Goal: Information Seeking & Learning: Check status

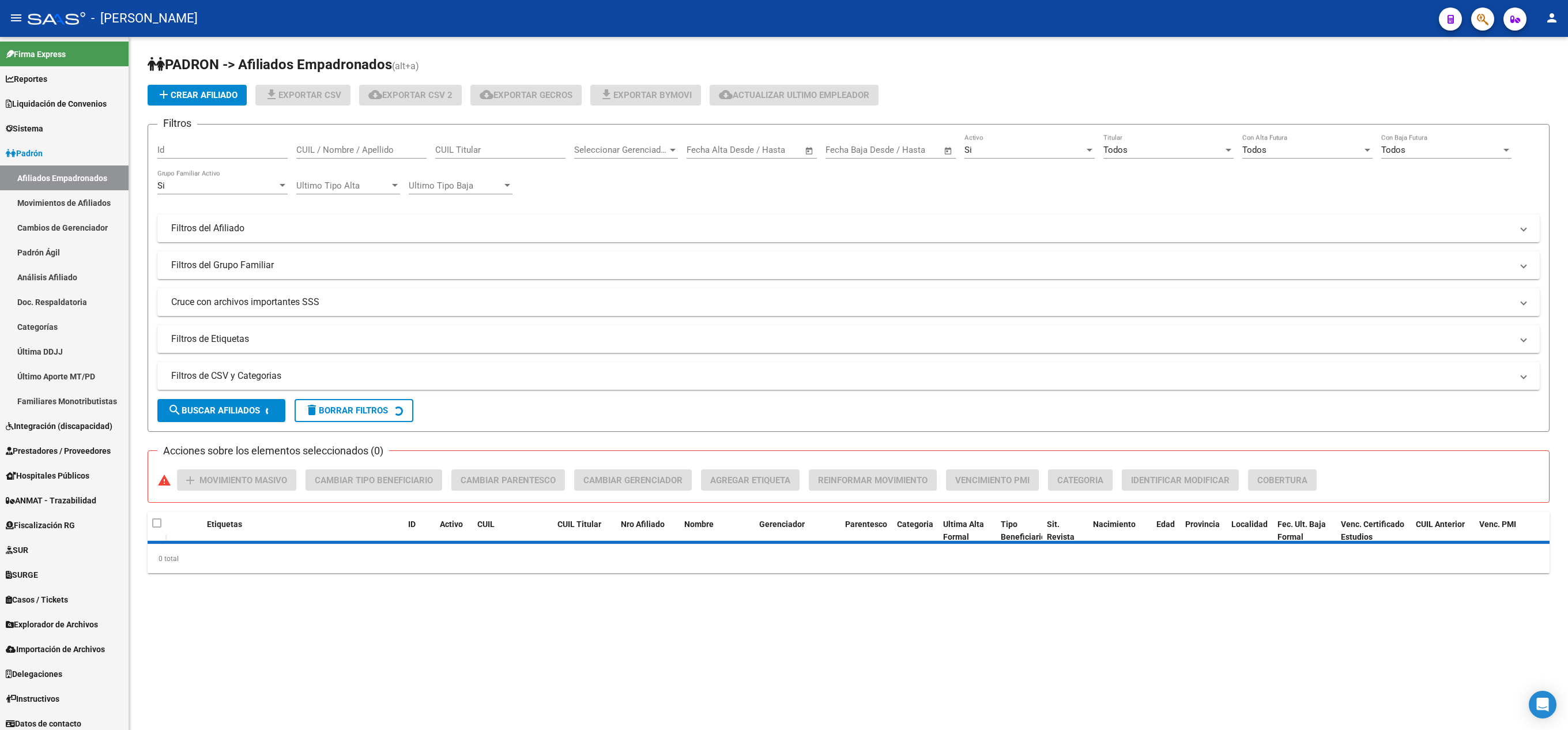
click at [1481, 7] on span "button" at bounding box center [1482, 19] width 12 height 24
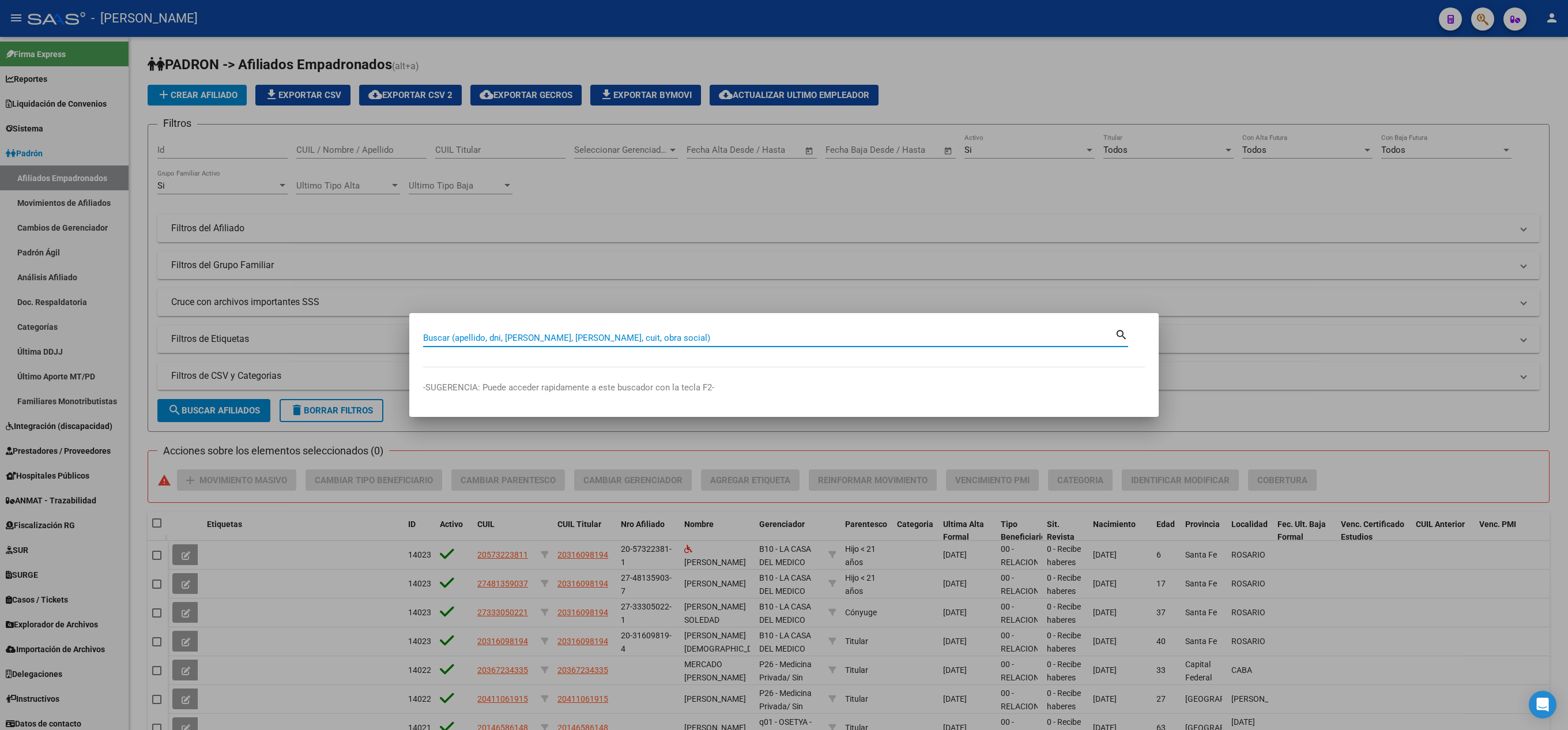
paste input "95223190"
type input "95223190"
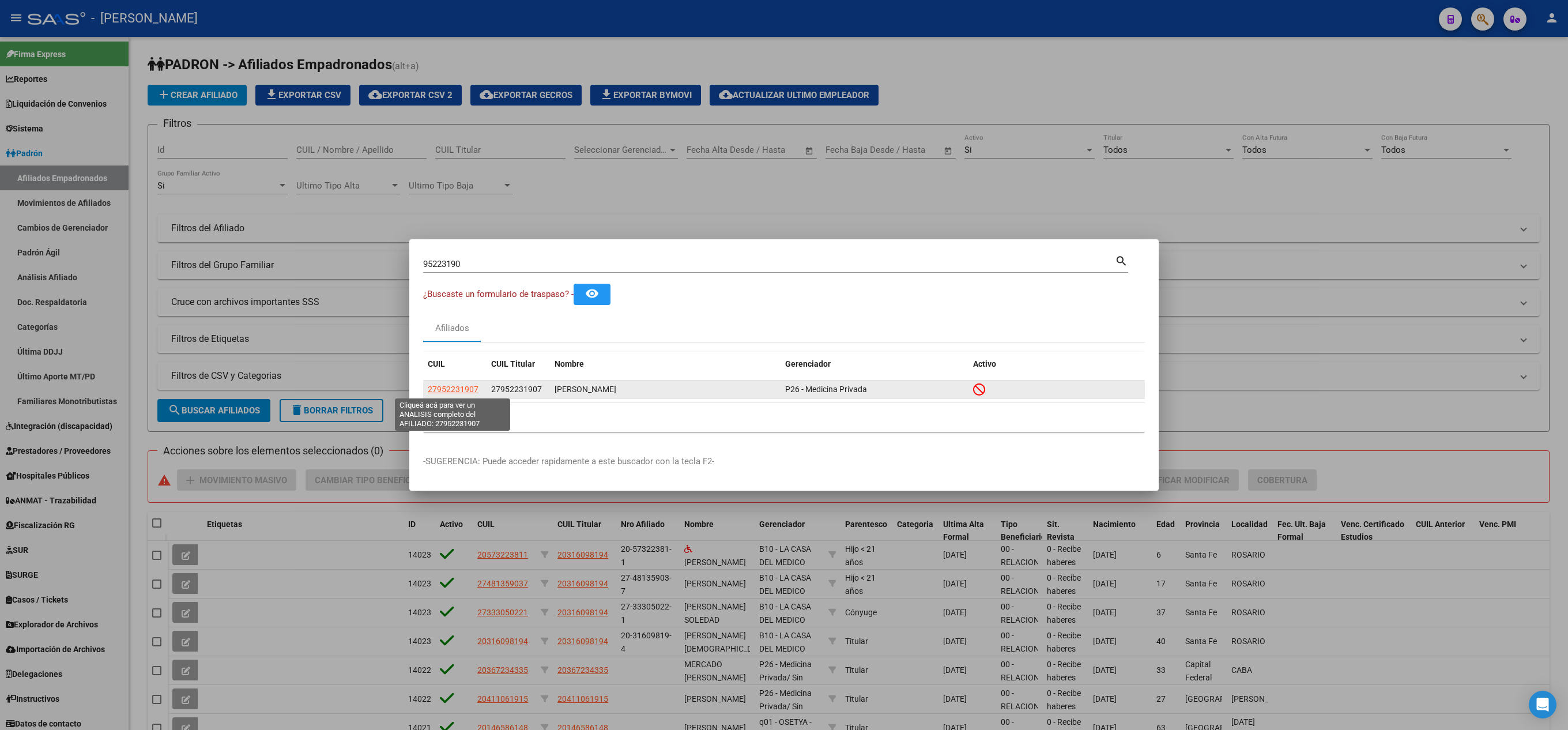
click at [448, 384] on span "27952231907" at bounding box center [453, 389] width 51 height 9
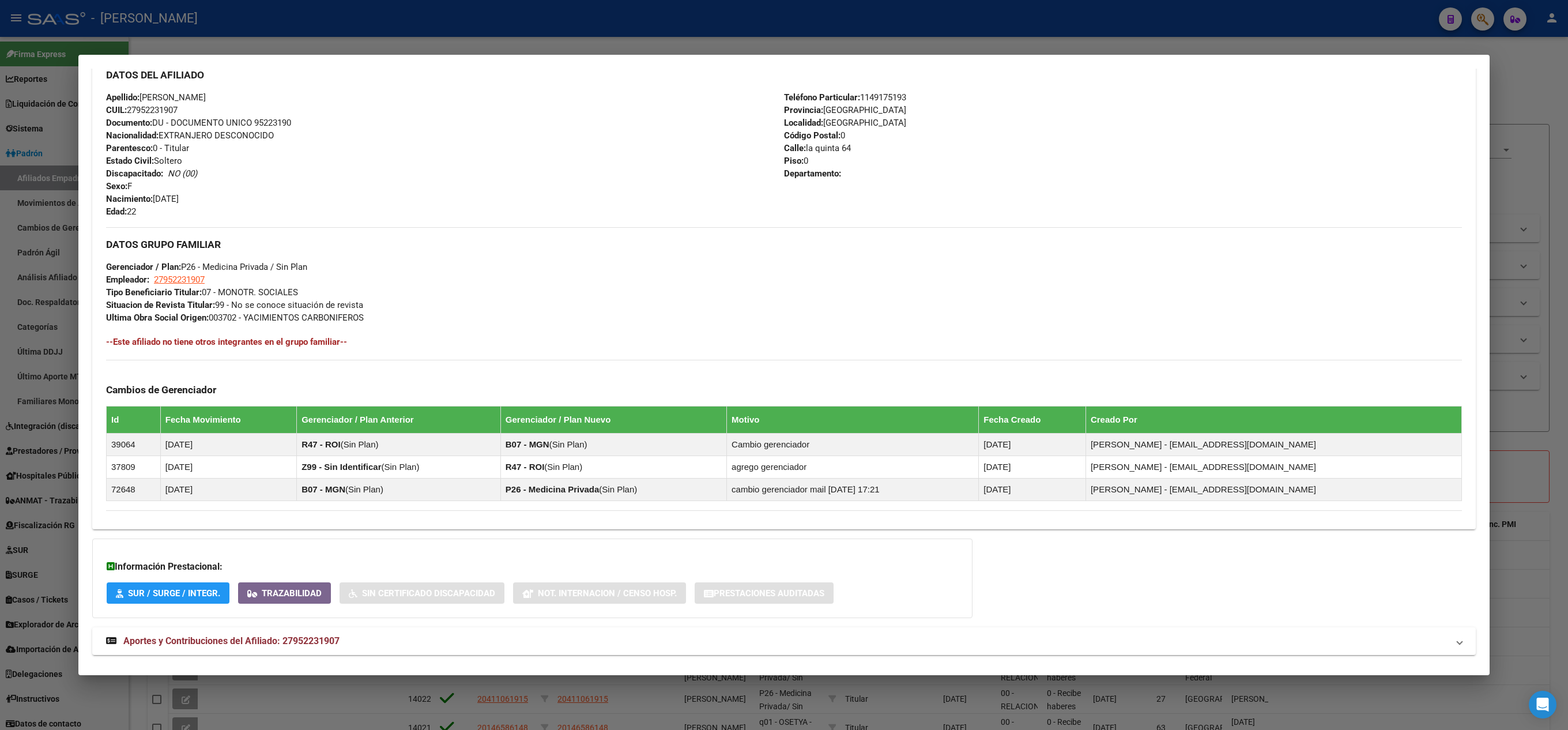
scroll to position [445, 0]
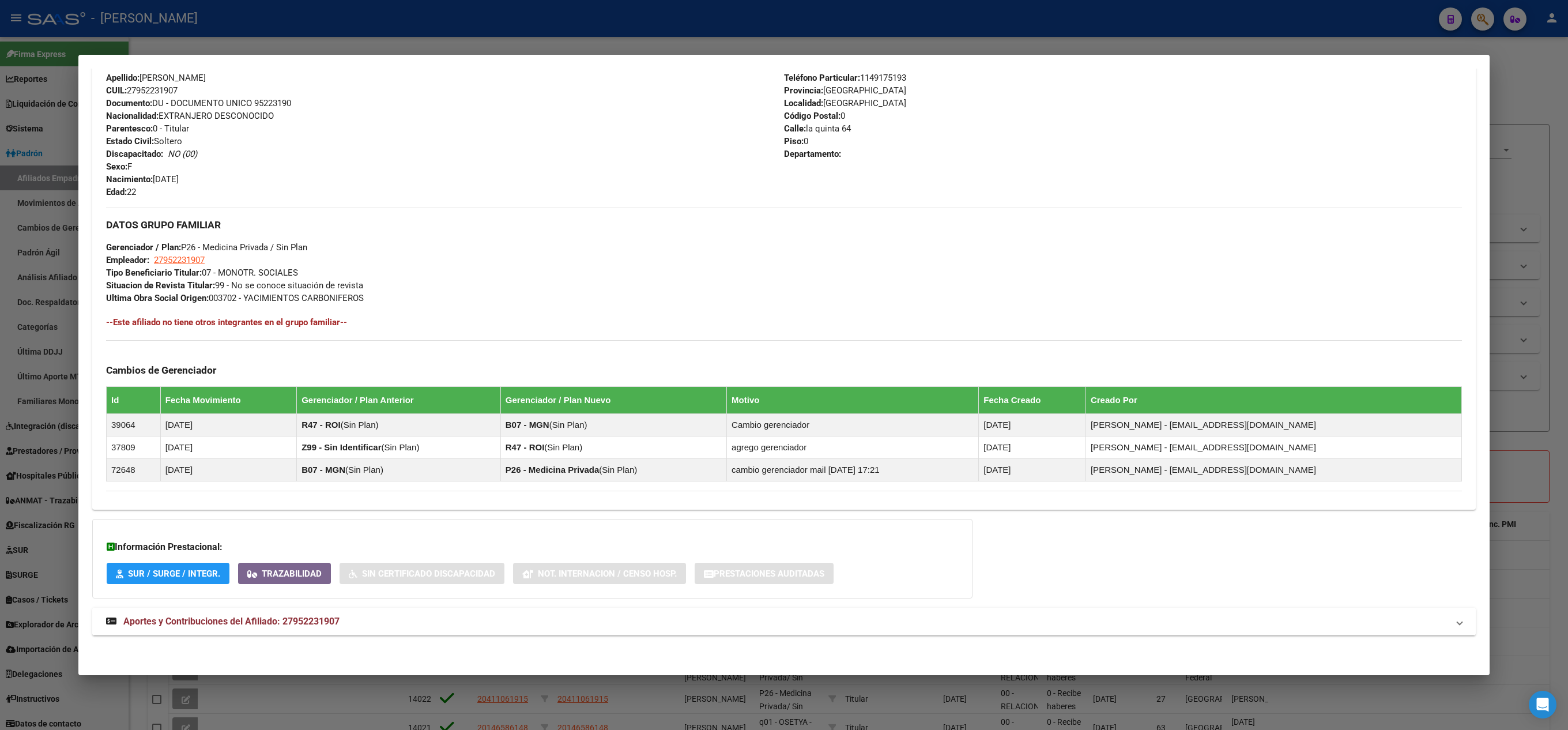
click at [353, 616] on mat-panel-title "Aportes y Contribuciones del Afiliado: 27952231907" at bounding box center [776, 621] width 1342 height 14
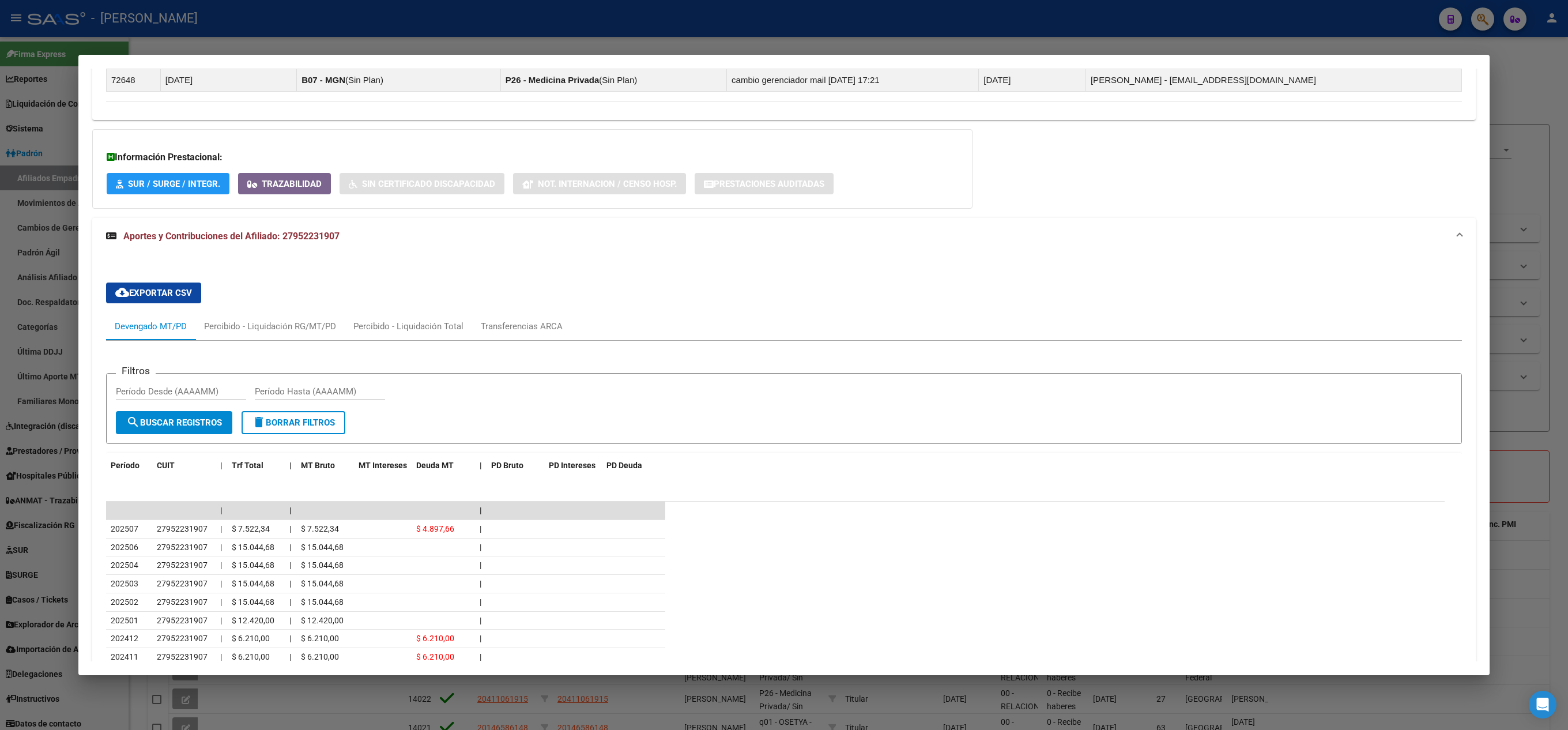
scroll to position [231, 0]
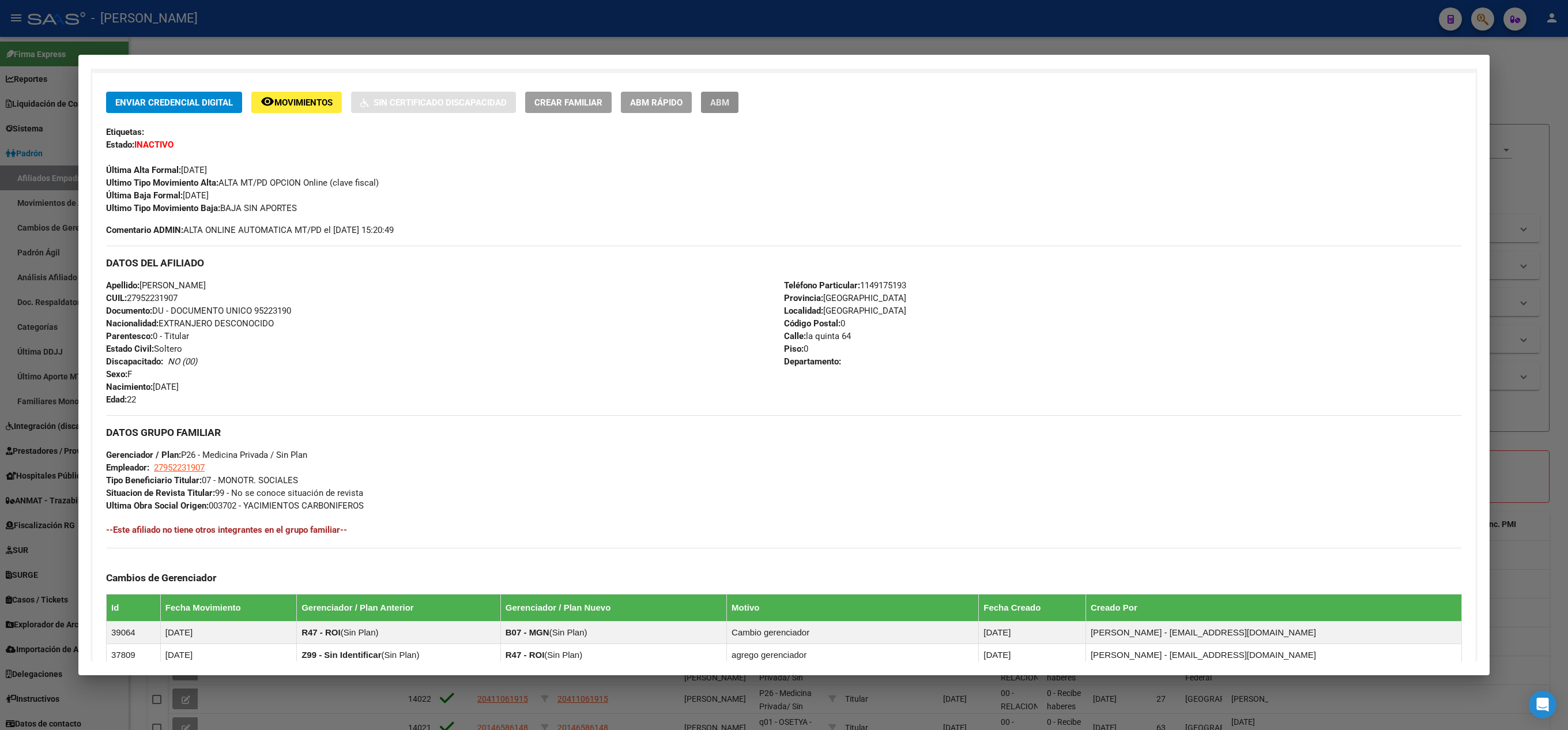
click at [717, 103] on span "ABM" at bounding box center [719, 102] width 19 height 10
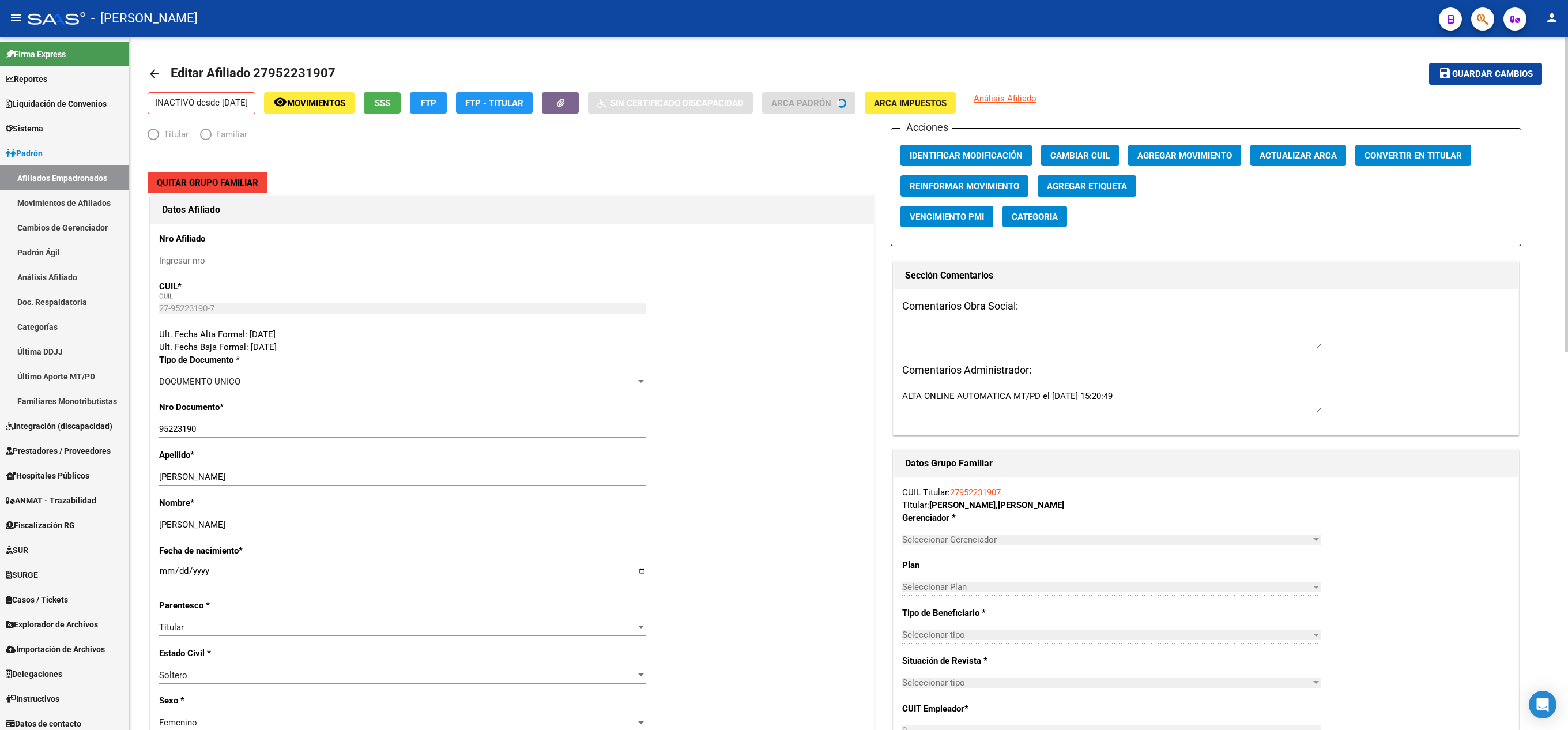
radio input "true"
type input "27-95223190-7"
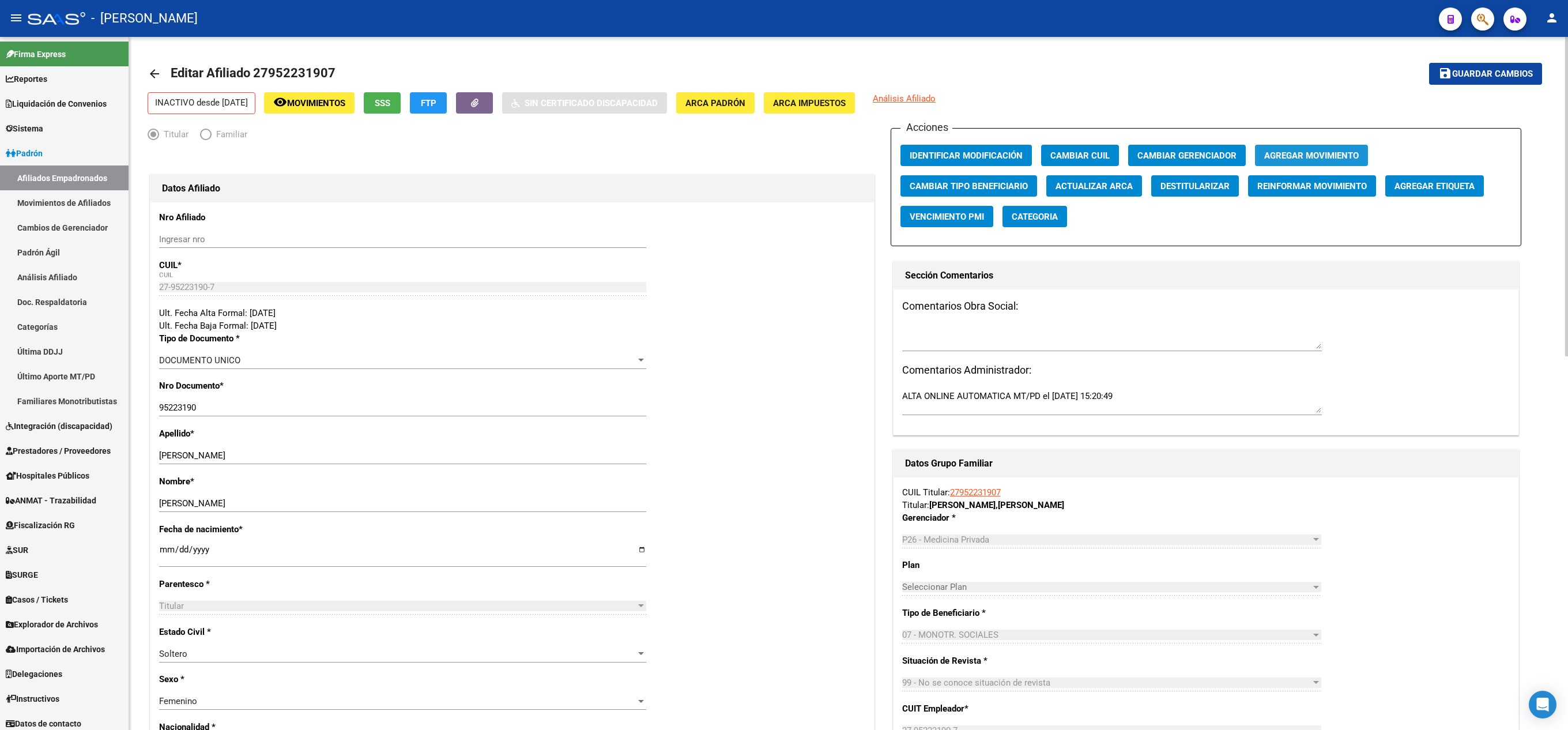
click at [1271, 155] on span "Agregar Movimiento" at bounding box center [1311, 155] width 95 height 10
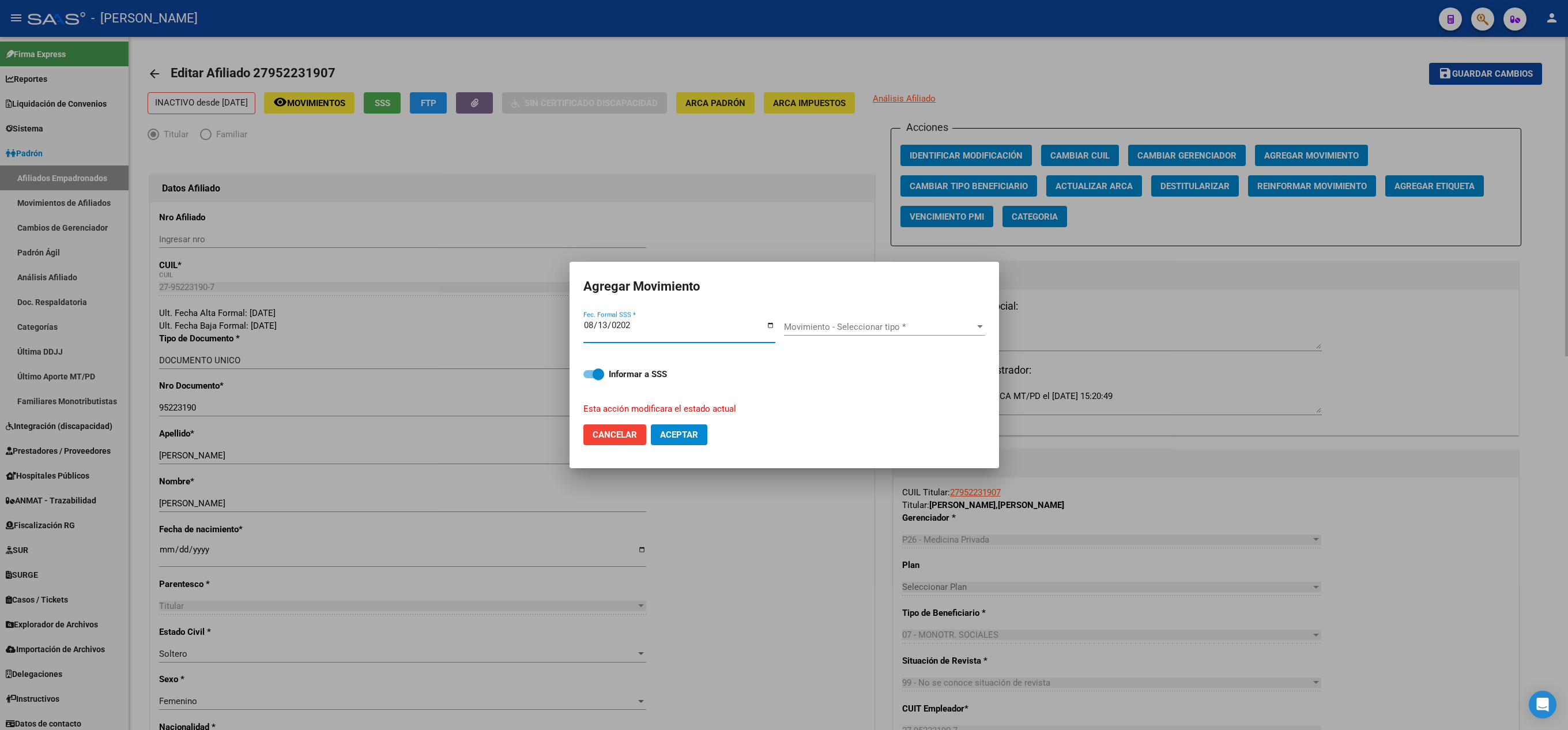
type input "[DATE]"
click at [888, 324] on span "Movimiento - Seleccionar tipo *" at bounding box center [879, 327] width 191 height 10
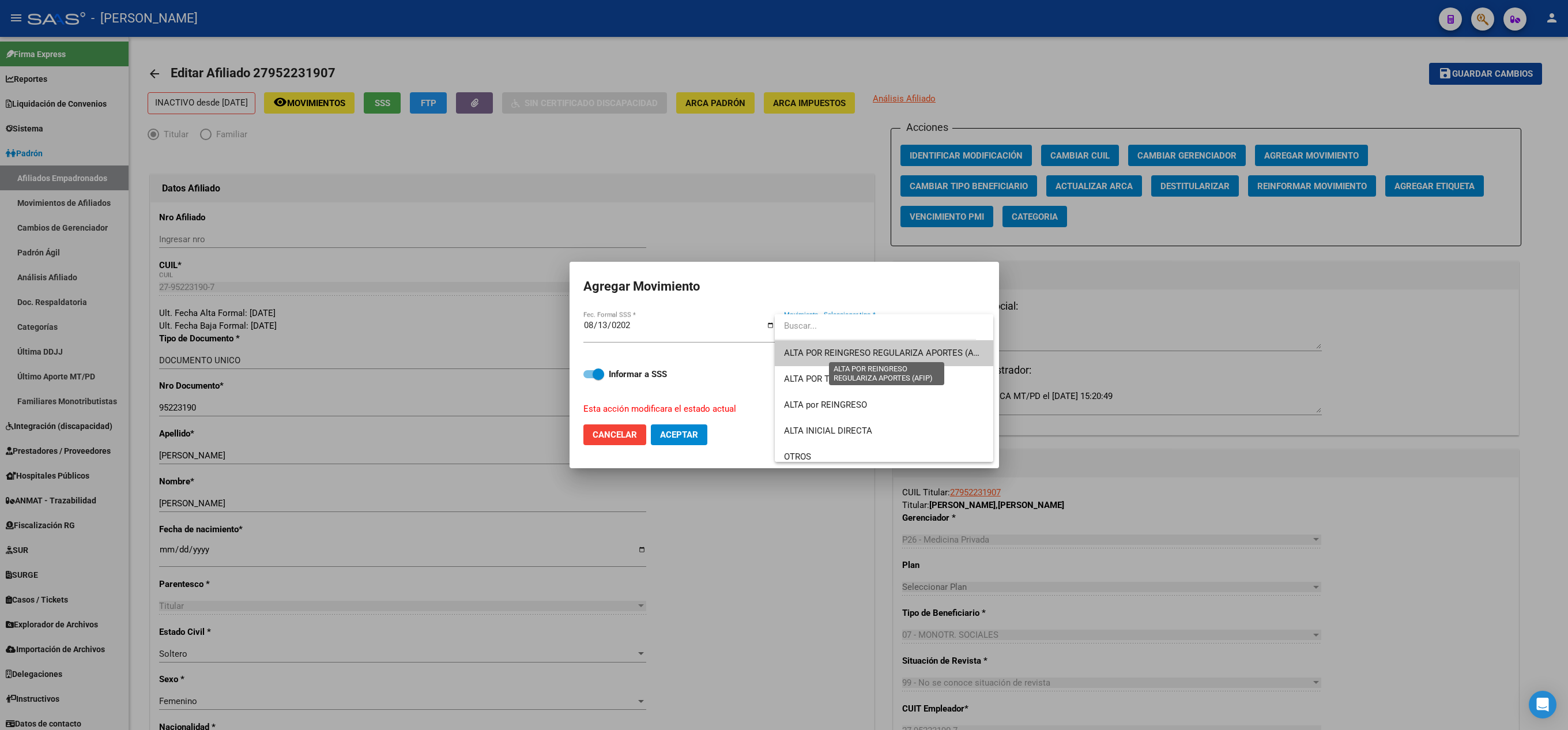
click at [884, 348] on span "ALTA POR REINGRESO REGULARIZA APORTES (AFIP)" at bounding box center [886, 352] width 204 height 10
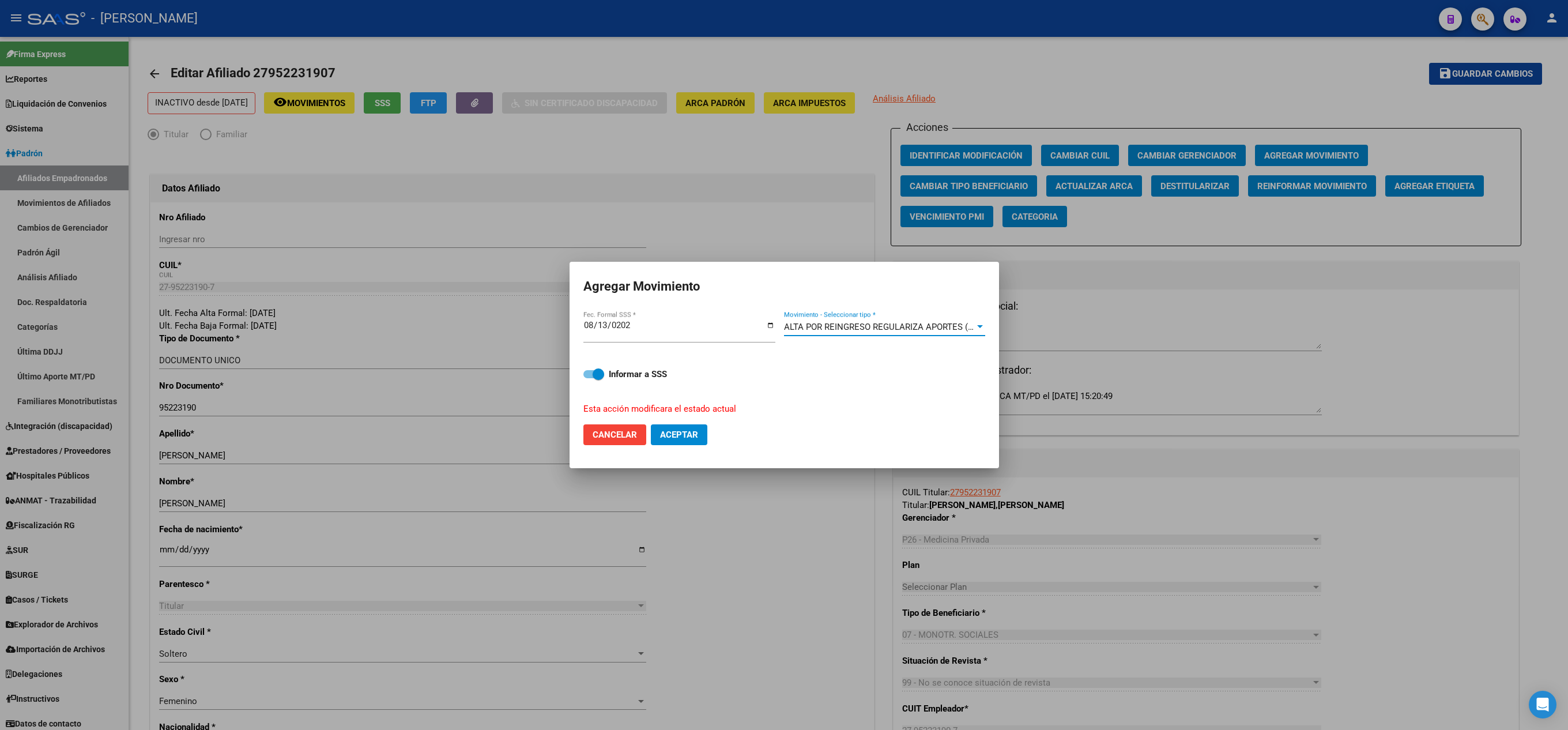
drag, startPoint x: 691, startPoint y: 447, endPoint x: 699, endPoint y: 443, distance: 8.9
click at [696, 445] on mat-dialog-actions "Cancelar Aceptar" at bounding box center [784, 434] width 402 height 39
click at [701, 443] on button "Aceptar" at bounding box center [679, 434] width 56 height 21
checkbox input "false"
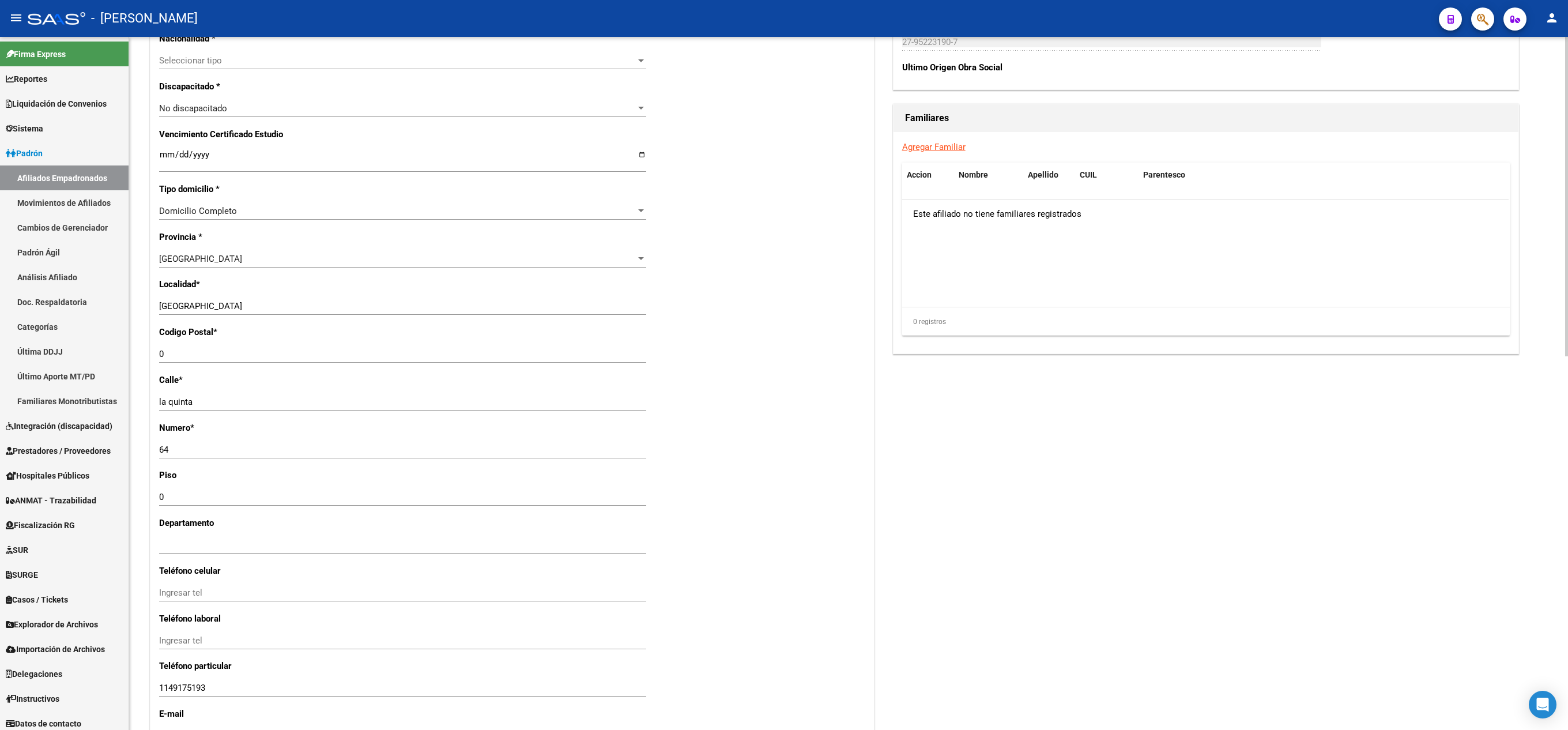
scroll to position [811, 0]
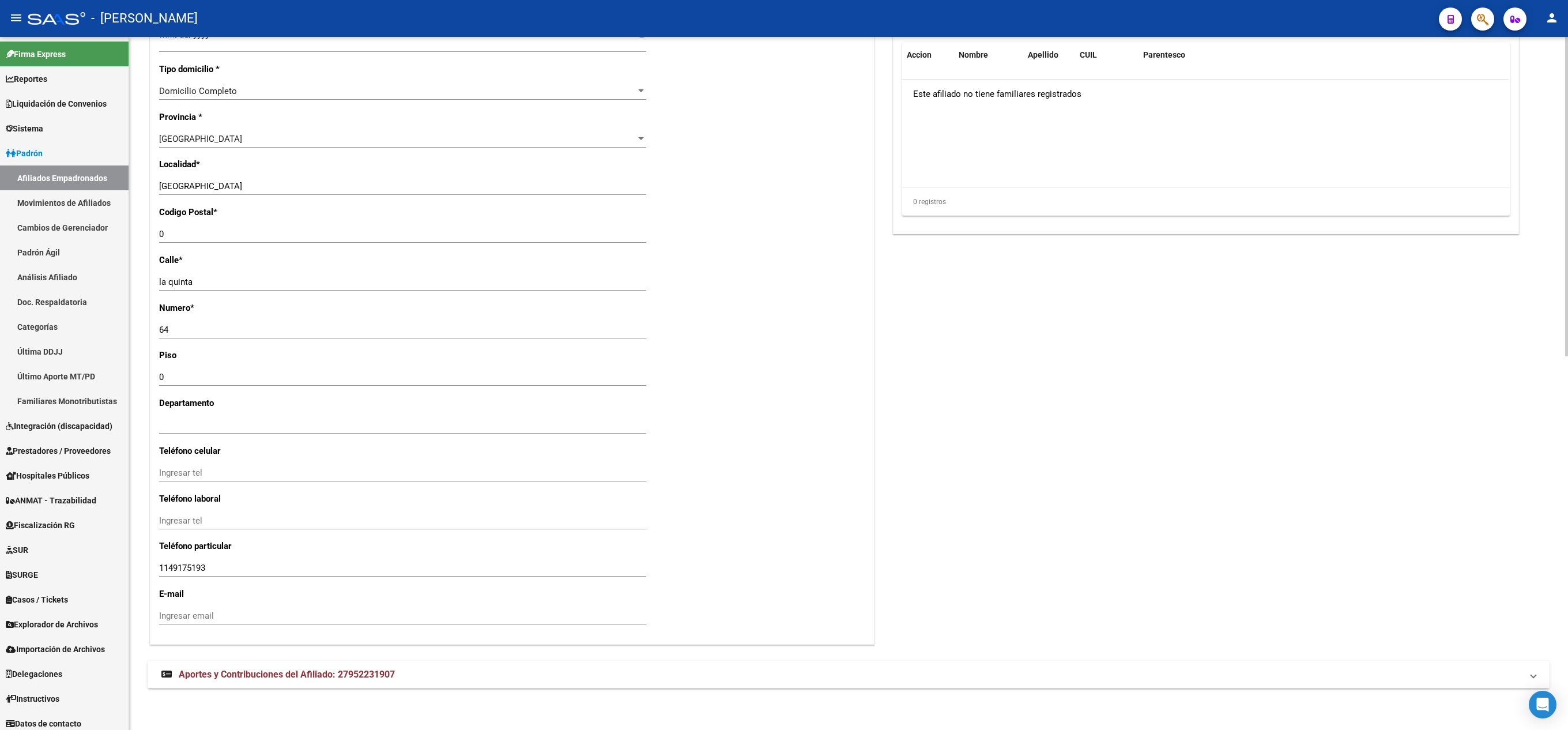
click at [392, 664] on mat-expansion-panel-header "Aportes y Contribuciones del Afiliado: 27952231907" at bounding box center [848, 674] width 1402 height 28
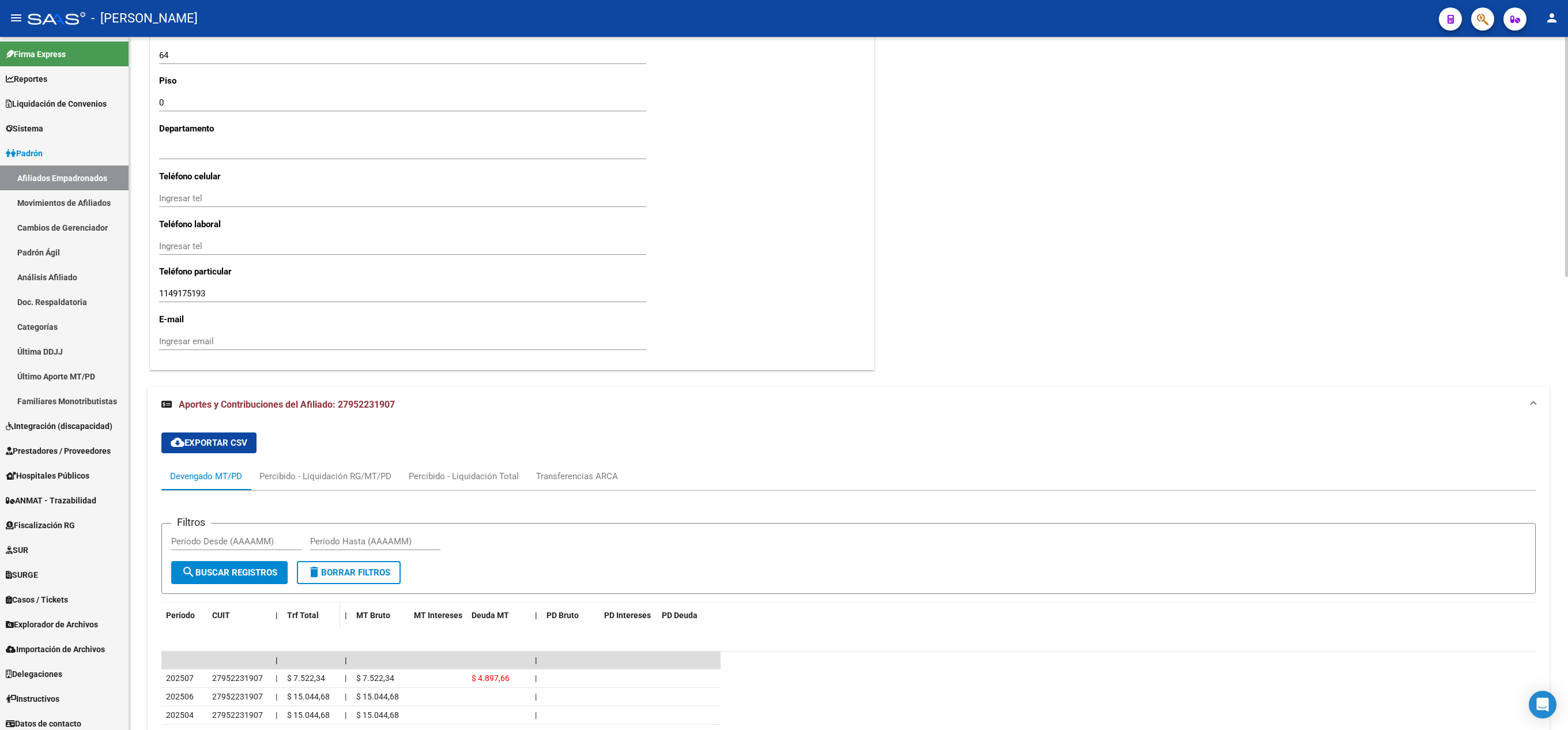
scroll to position [1309, 0]
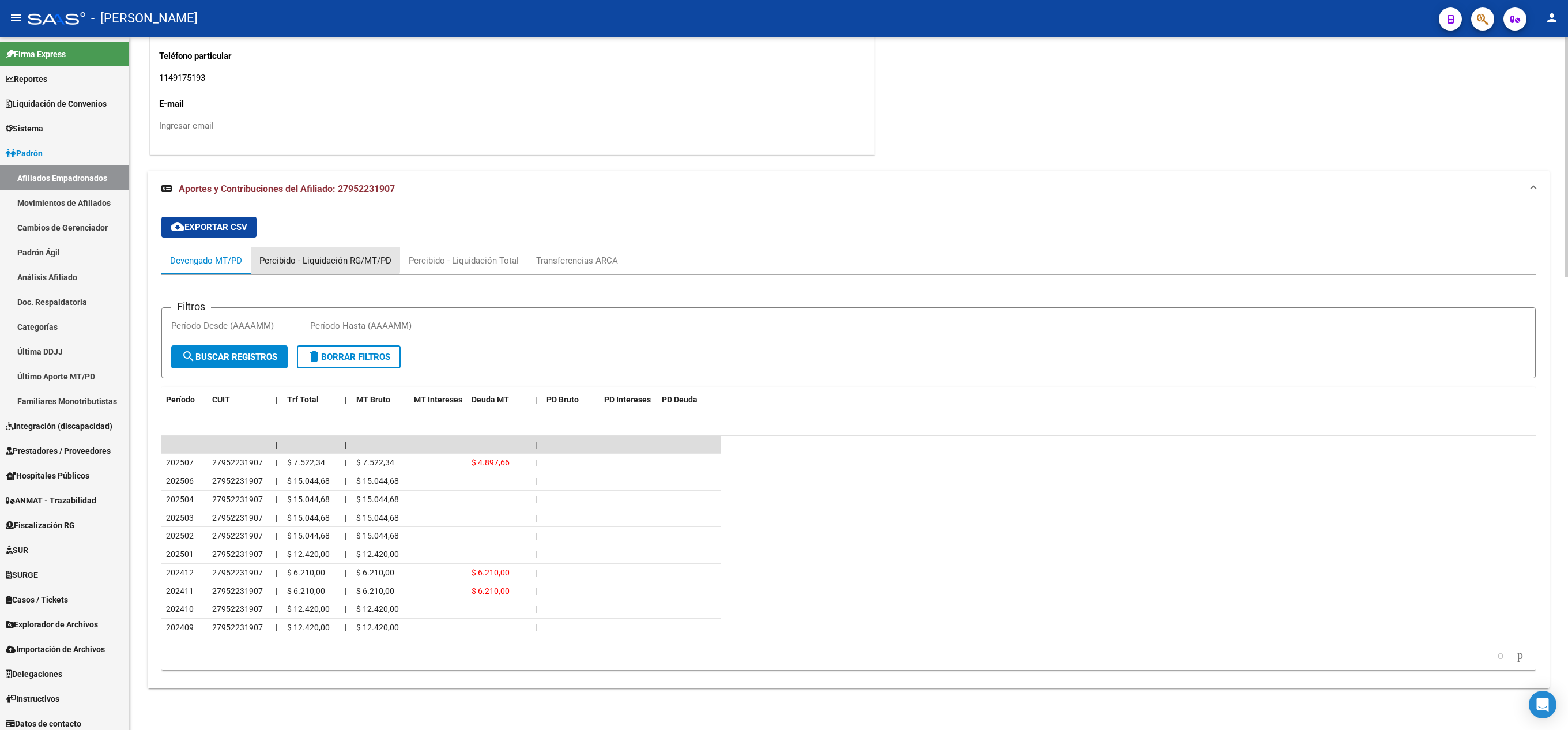
click at [308, 255] on div "Percibido - Liquidación RG/MT/PD" at bounding box center [325, 261] width 132 height 13
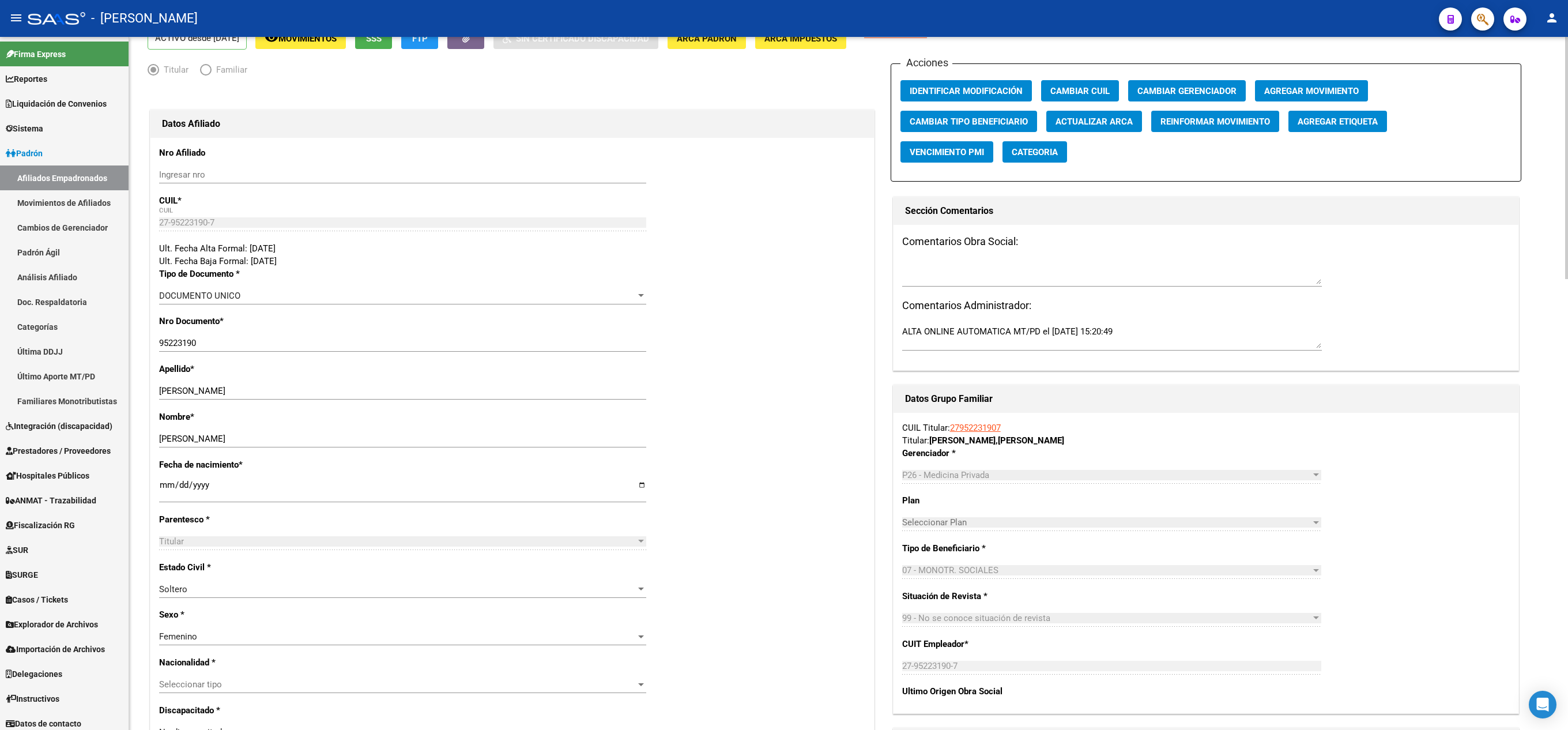
scroll to position [0, 0]
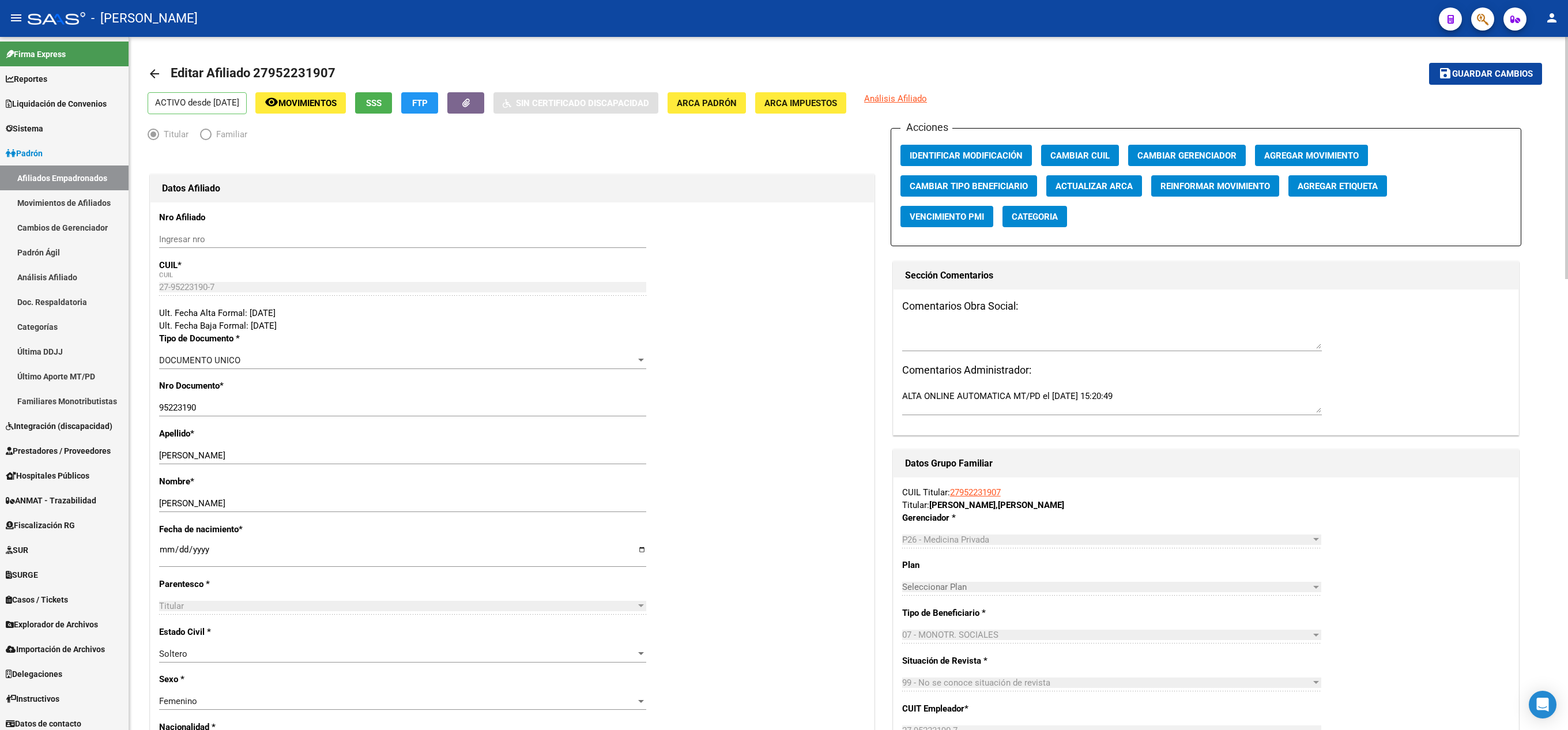
click at [329, 69] on span "Editar Afiliado 27952231907" at bounding box center [253, 73] width 165 height 15
copy h1 "27952231907"
click at [1478, 20] on icon "button" at bounding box center [1482, 20] width 12 height 13
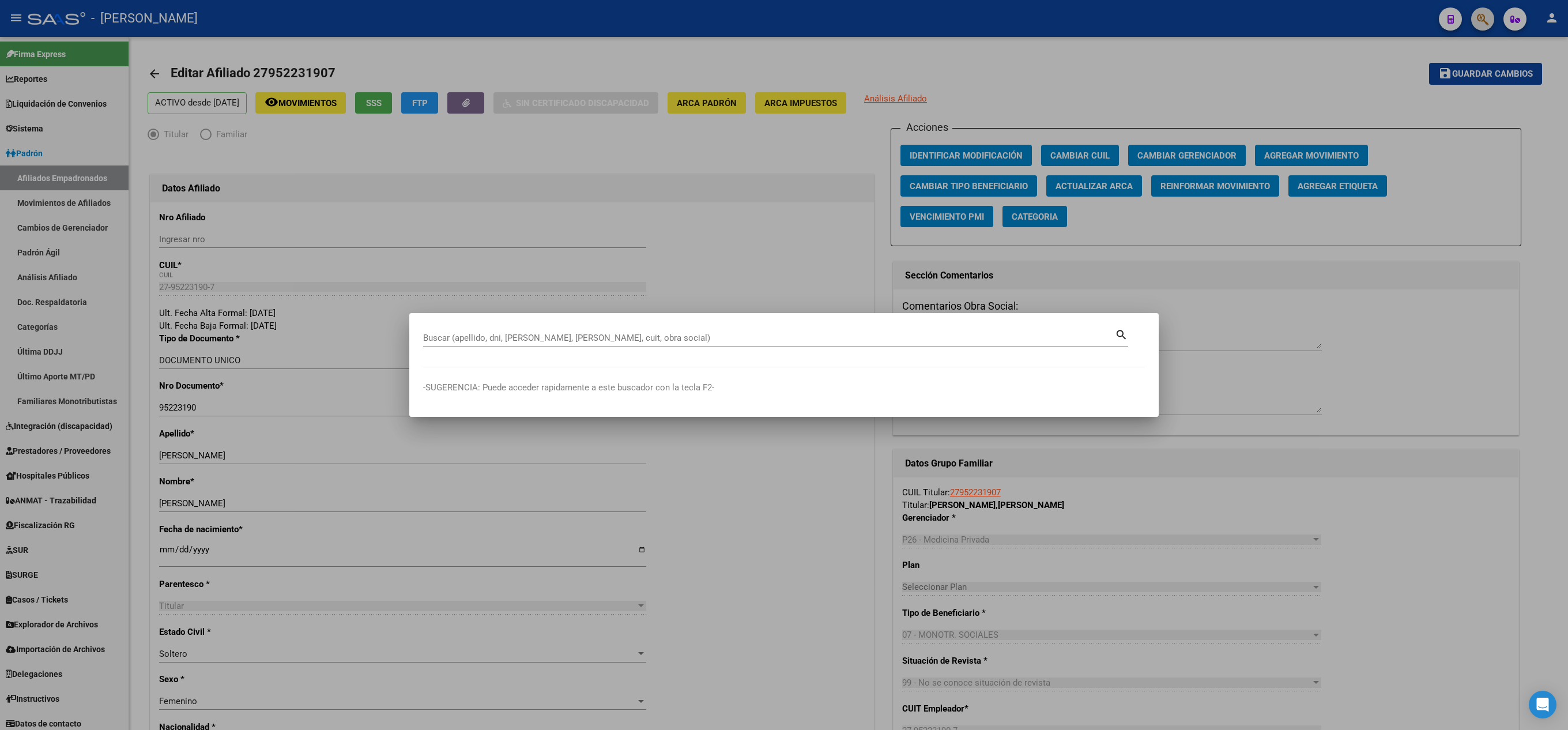
paste input "27952231907"
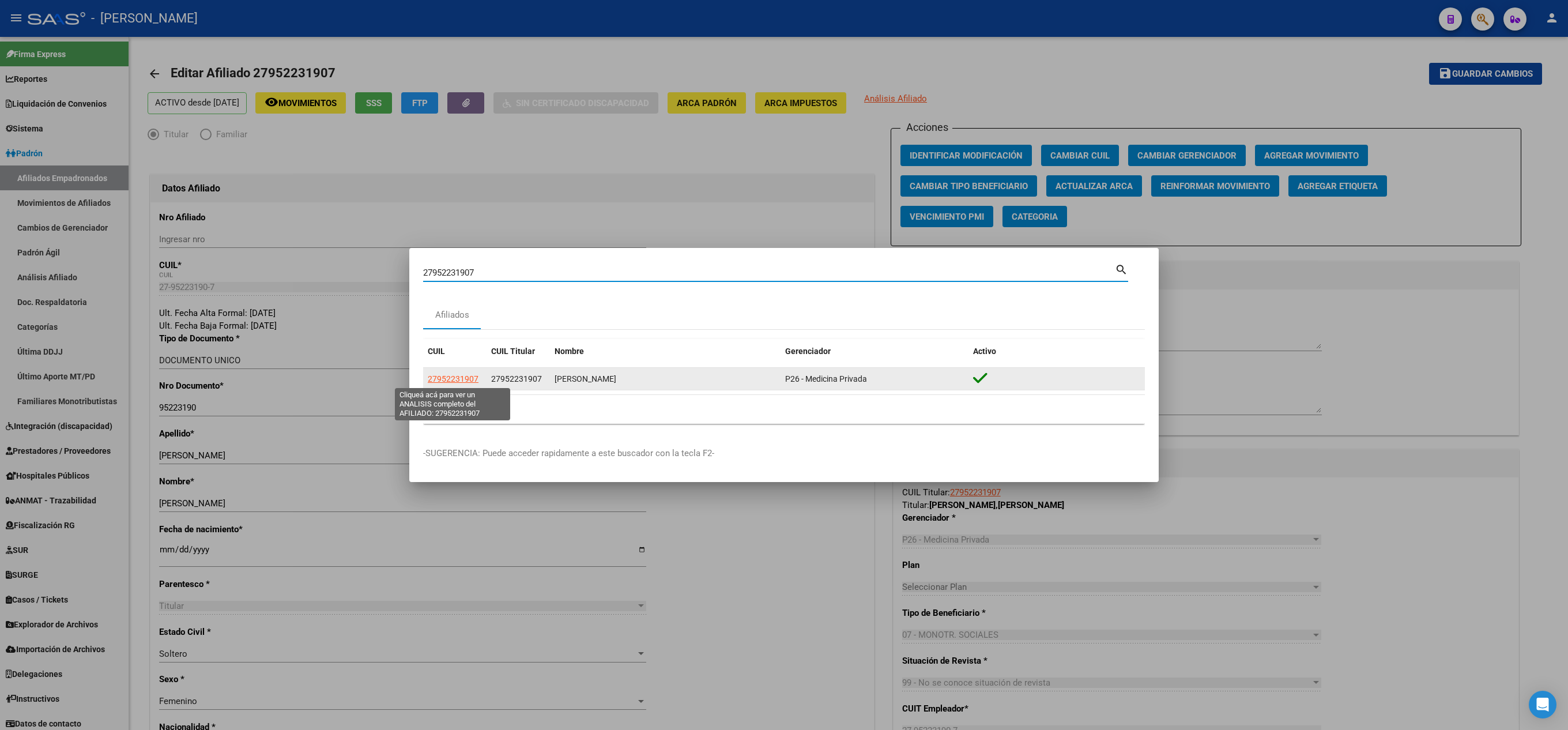
click at [442, 381] on span "27952231907" at bounding box center [453, 378] width 51 height 9
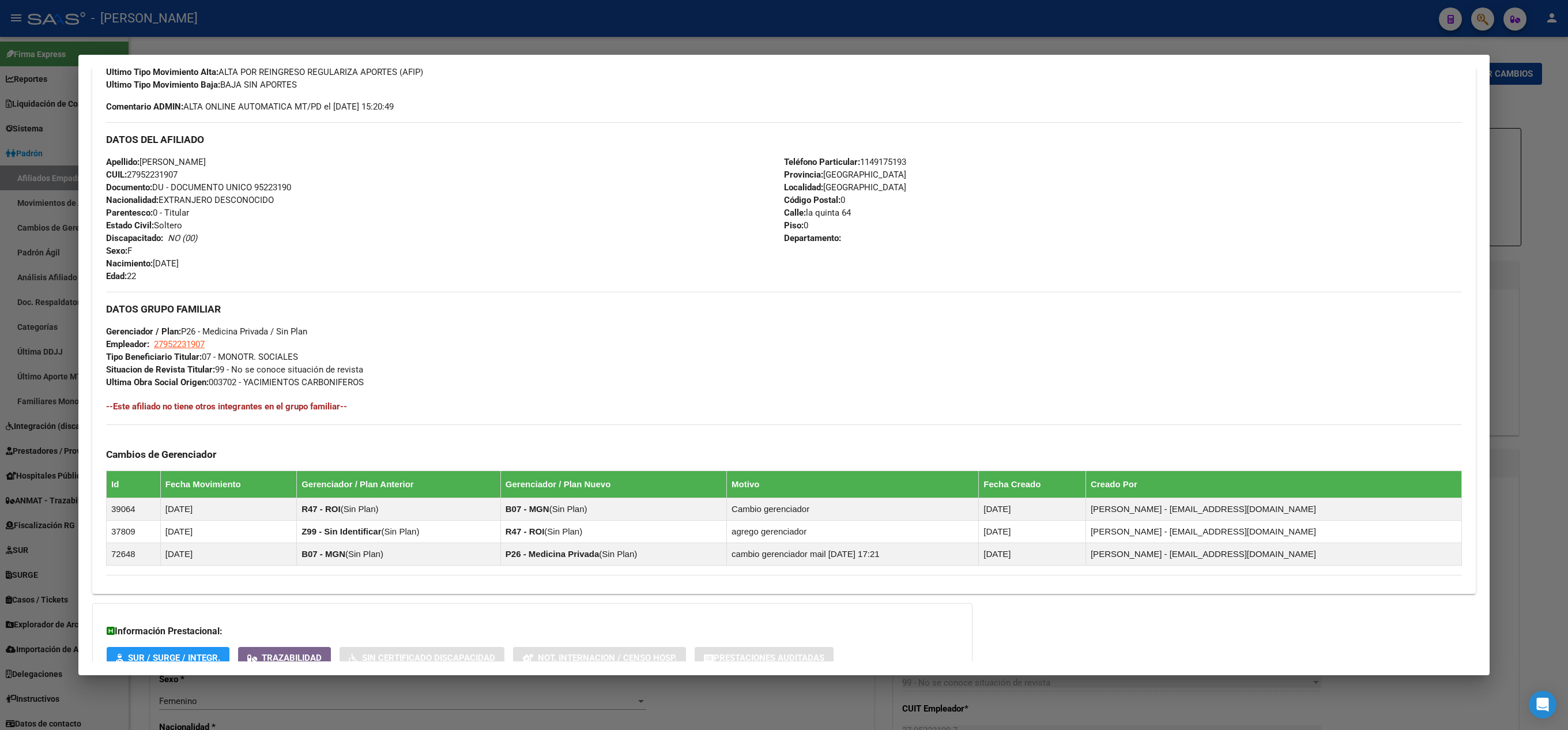
scroll to position [346, 0]
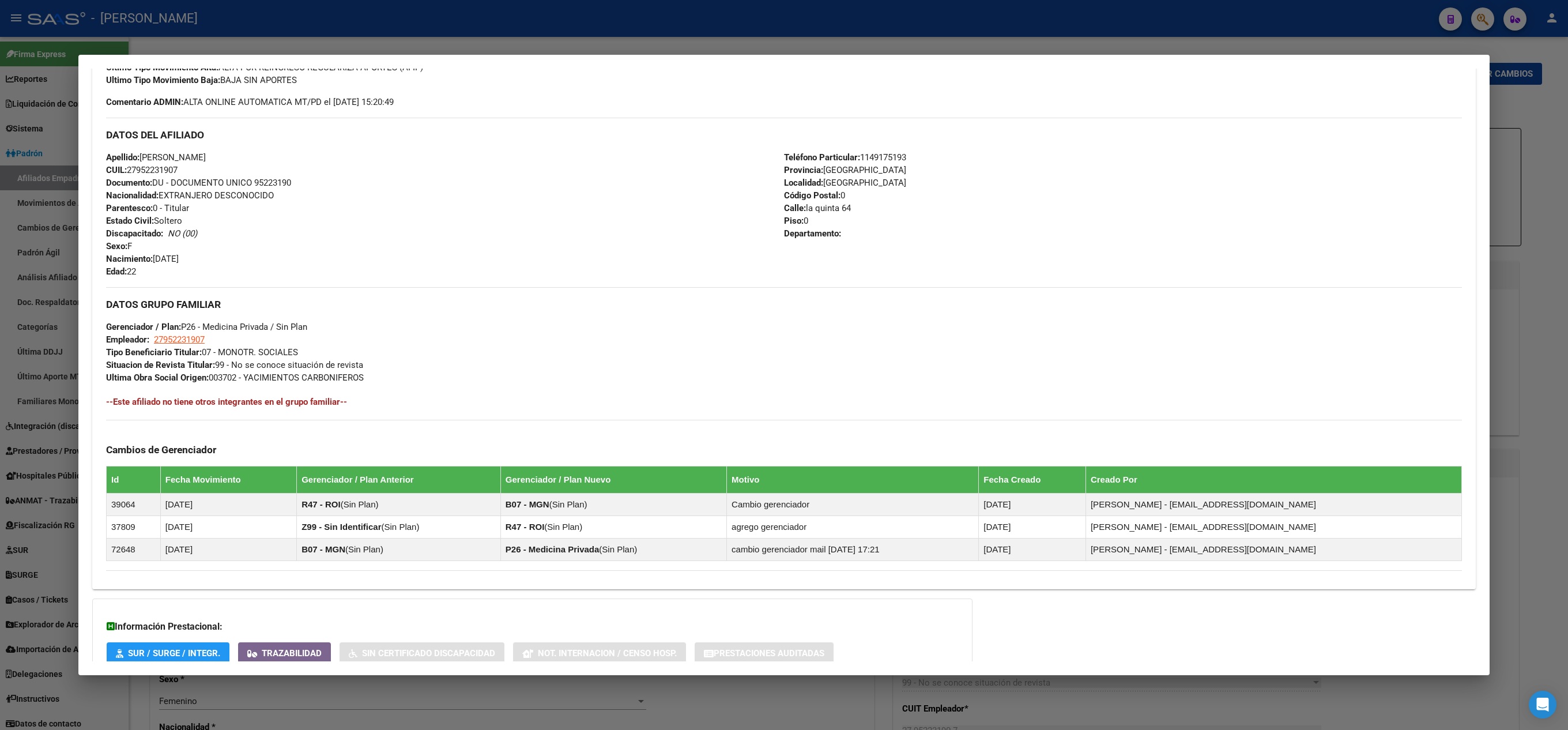
click at [0, 206] on div at bounding box center [784, 365] width 1568 height 730
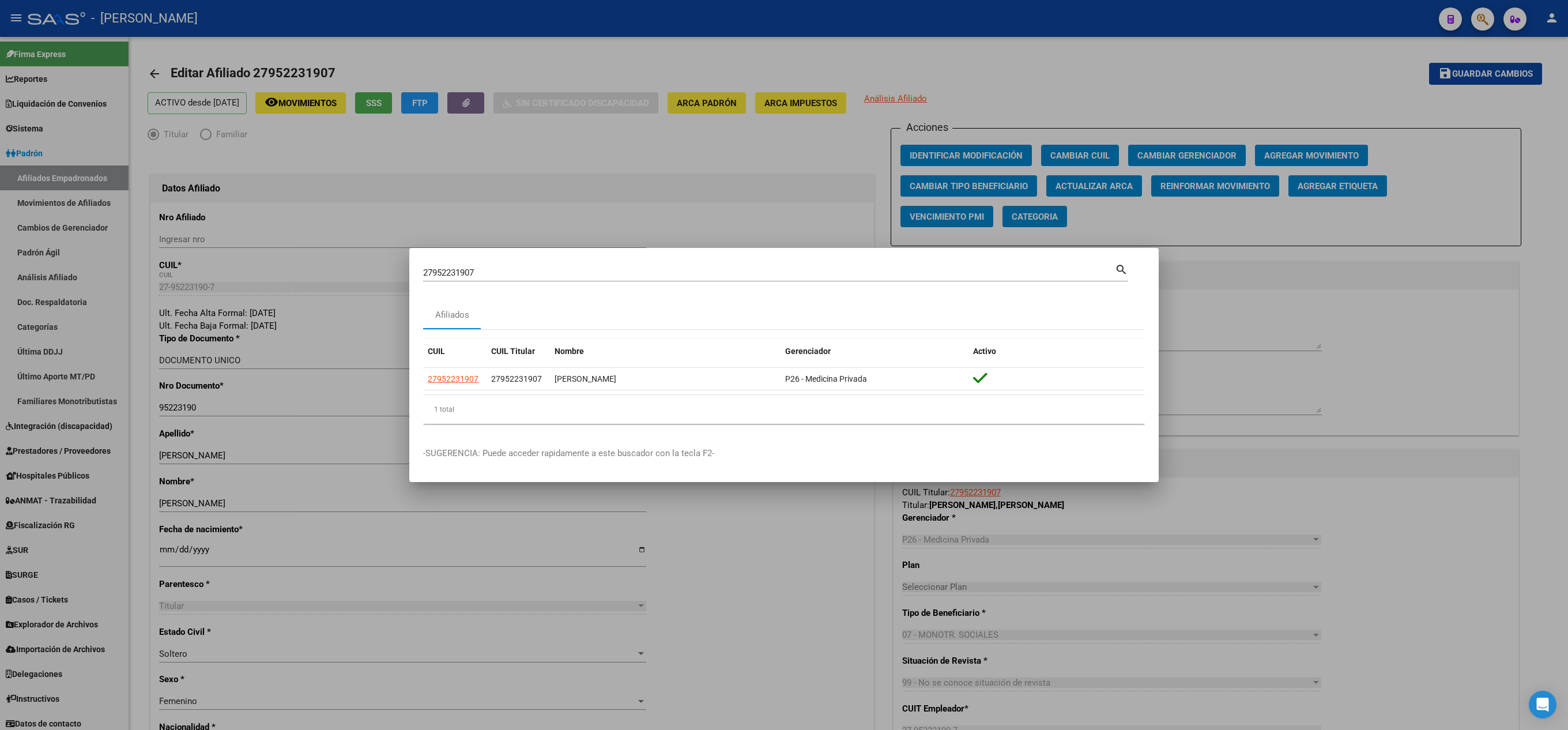
click at [544, 279] on div "27952231907 Buscar (apellido, dni, cuil, nro traspaso, cuit, obra social)" at bounding box center [769, 273] width 692 height 17
click at [551, 258] on mat-dialog-container "27952231907 Buscar (apellido, dni, cuil, nro traspaso, cuit, obra social) searc…" at bounding box center [784, 365] width 749 height 234
click at [555, 267] on input "27952231907" at bounding box center [769, 272] width 692 height 10
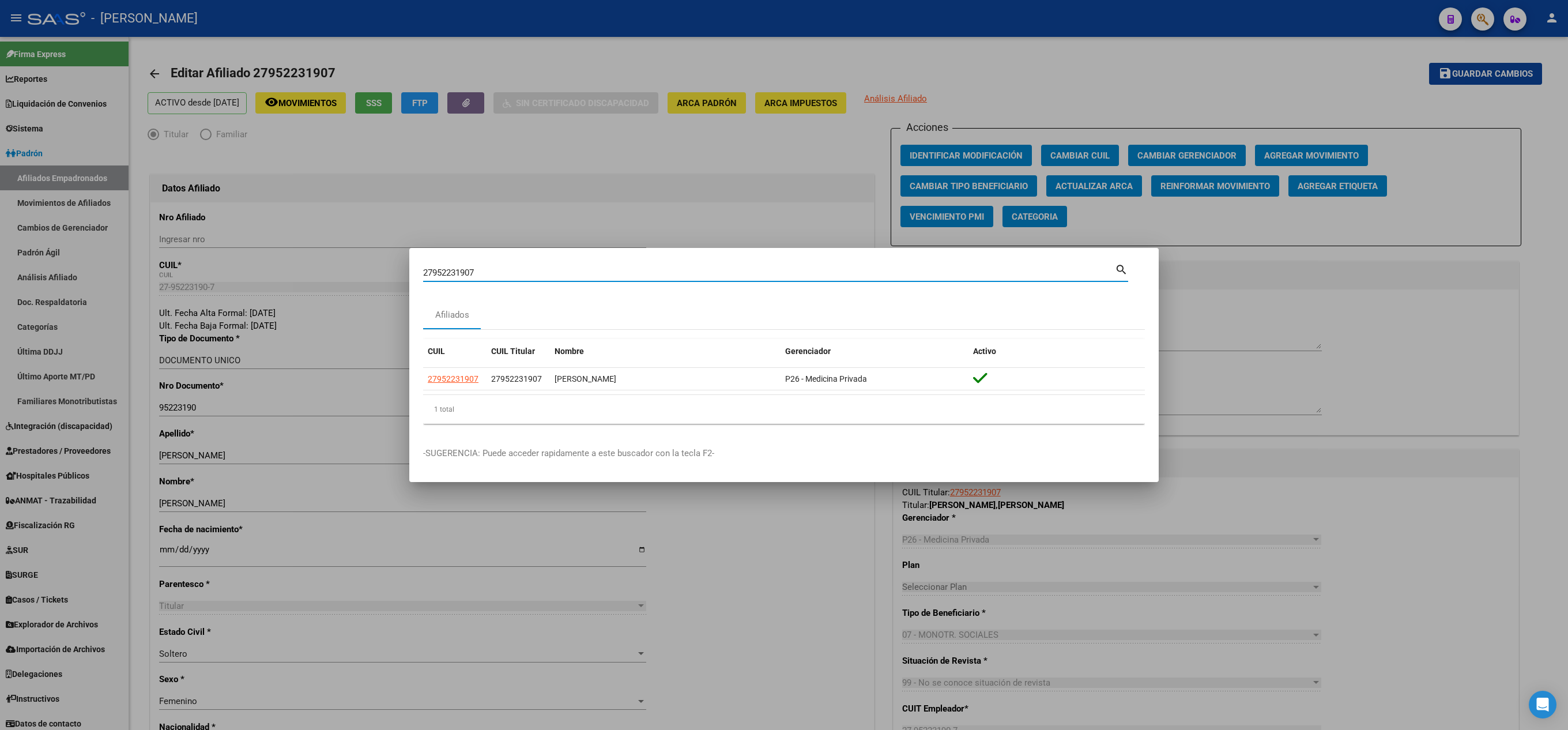
paste input "37233783"
type input "37233783"
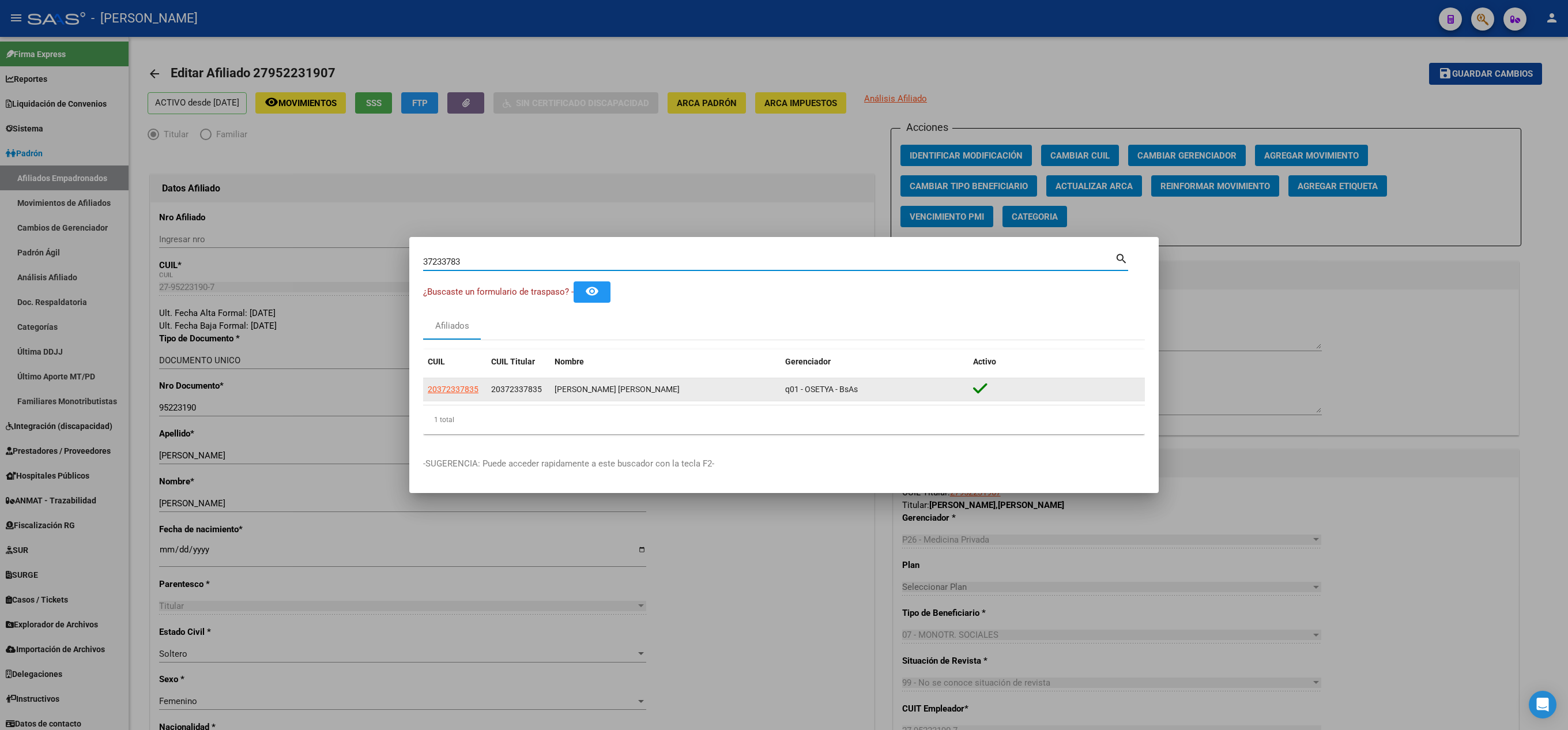
click at [434, 397] on datatable-body-cell "20372337835" at bounding box center [455, 389] width 64 height 23
click at [464, 383] on app-link-go-to "20372337835" at bounding box center [453, 390] width 51 height 13
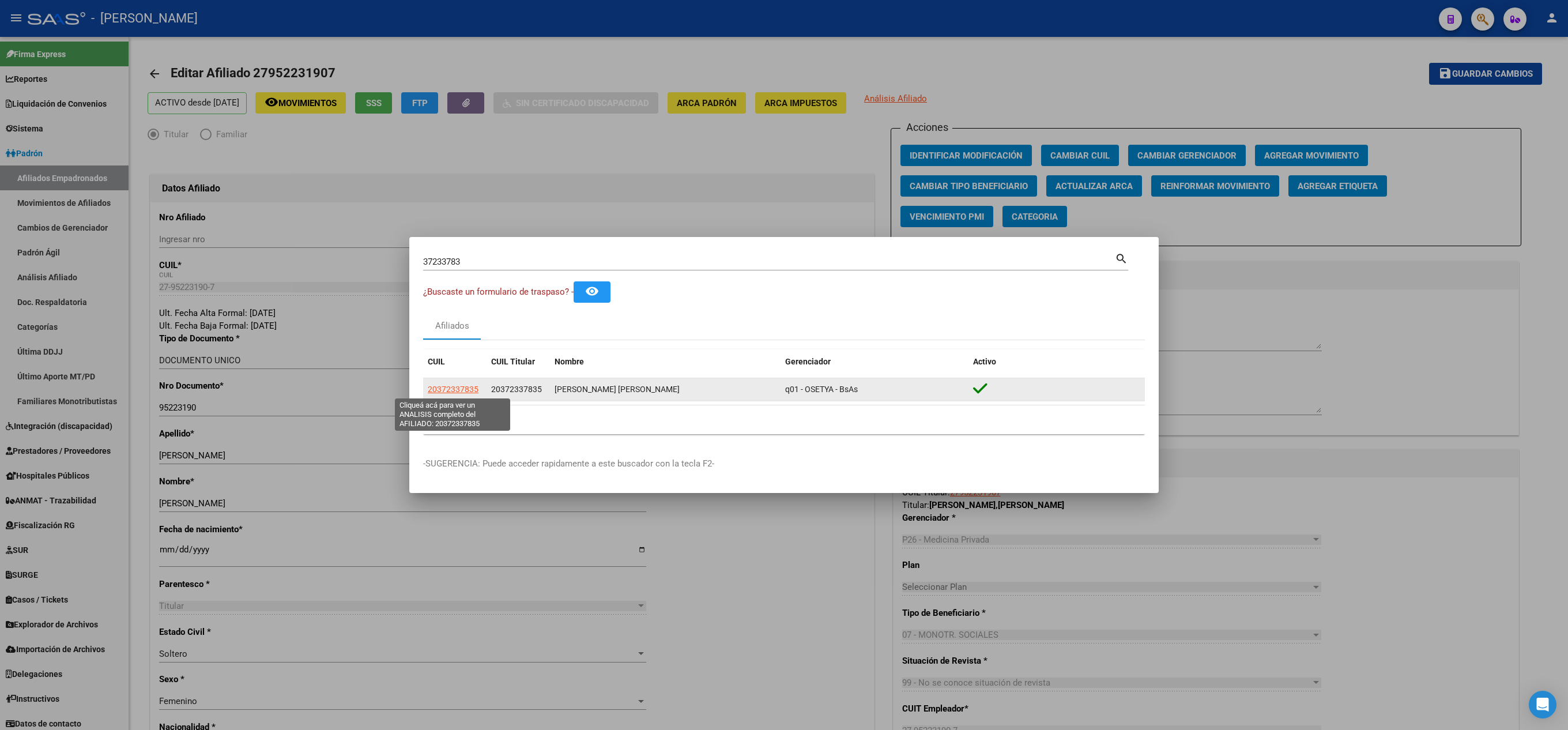
click at [467, 386] on span "20372337835" at bounding box center [453, 389] width 51 height 9
copy span "20372337835"
type textarea "20372337835"
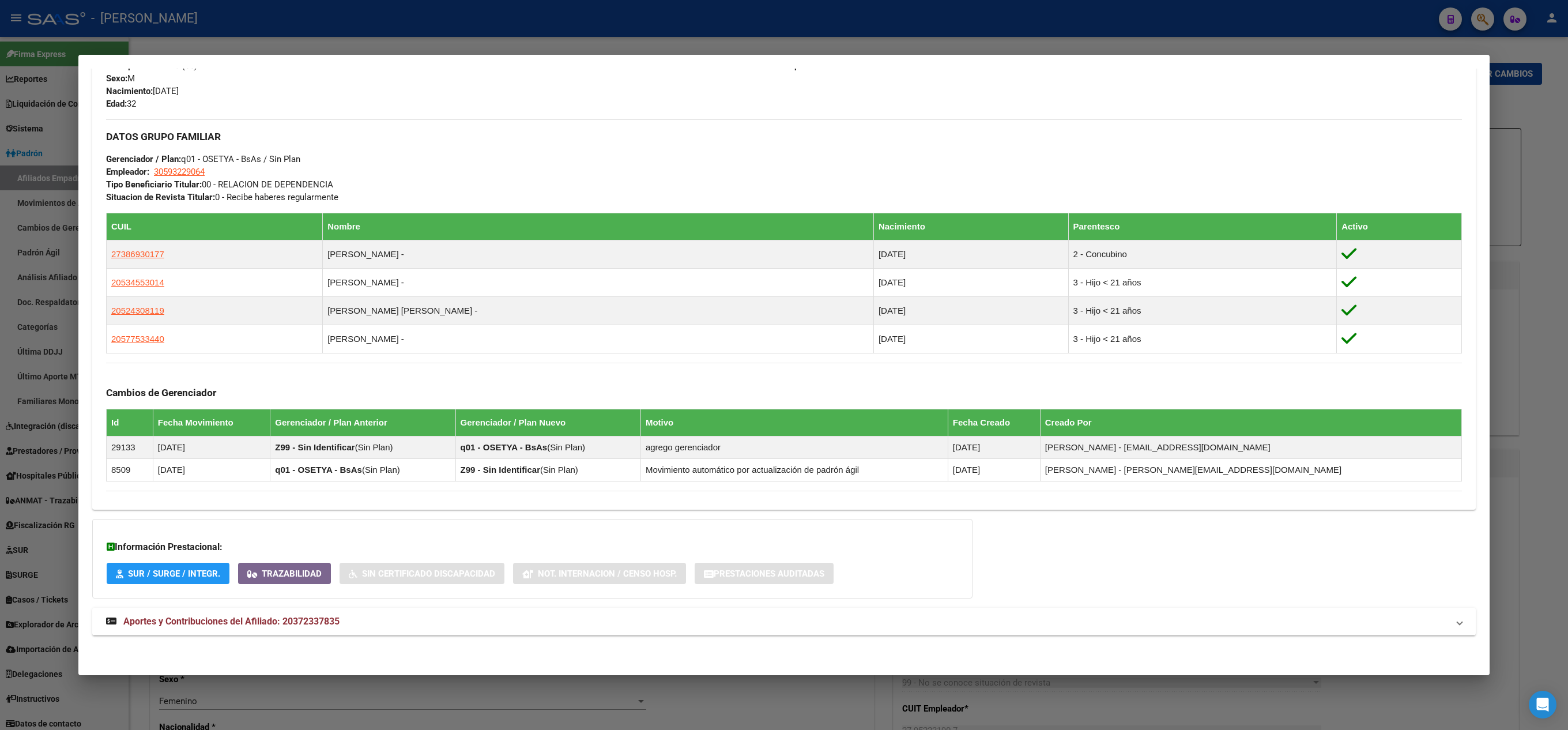
scroll to position [511, 0]
click at [391, 618] on mat-panel-title "Aportes y Contribuciones del Afiliado: 20372337835" at bounding box center [776, 621] width 1342 height 14
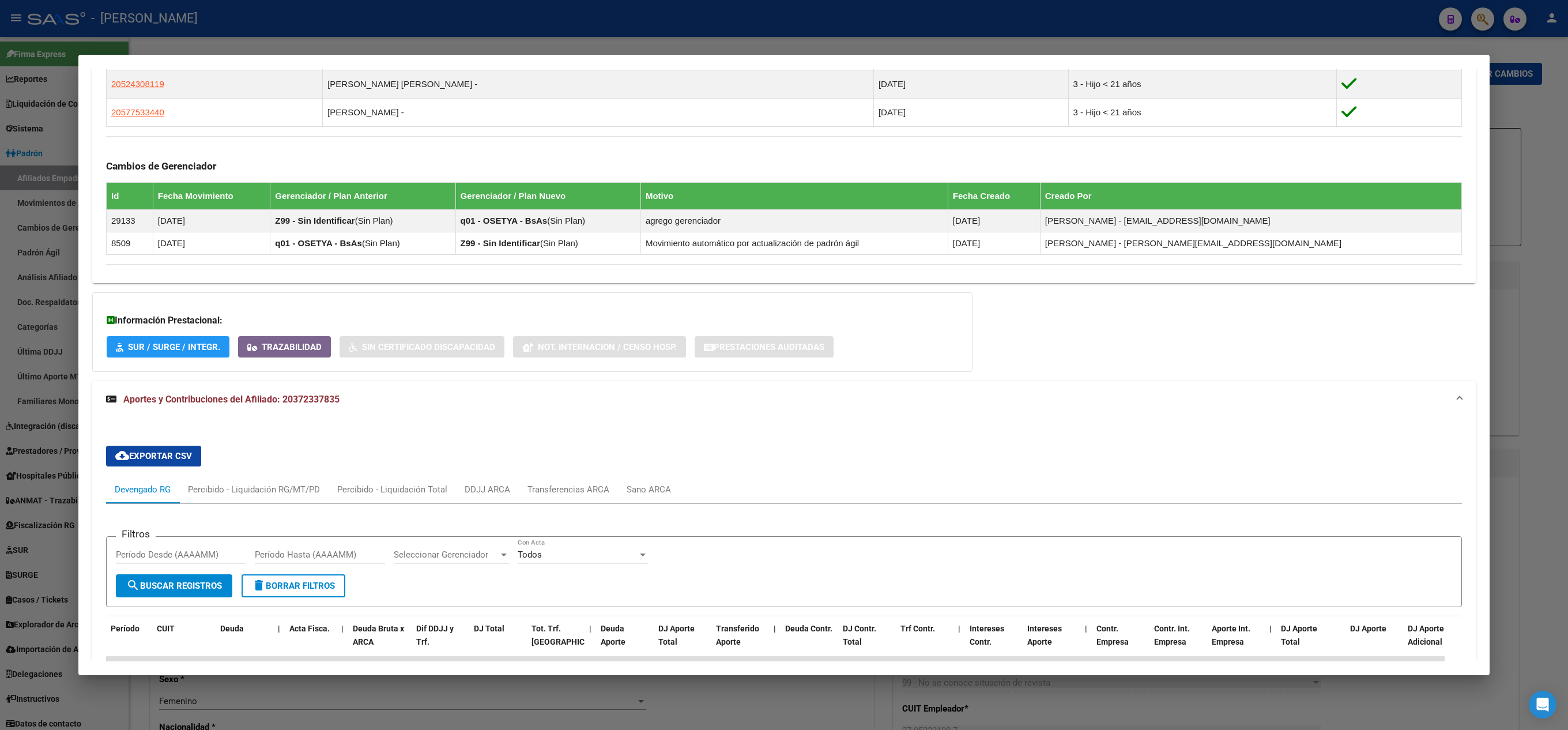
scroll to position [803, 0]
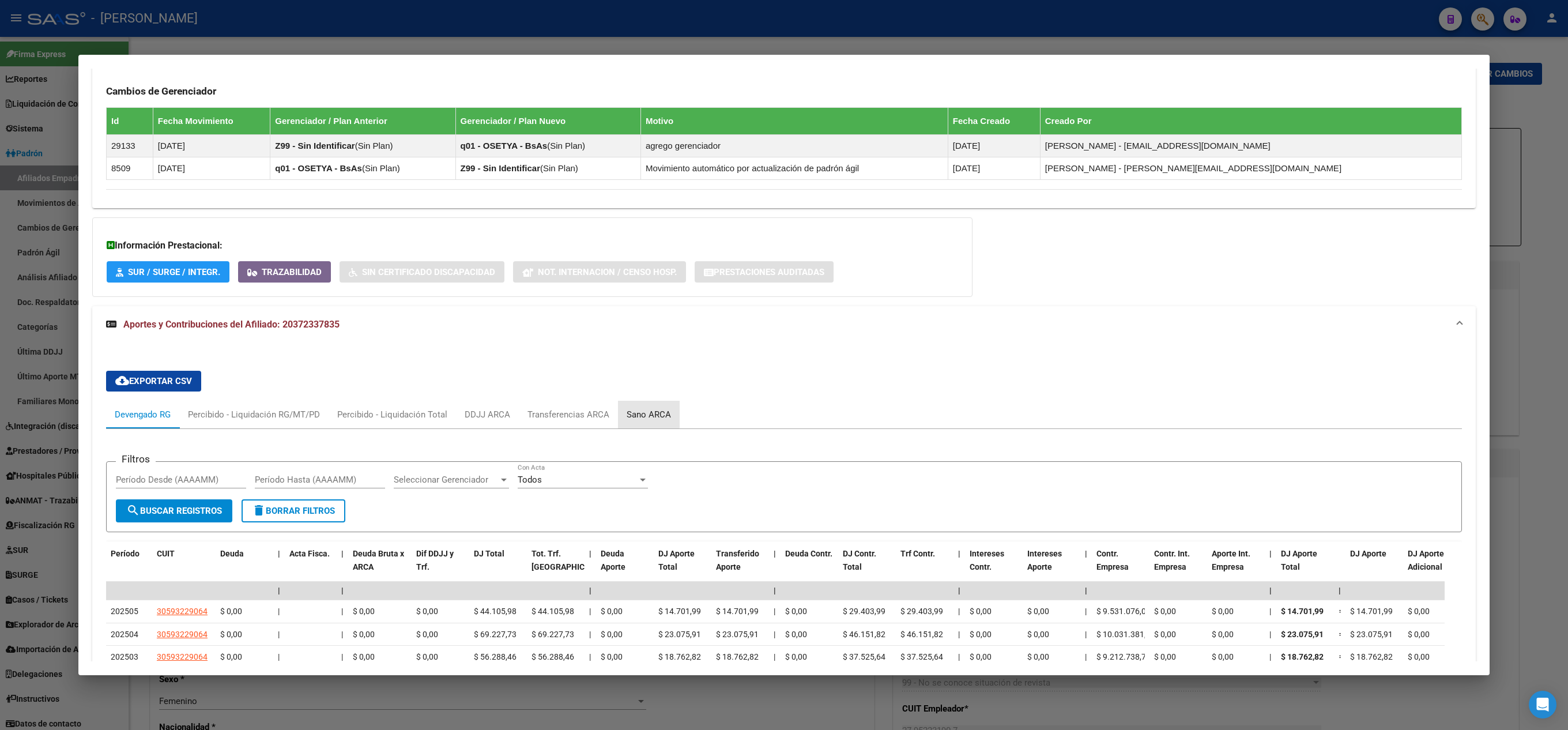
click at [640, 416] on div "Sano ARCA" at bounding box center [648, 414] width 62 height 28
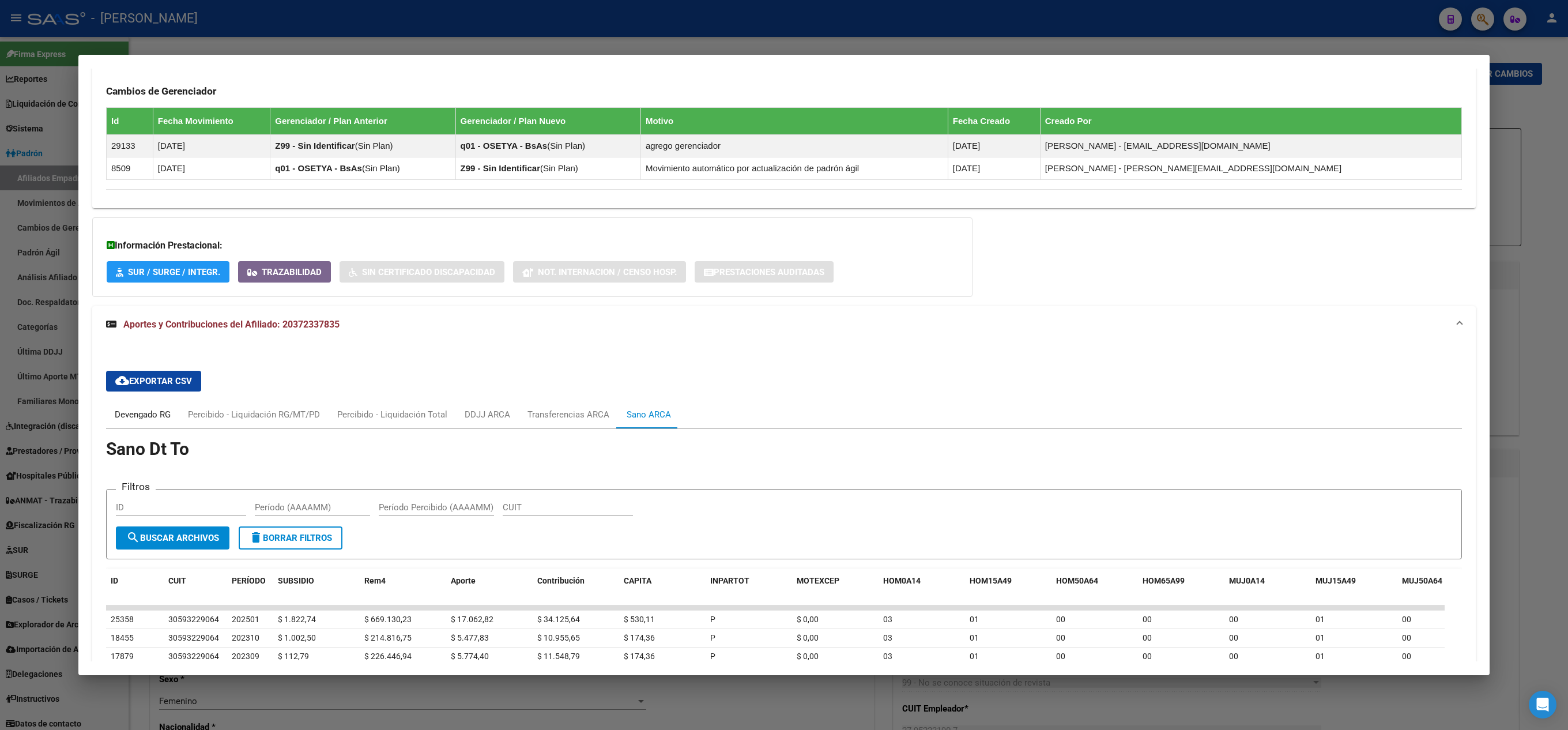
click at [166, 421] on div "Devengado RG" at bounding box center [142, 414] width 56 height 13
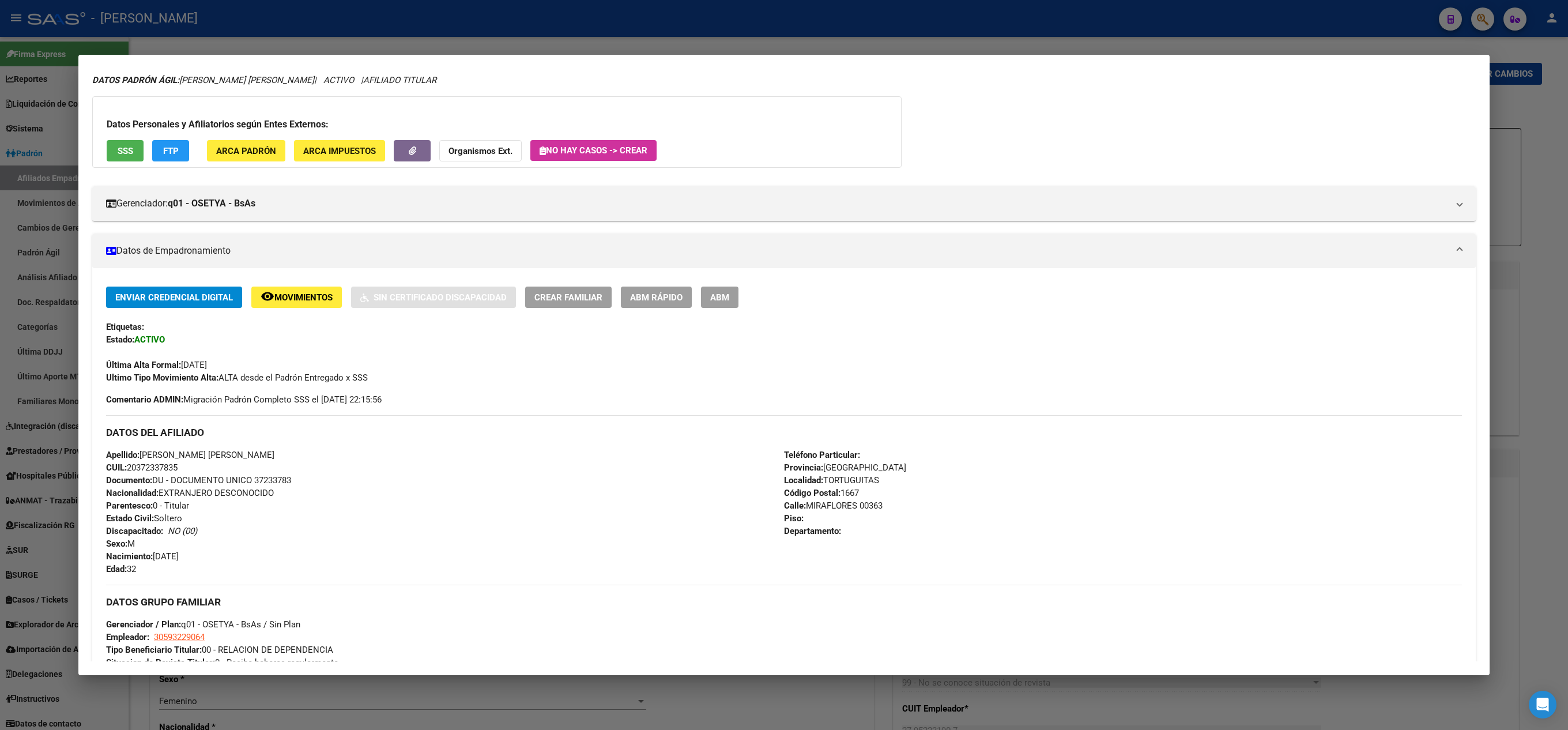
scroll to position [0, 0]
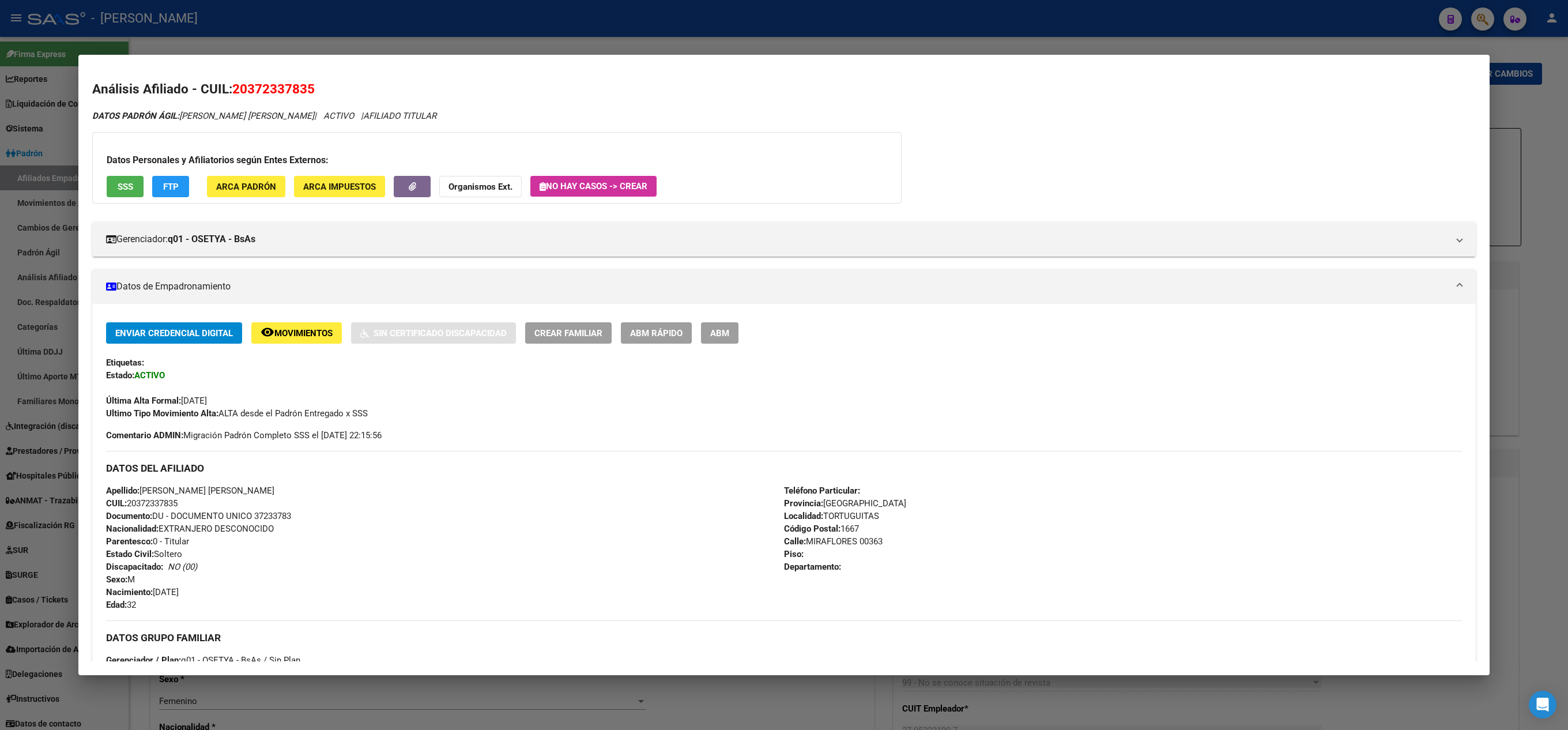
click at [293, 82] on span "20372337835" at bounding box center [273, 89] width 83 height 15
copy span "20372337835"
click at [201, 62] on mat-dialog-container "Análisis Afiliado - CUIL: 20372337835 DATOS PADRÓN ÁGIL: FERNANDEZ NICOLAS ANGE…" at bounding box center [784, 365] width 1411 height 620
drag, startPoint x: 249, startPoint y: 90, endPoint x: 308, endPoint y: 92, distance: 59.0
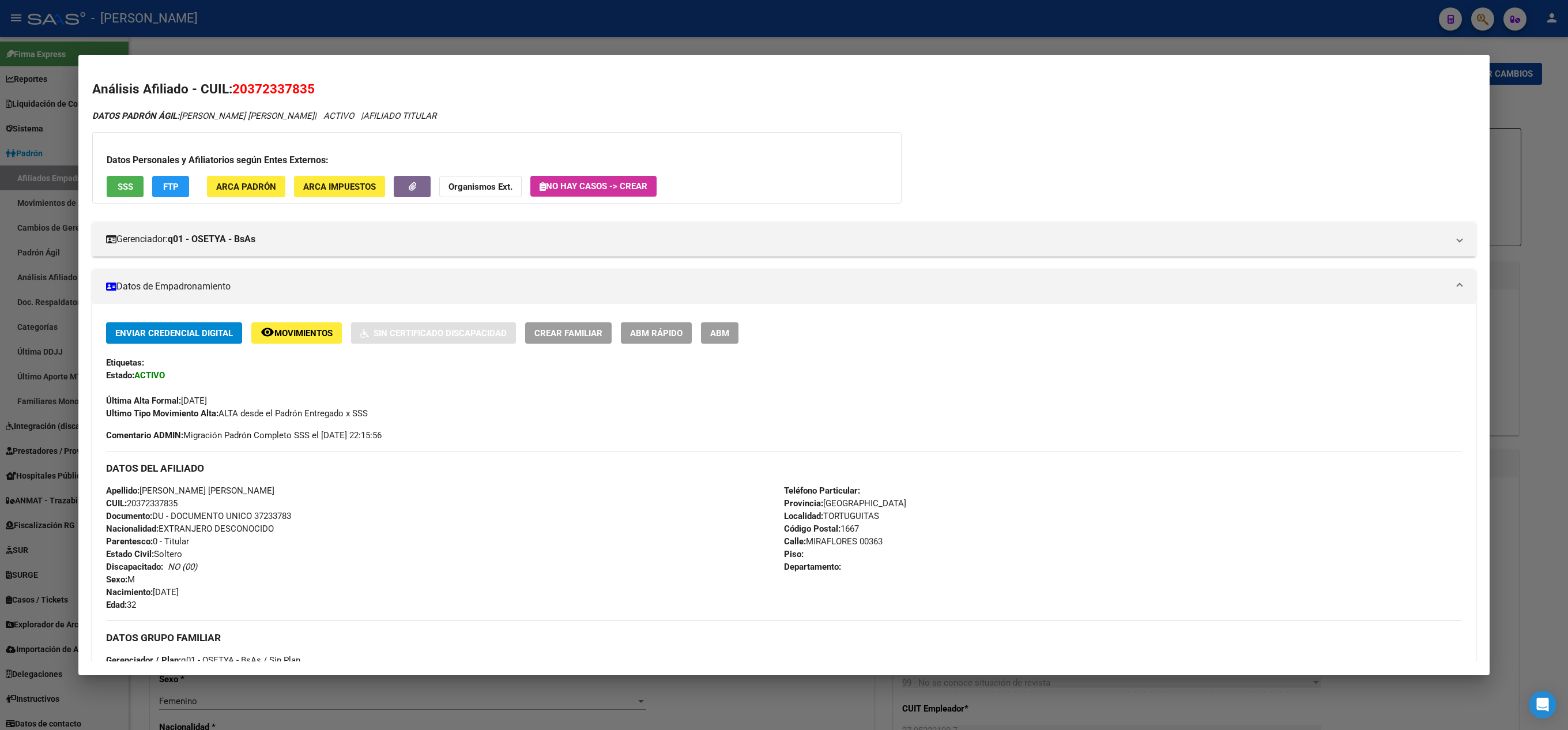
click at [308, 92] on span "20372337835" at bounding box center [273, 89] width 83 height 15
copy span "37233783"
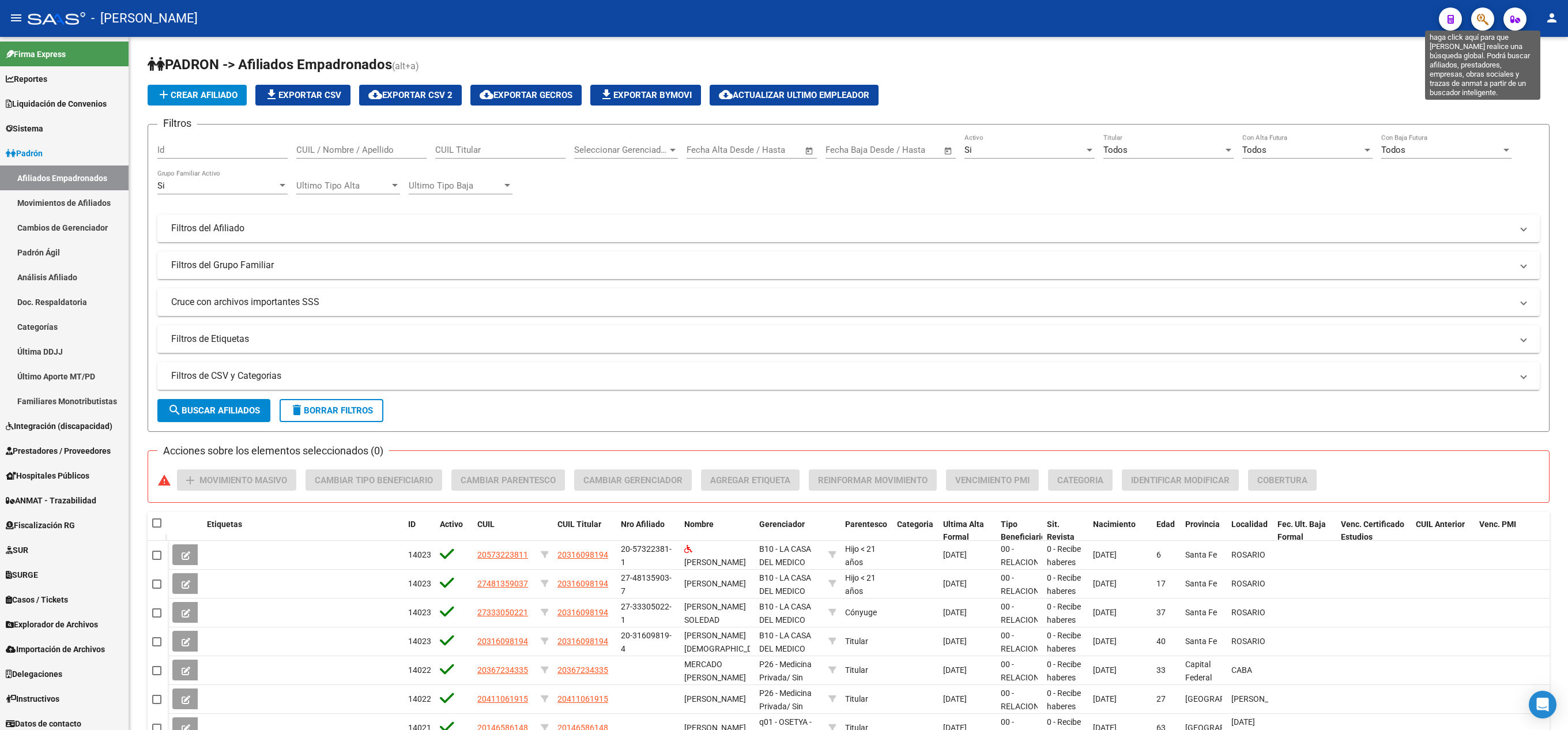
click at [1485, 17] on icon "button" at bounding box center [1482, 20] width 12 height 13
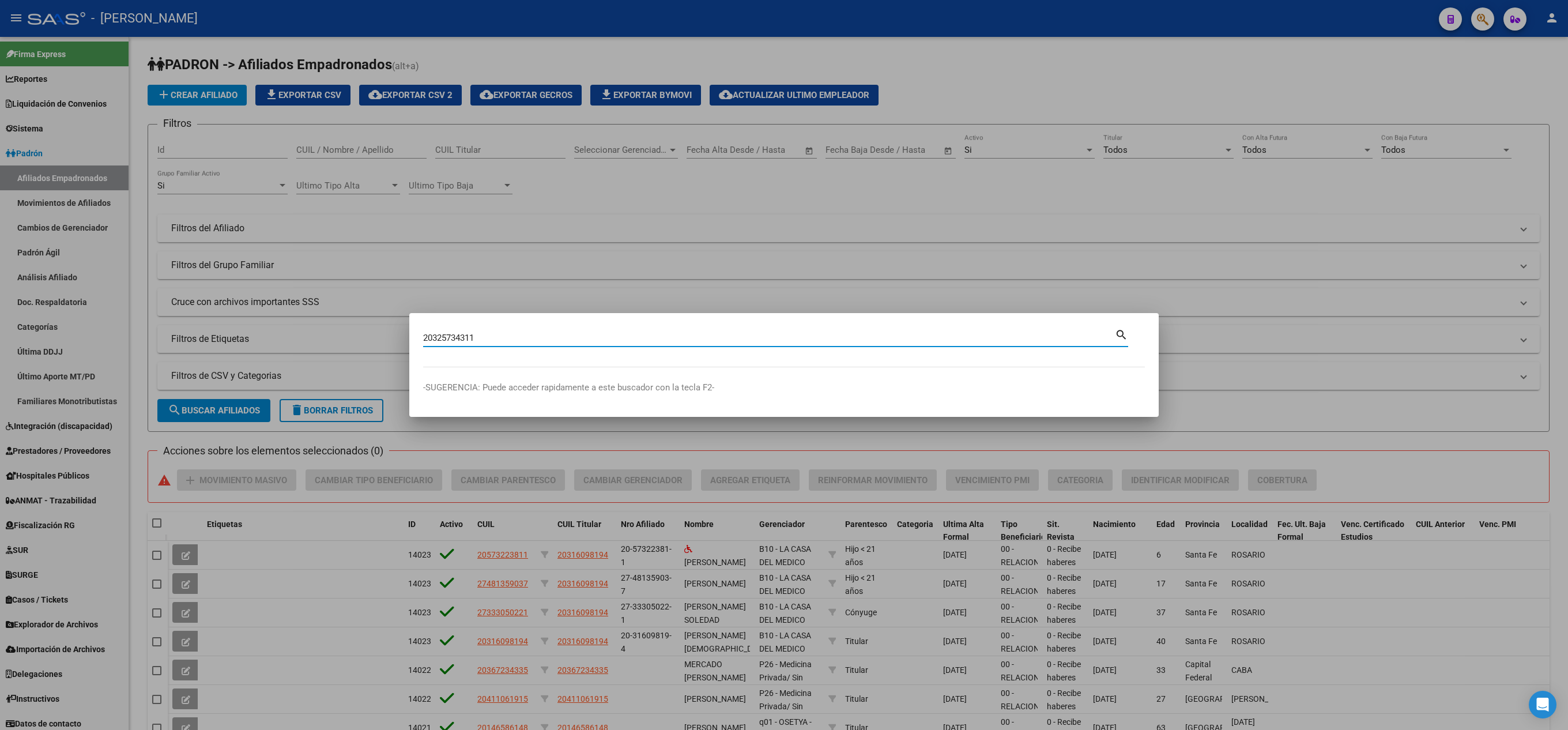
type input "20325734311"
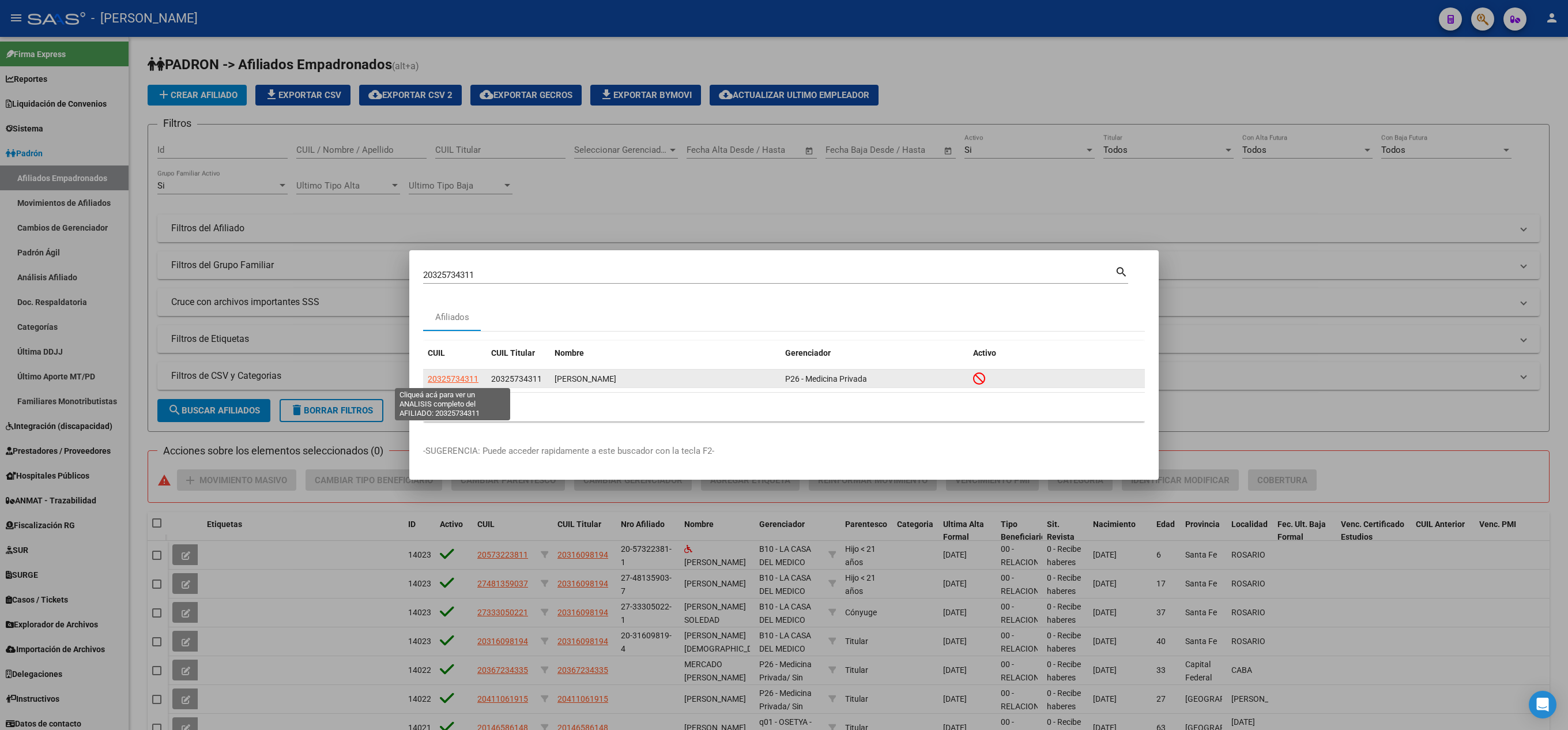
click at [461, 383] on span "20325734311" at bounding box center [453, 378] width 51 height 9
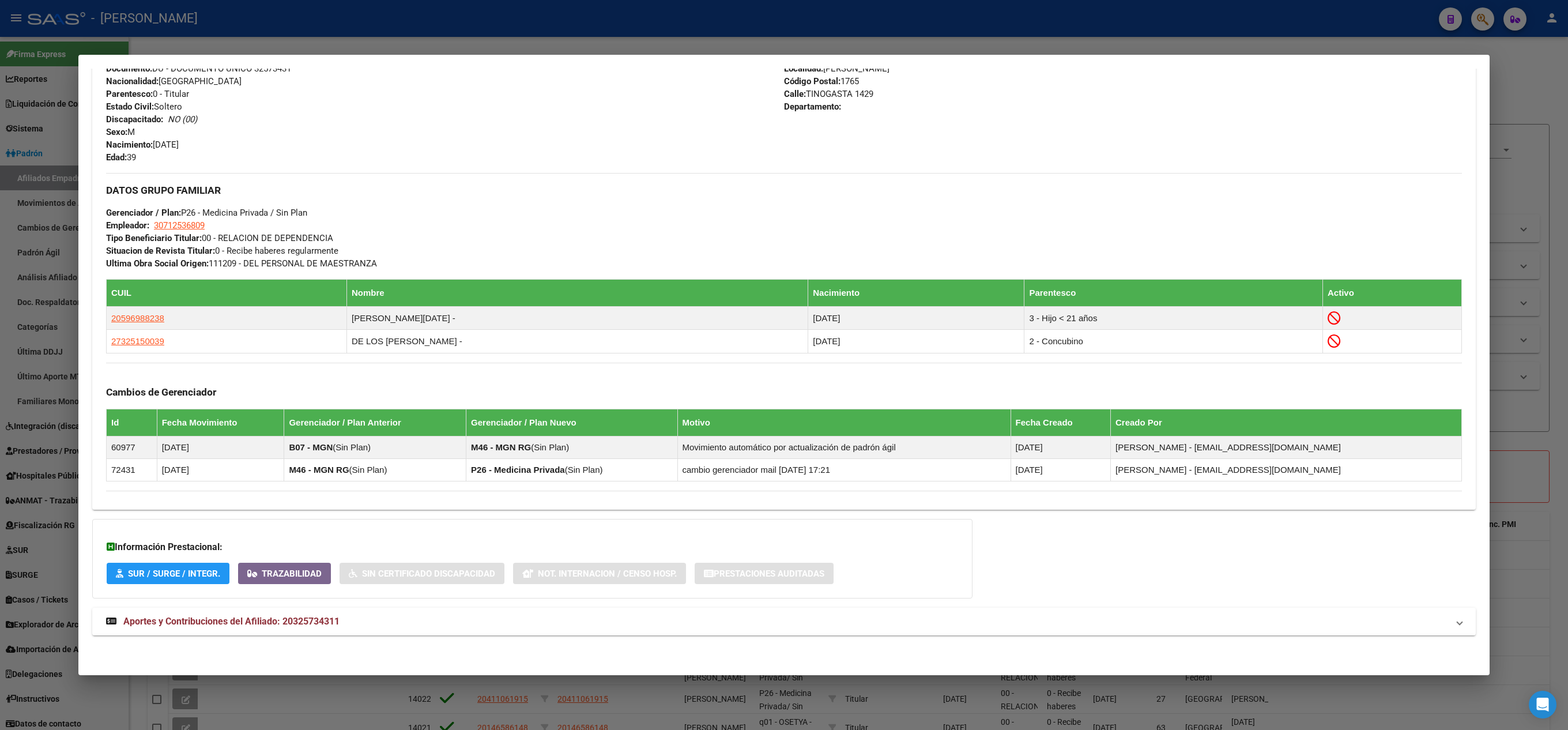
scroll to position [482, 0]
click at [373, 620] on mat-panel-title "Aportes y Contribuciones del Afiliado: 20325734311" at bounding box center [776, 621] width 1342 height 14
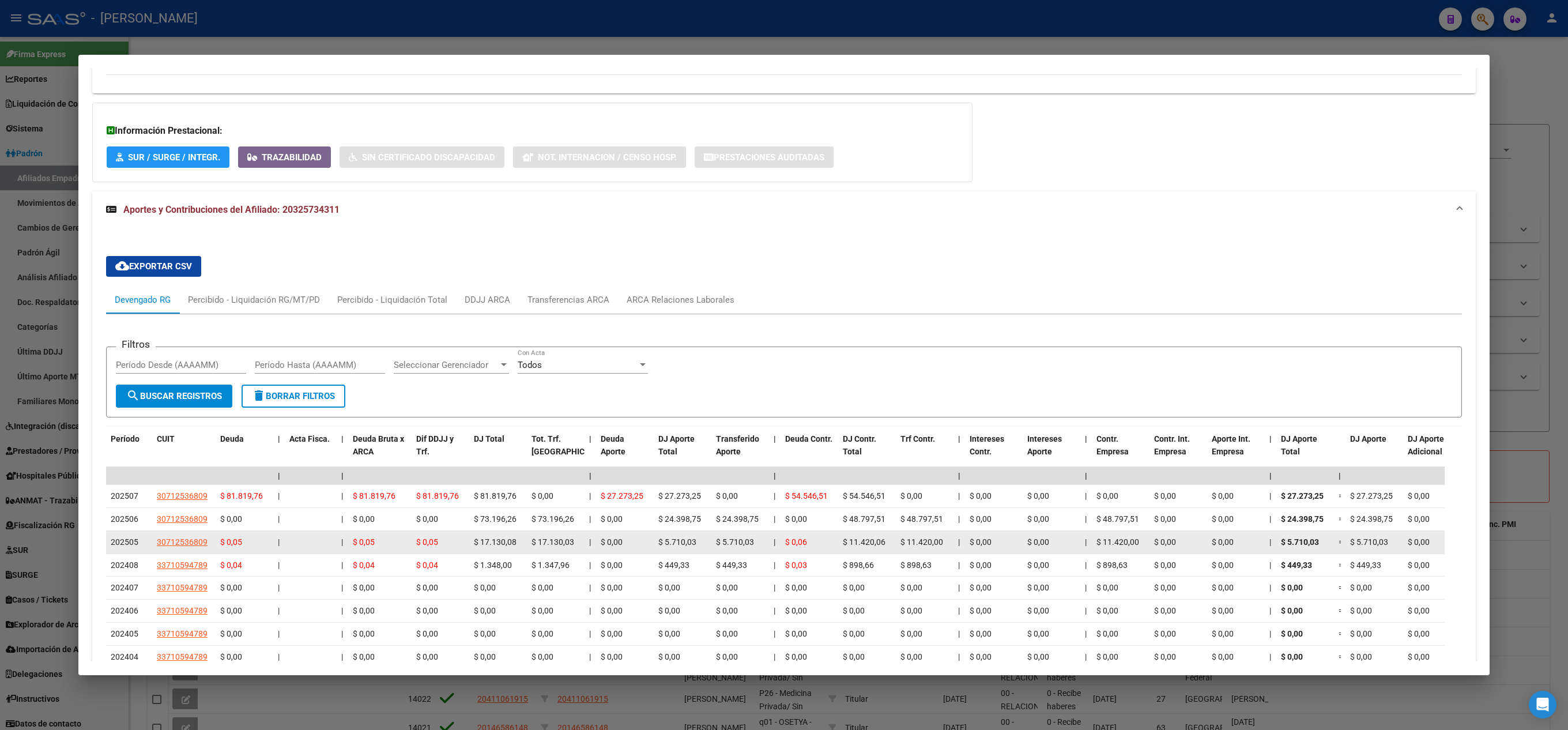
scroll to position [1011, 0]
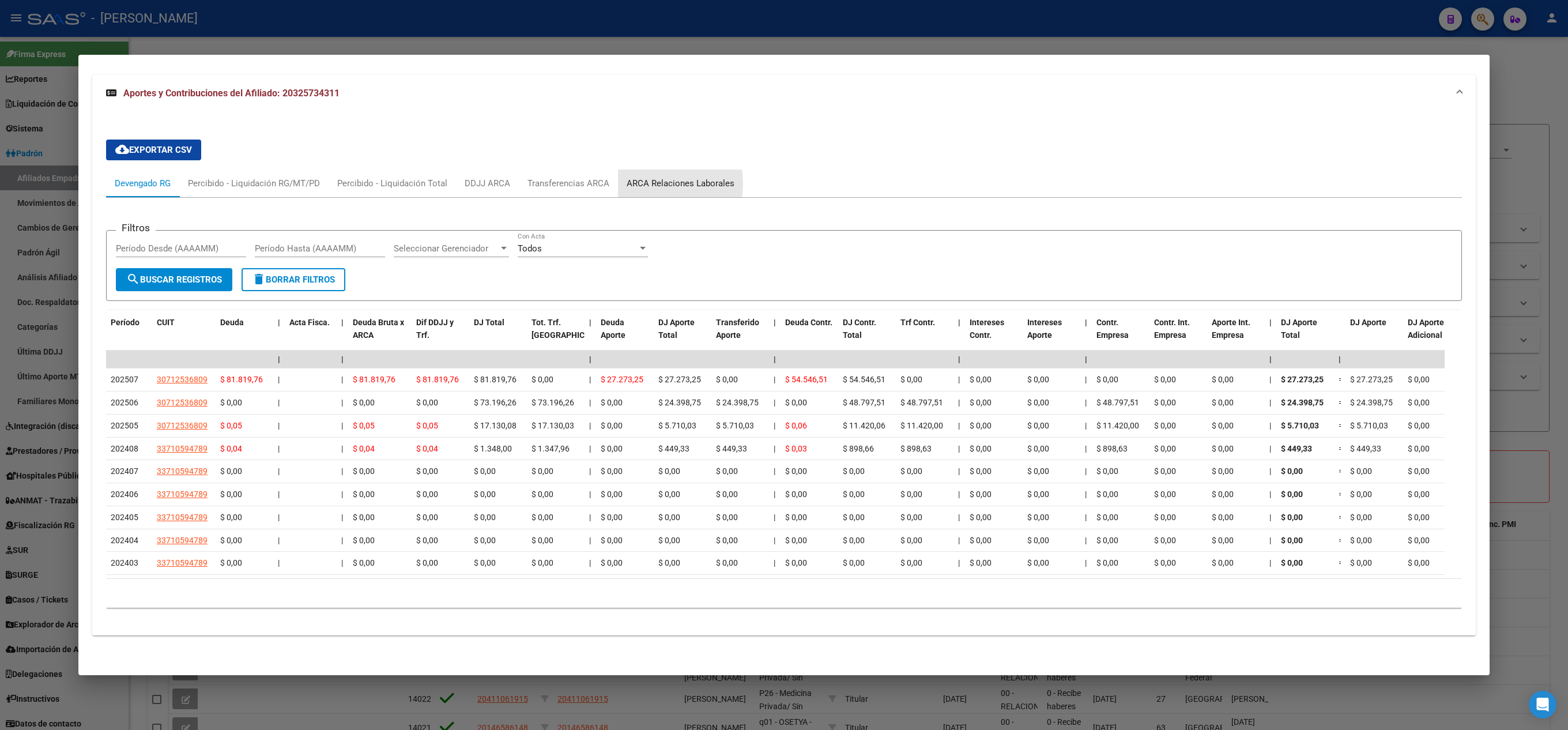
click at [653, 188] on div "ARCA Relaciones Laborales" at bounding box center [680, 183] width 108 height 13
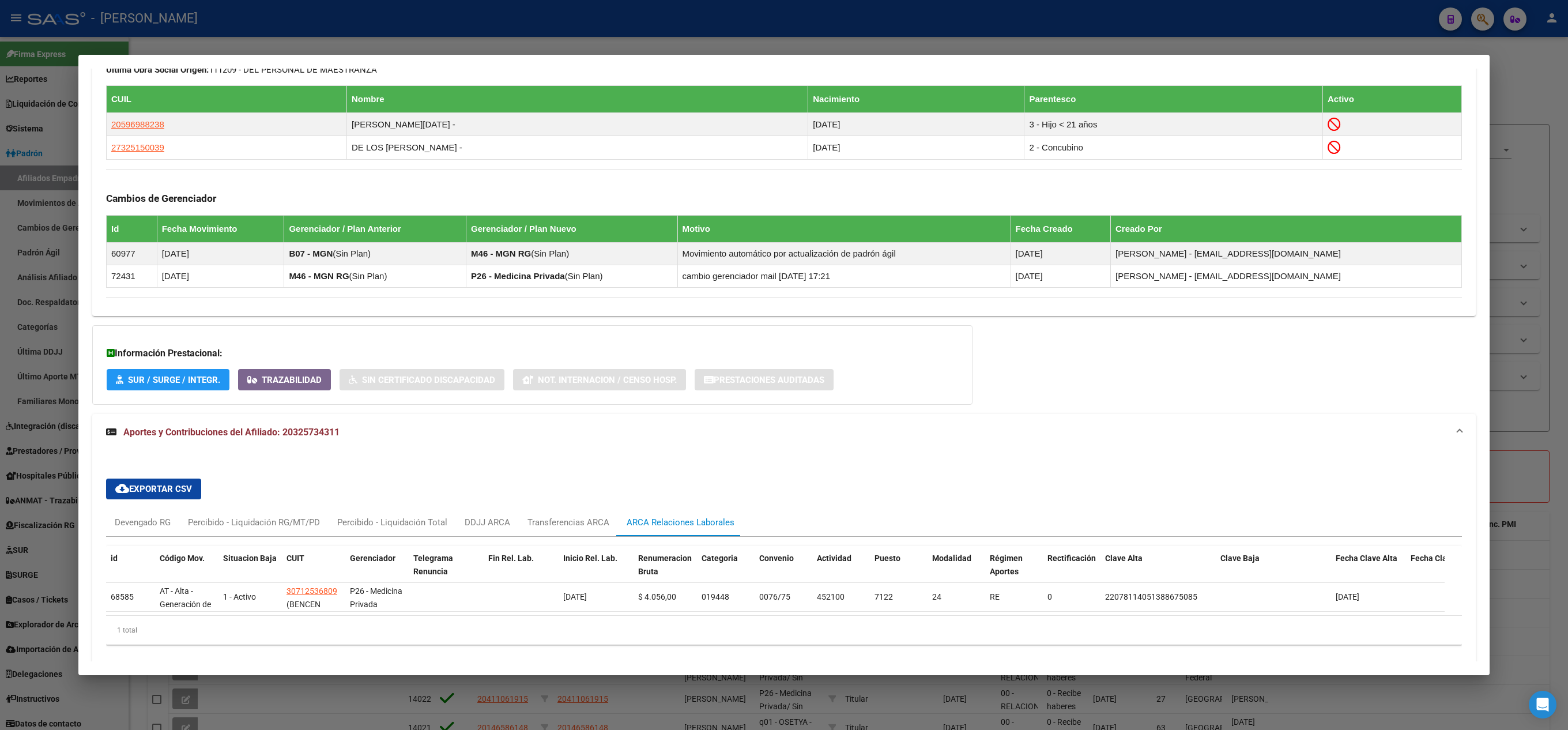
scroll to position [732, 0]
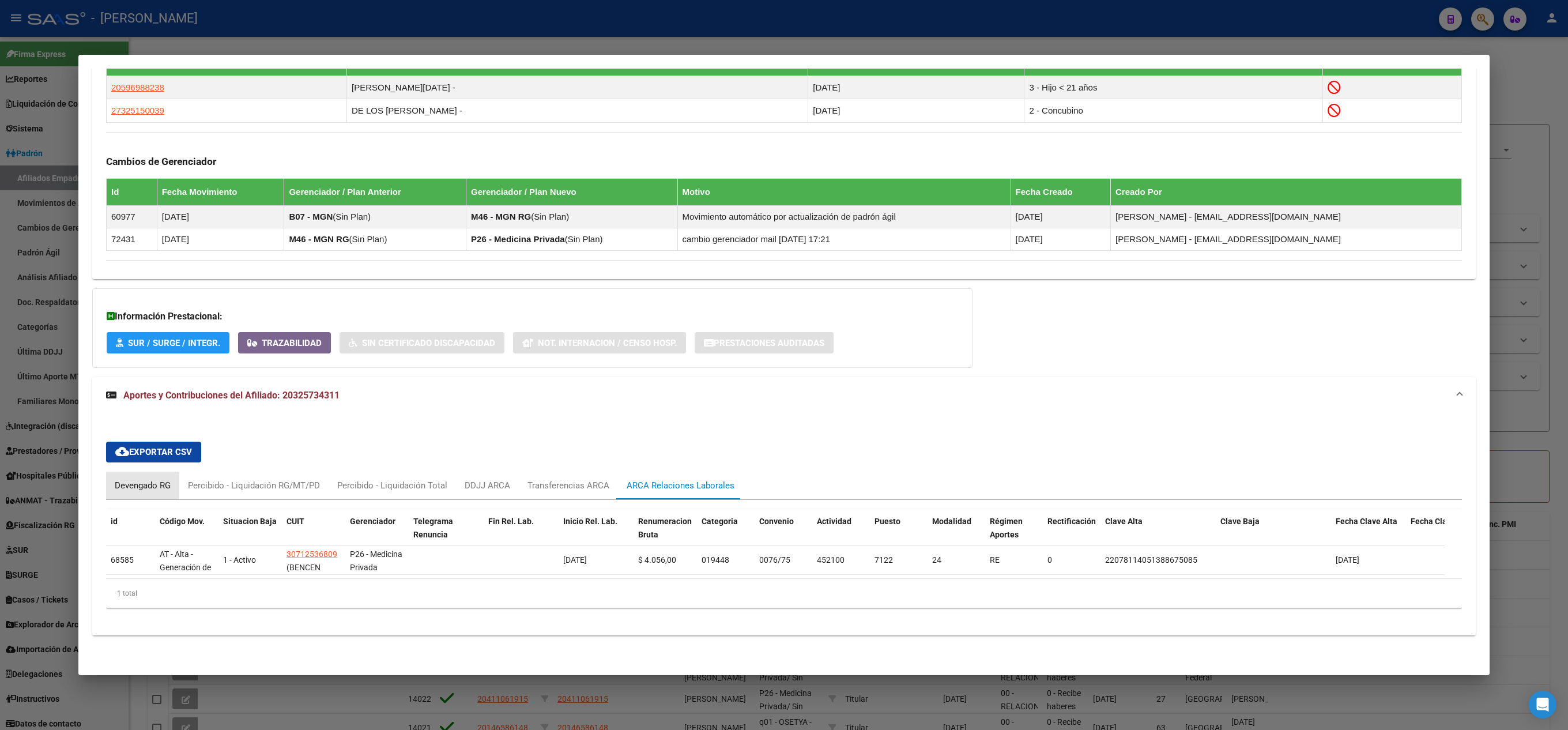
click at [146, 479] on div "Devengado RG" at bounding box center [142, 485] width 56 height 13
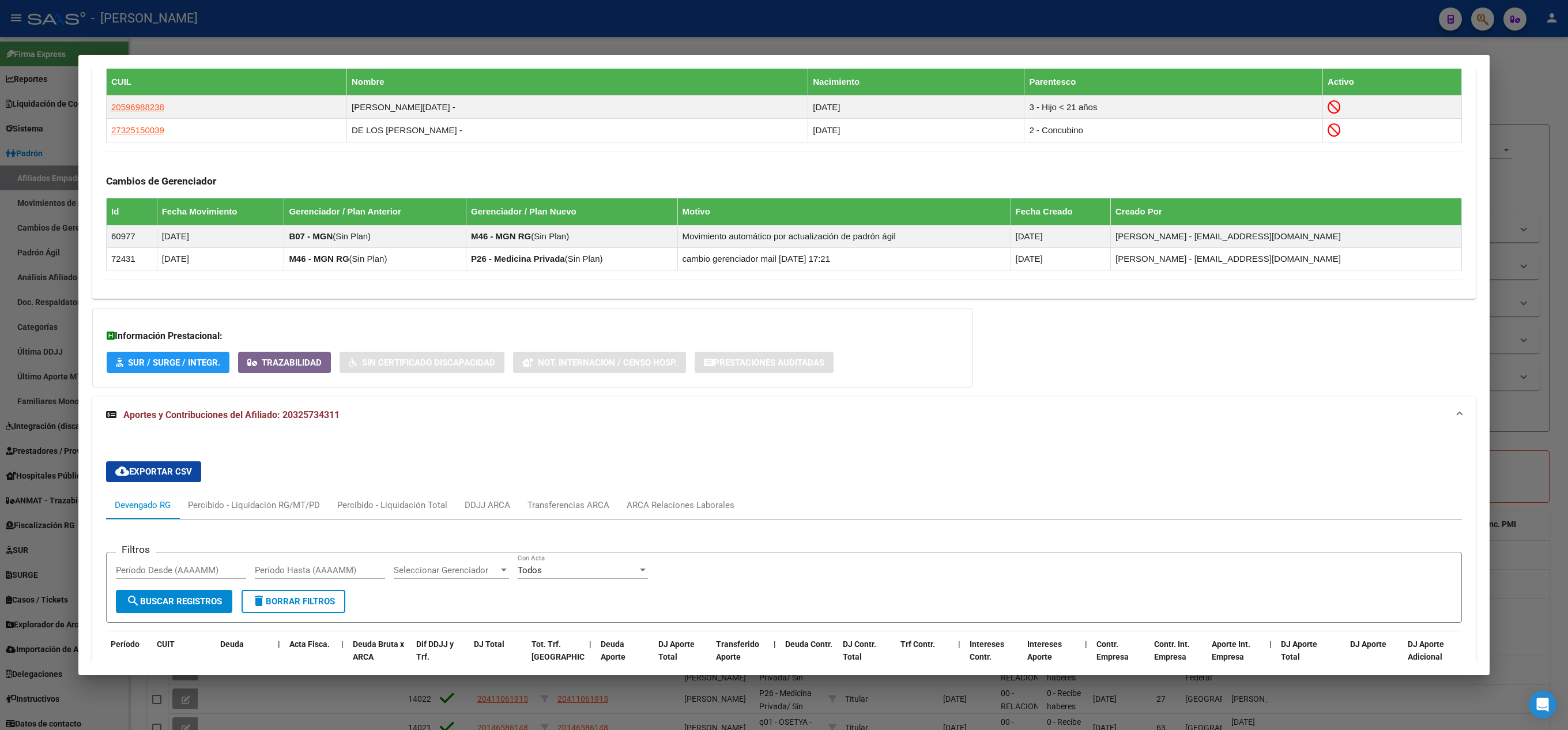
scroll to position [576, 0]
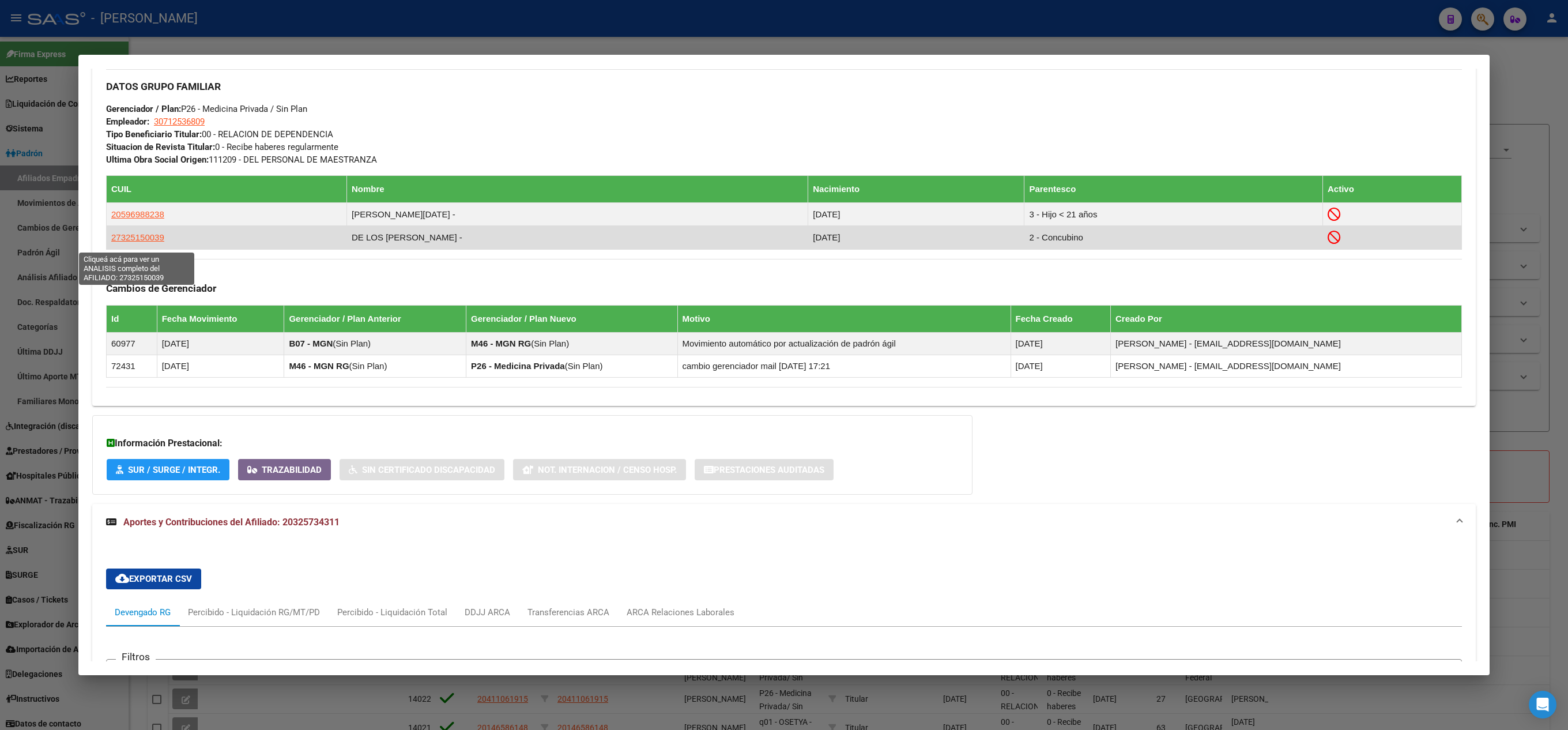
drag, startPoint x: 173, startPoint y: 244, endPoint x: 112, endPoint y: 248, distance: 61.1
click at [112, 248] on td "27325150039" at bounding box center [226, 237] width 240 height 23
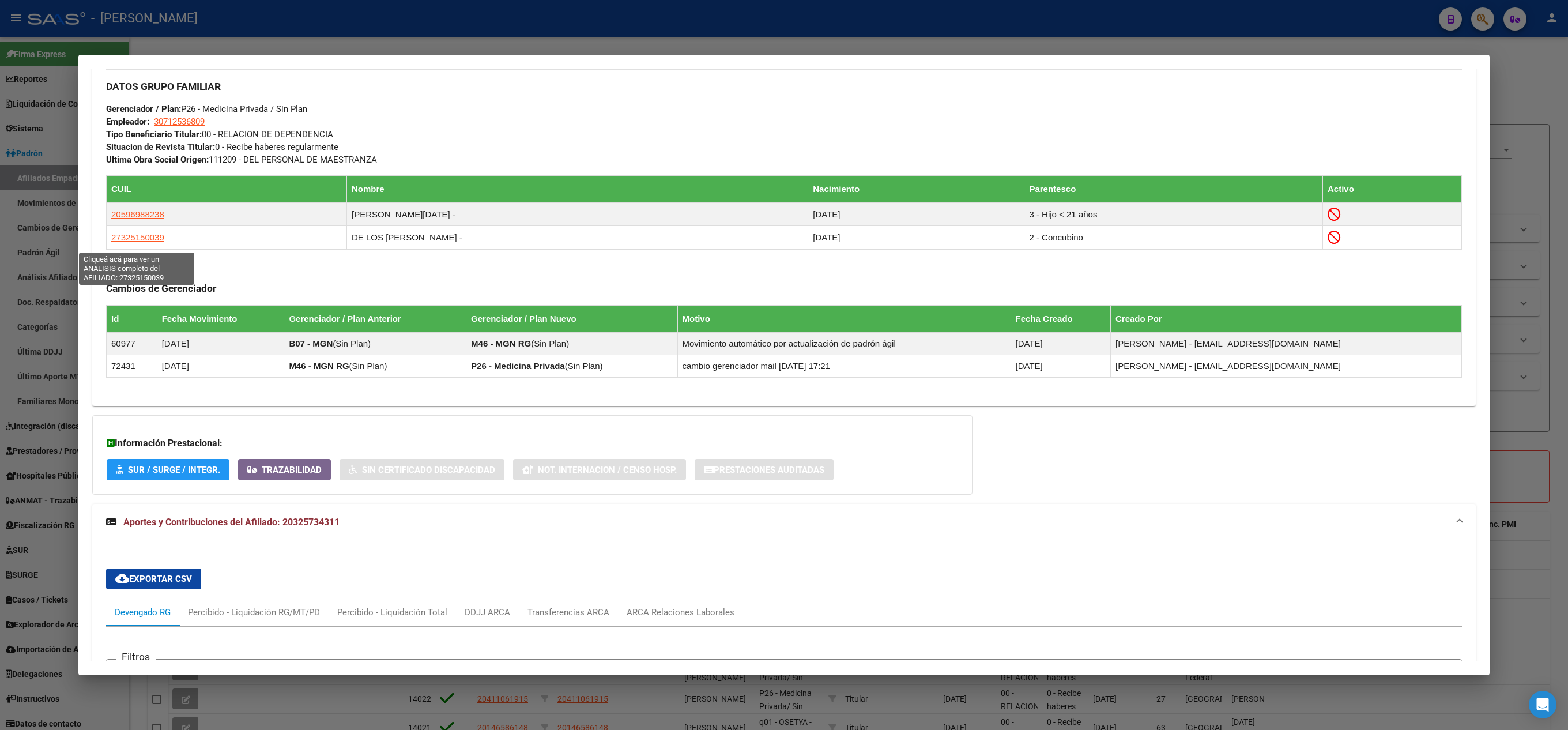
copy span "27325150039"
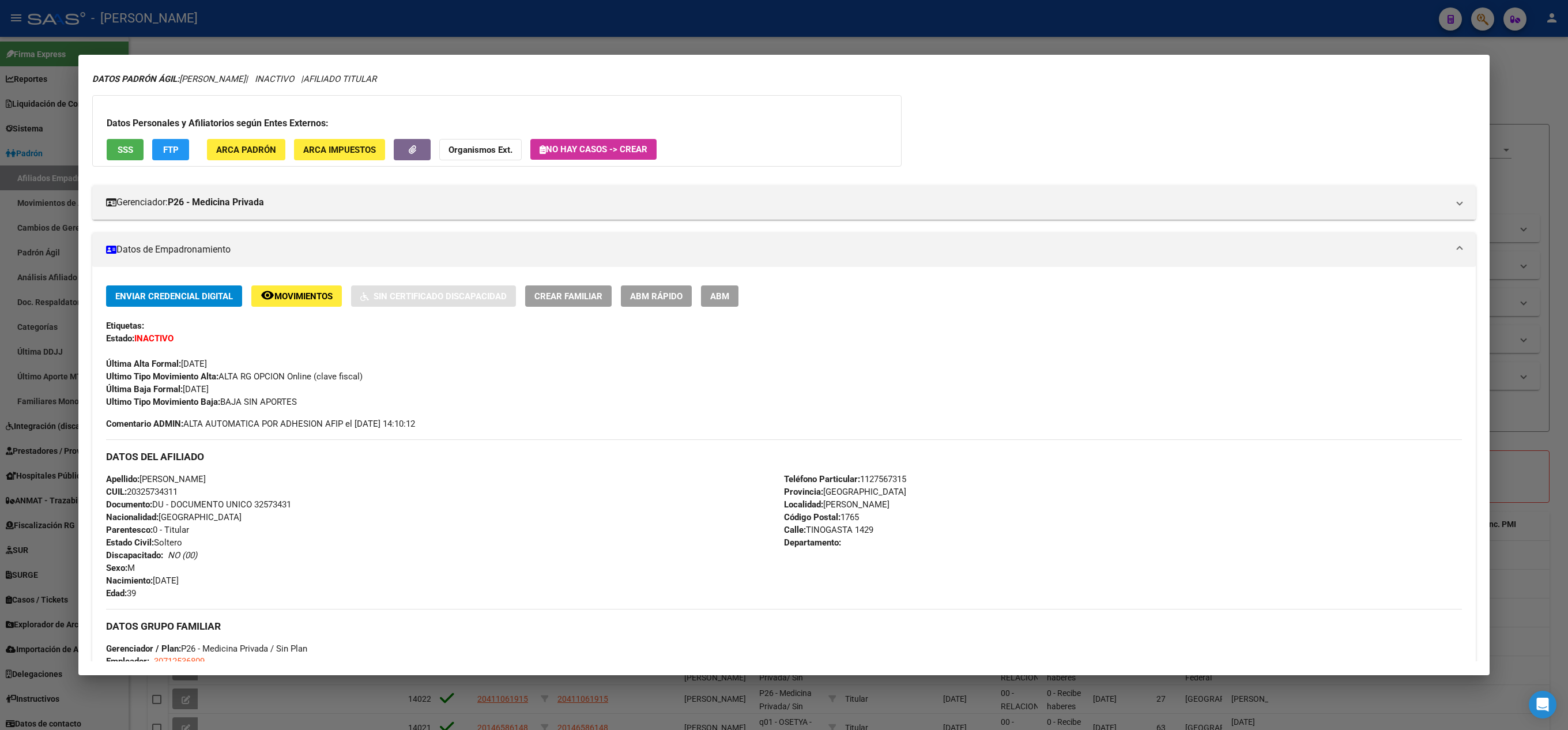
scroll to position [0, 0]
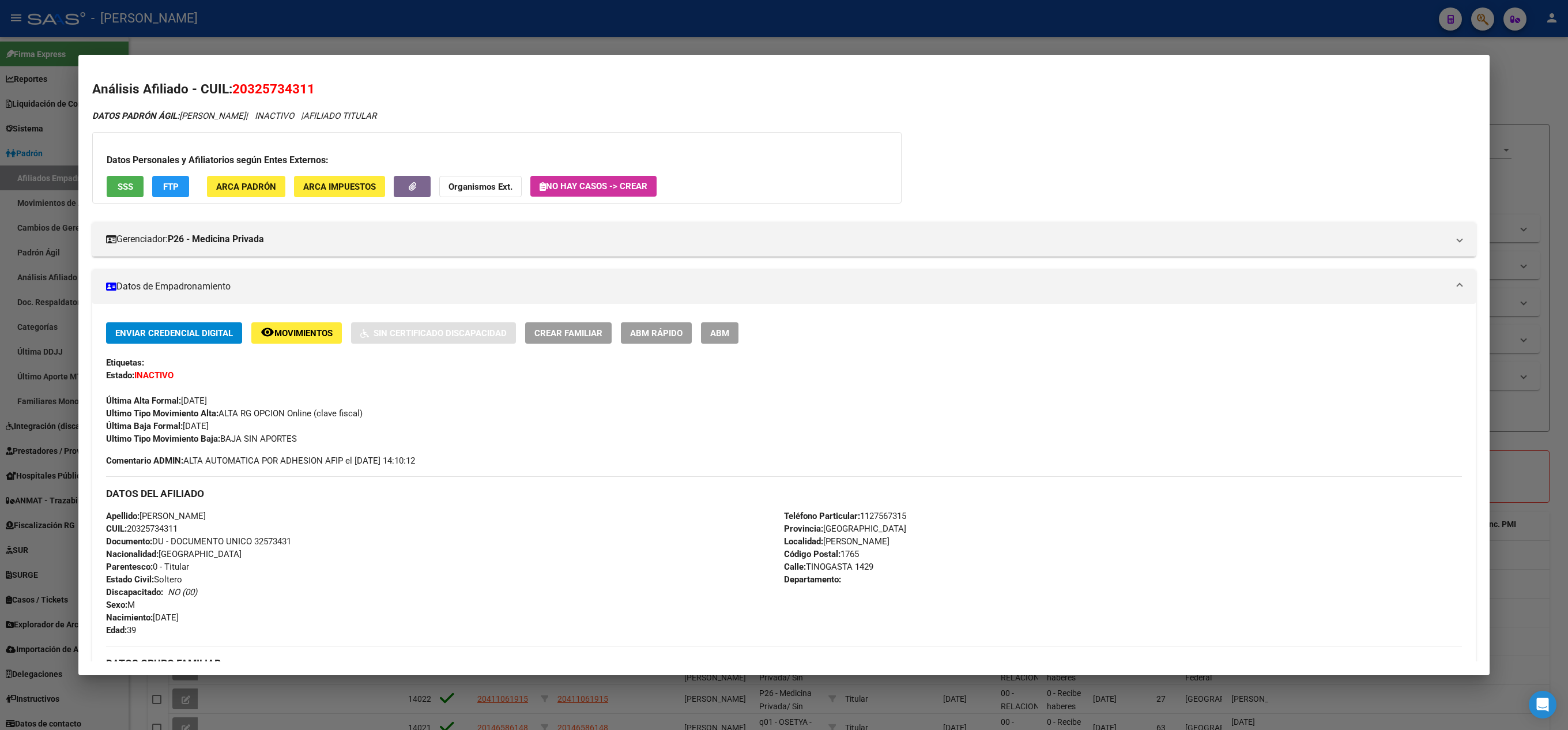
drag, startPoint x: 248, startPoint y: 84, endPoint x: 307, endPoint y: 95, distance: 60.0
click at [307, 95] on span "20325734311" at bounding box center [273, 89] width 83 height 15
copy span "32573431"
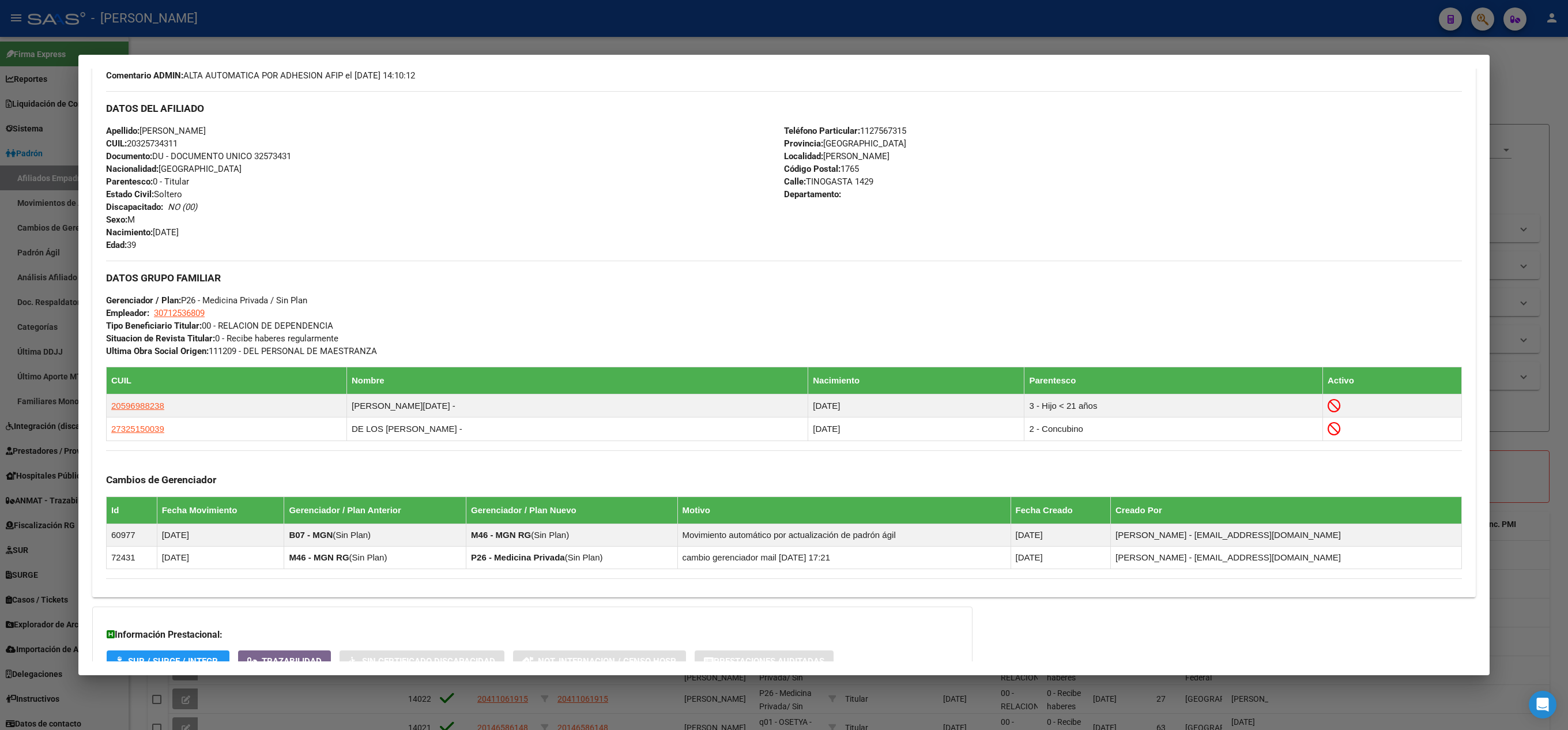
scroll to position [233, 0]
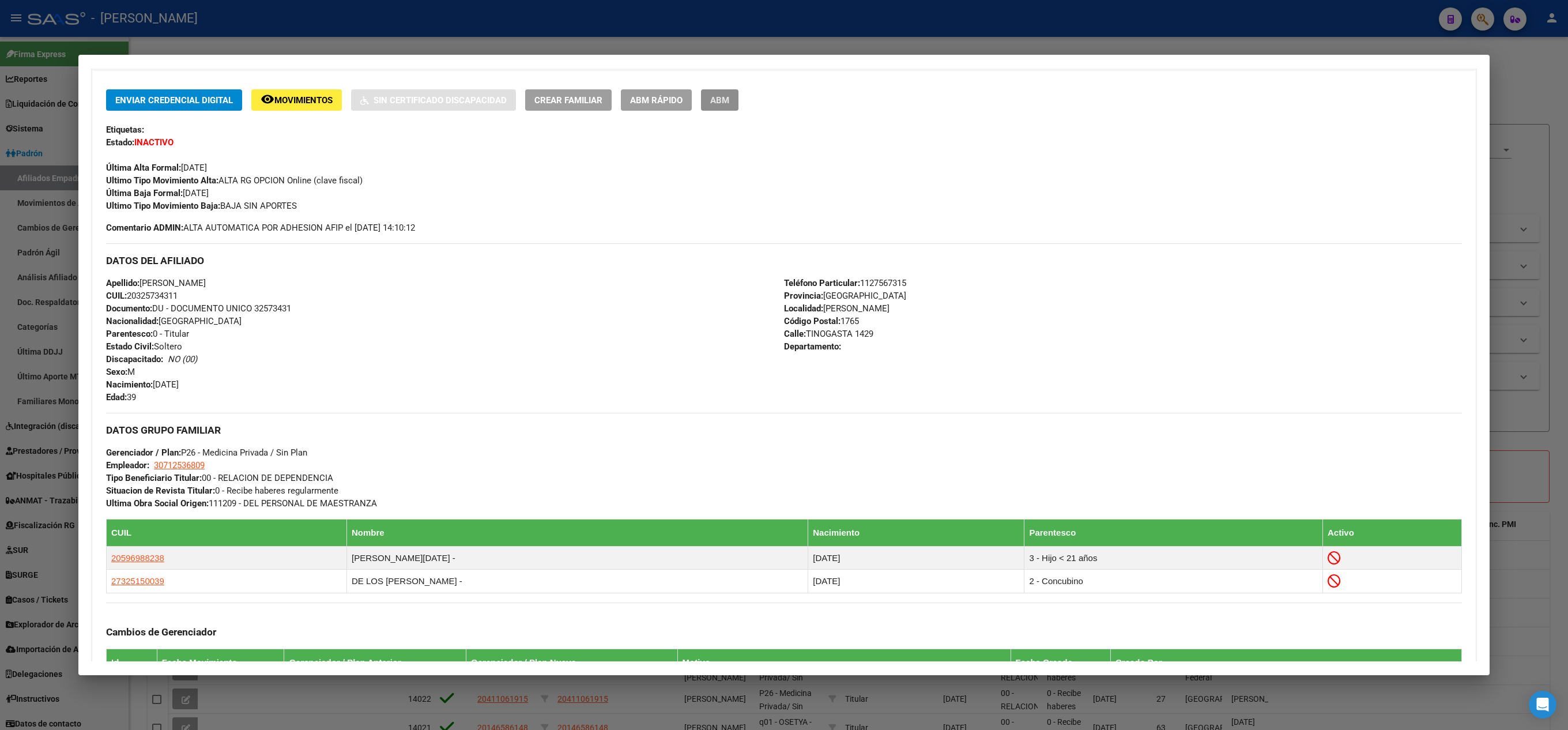
click at [713, 95] on span "ABM" at bounding box center [719, 100] width 19 height 10
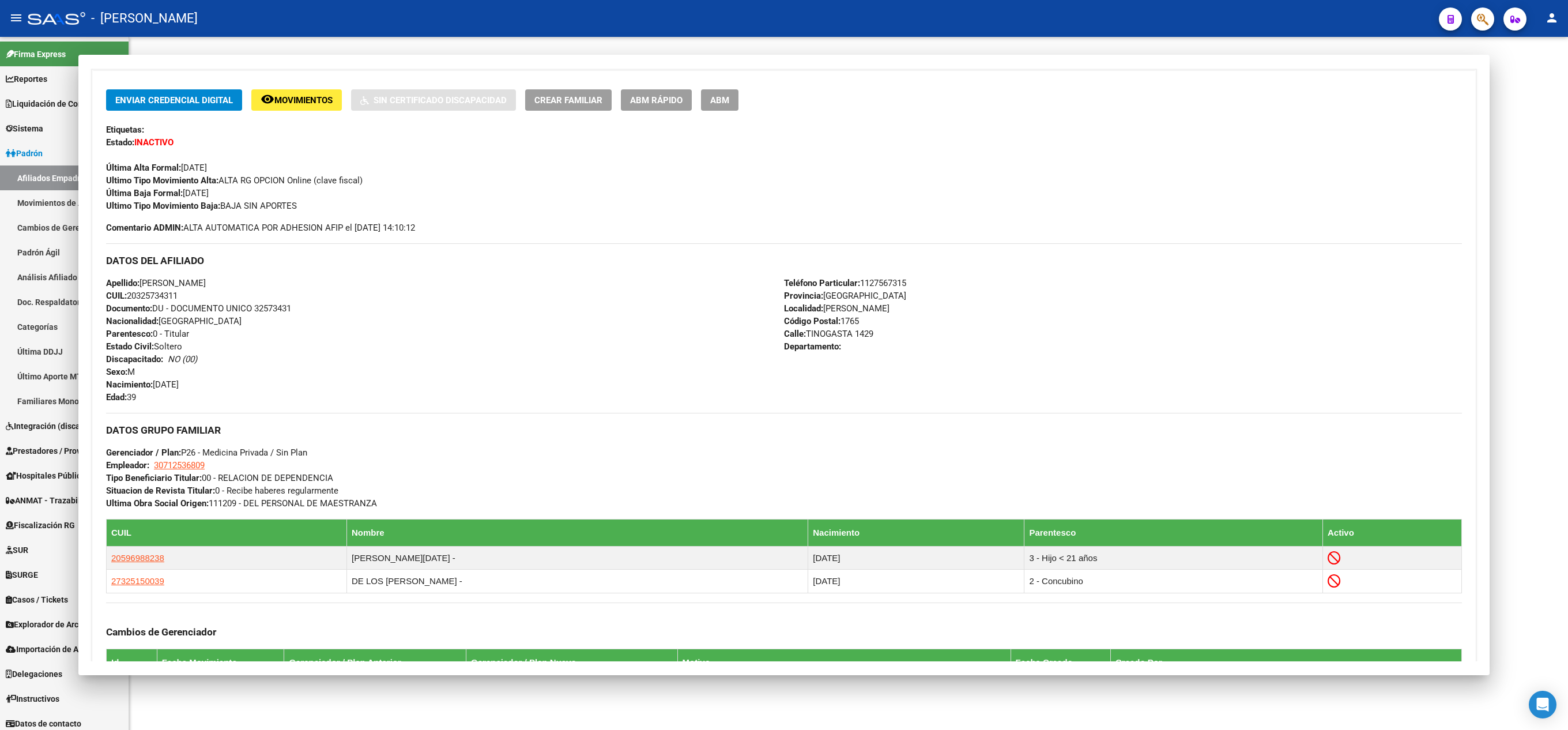
scroll to position [117, 0]
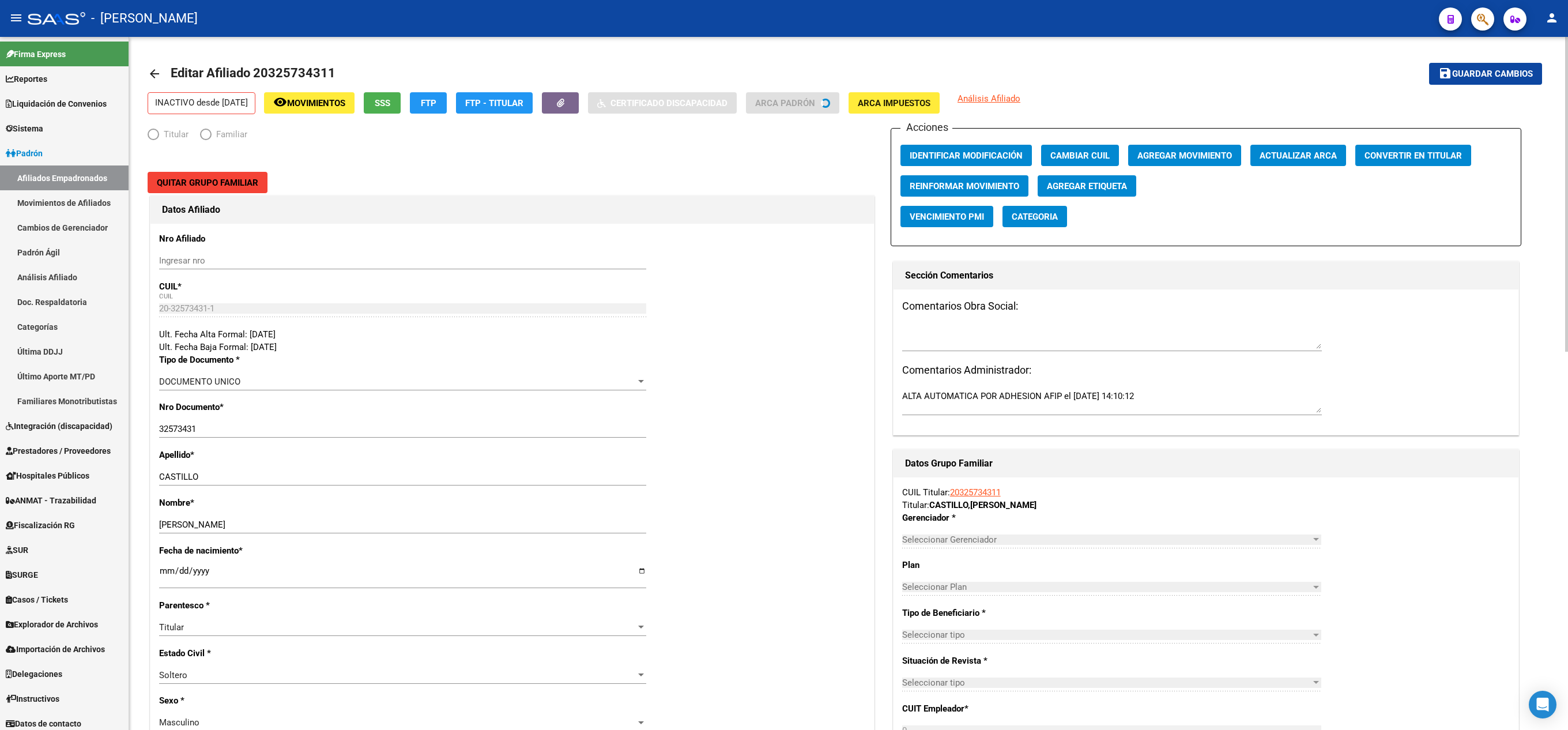
radio input "true"
type input "30-71253680-9"
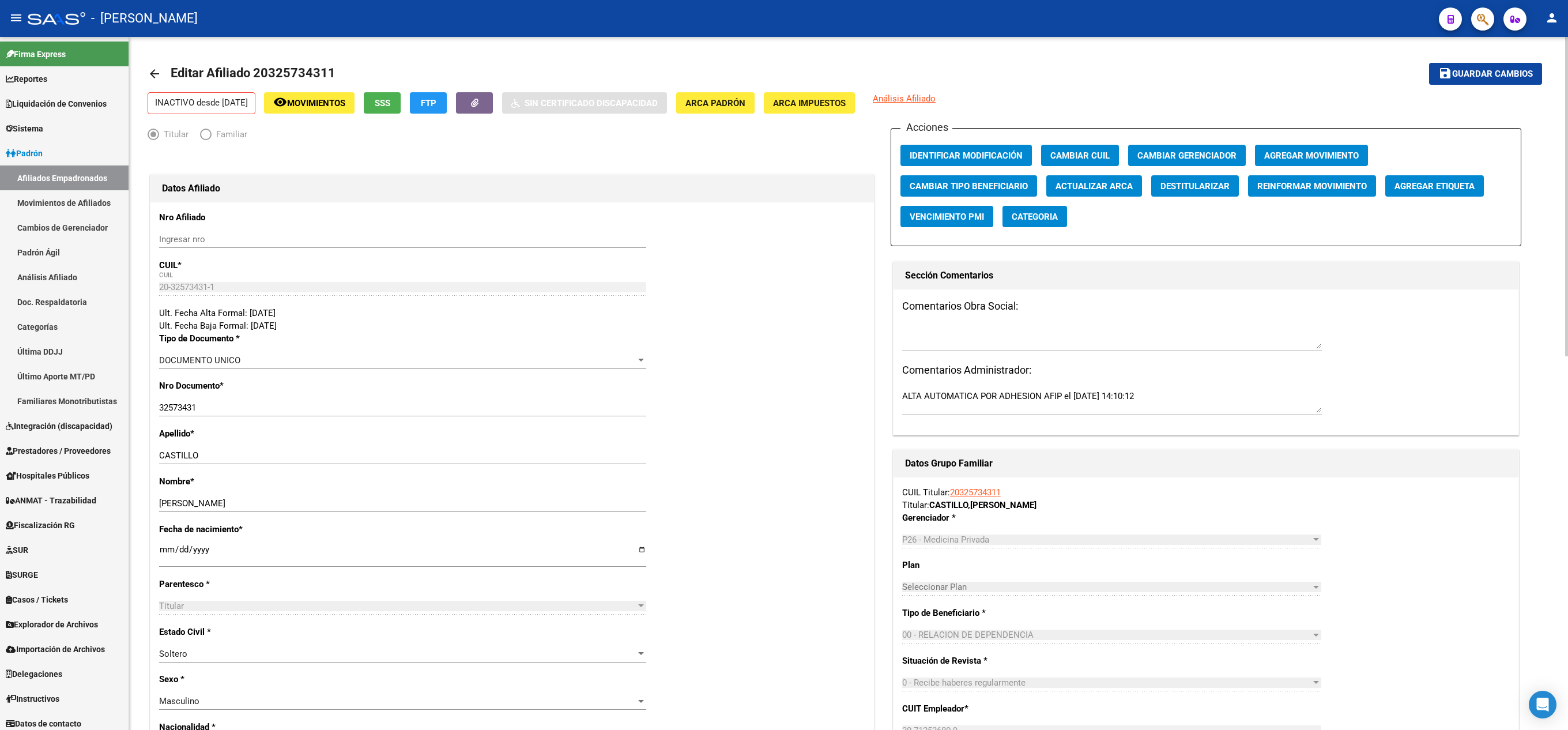
click at [1292, 154] on span "Agregar Movimiento" at bounding box center [1311, 155] width 95 height 10
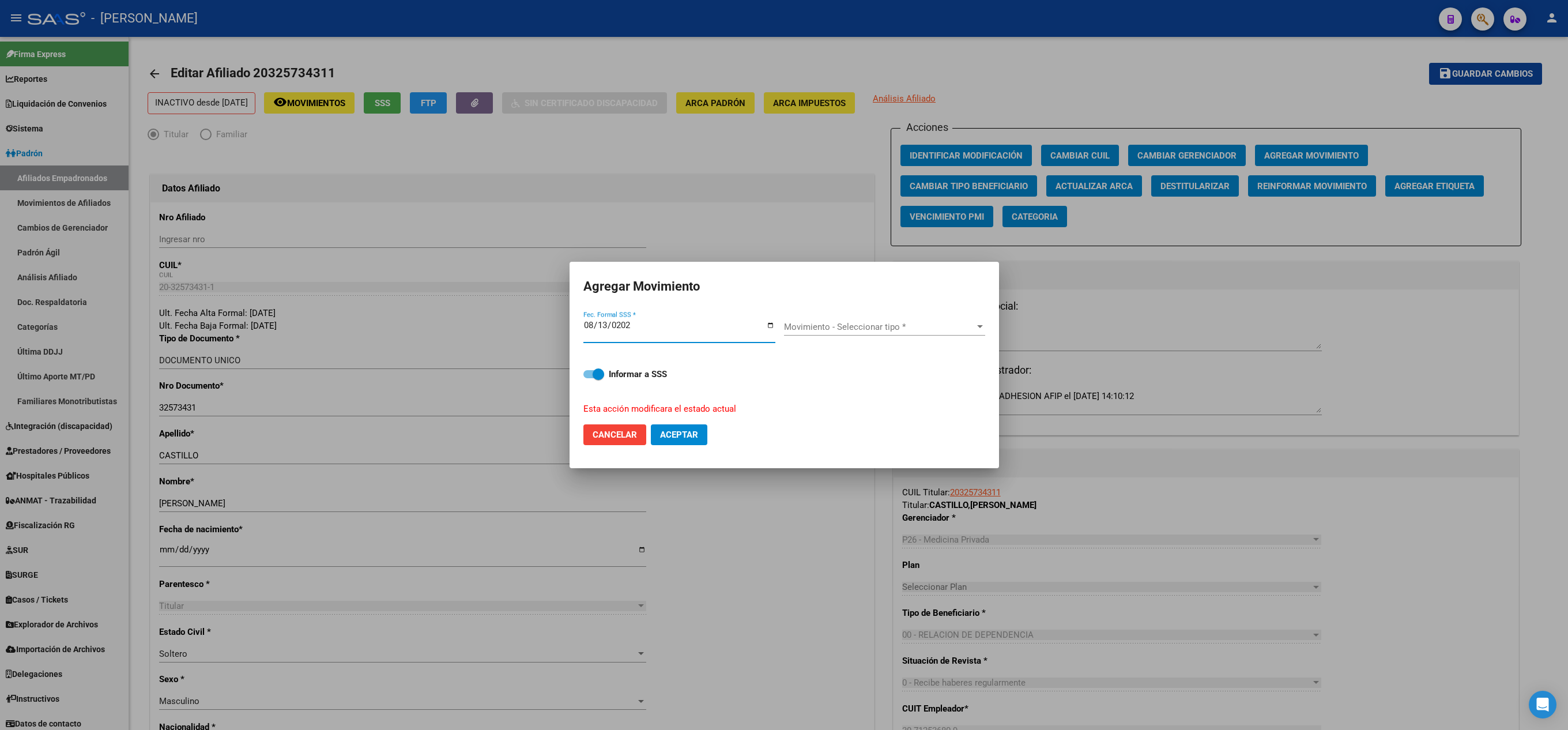
type input "[DATE]"
click at [904, 322] on span "Movimiento - Seleccionar tipo *" at bounding box center [879, 327] width 191 height 10
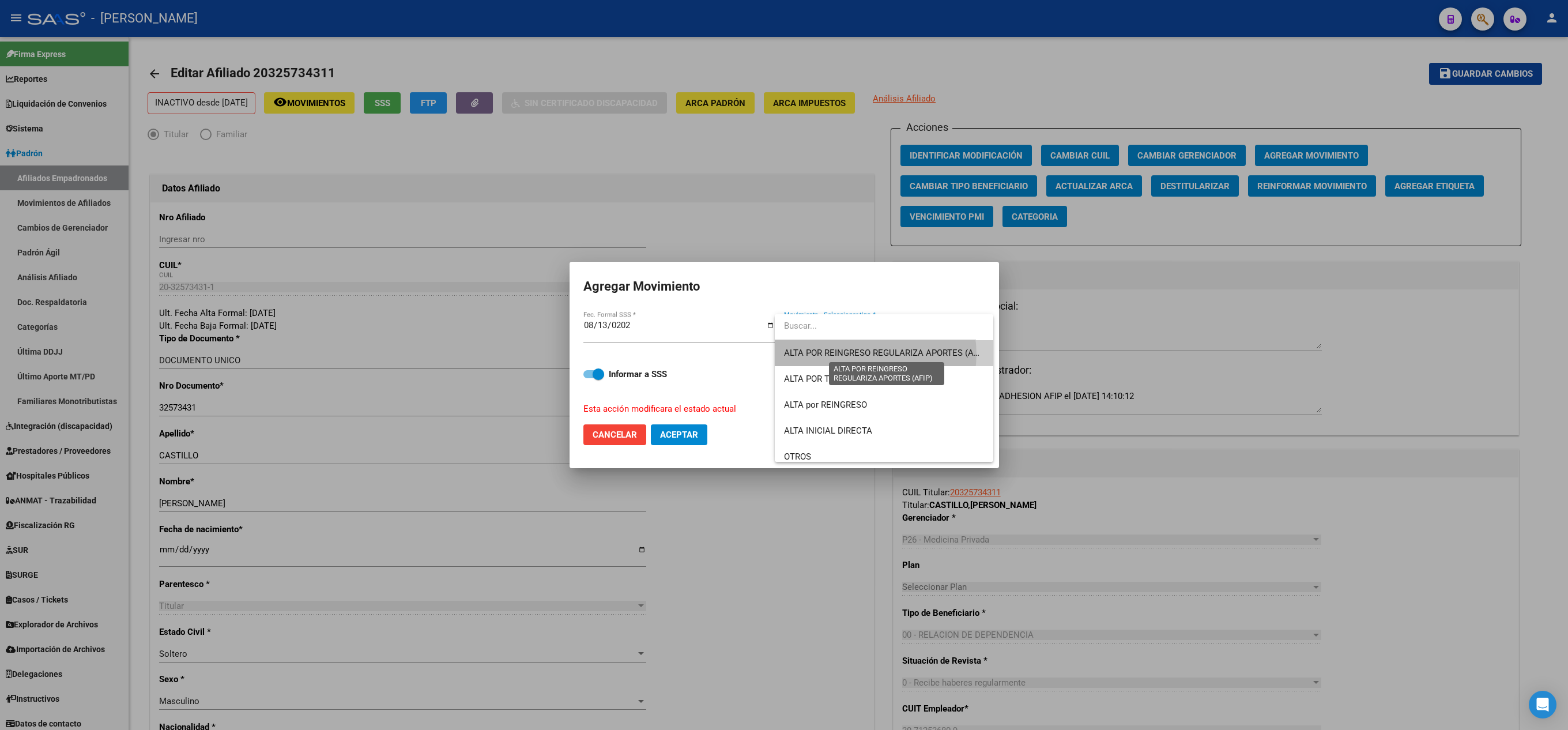
click at [872, 354] on span "ALTA POR REINGRESO REGULARIZA APORTES (AFIP)" at bounding box center [886, 352] width 204 height 10
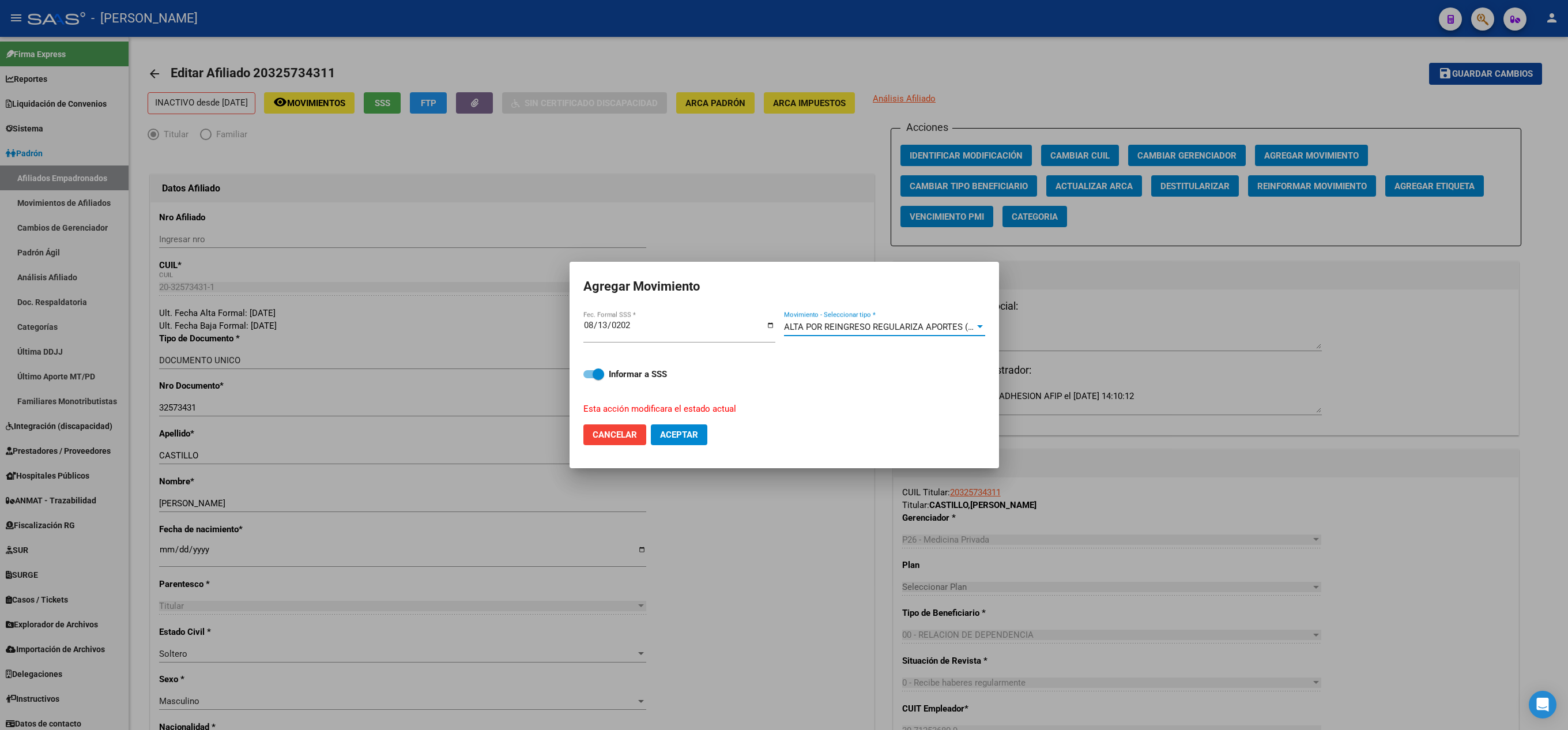
click at [692, 438] on span "Aceptar" at bounding box center [679, 434] width 38 height 10
checkbox input "false"
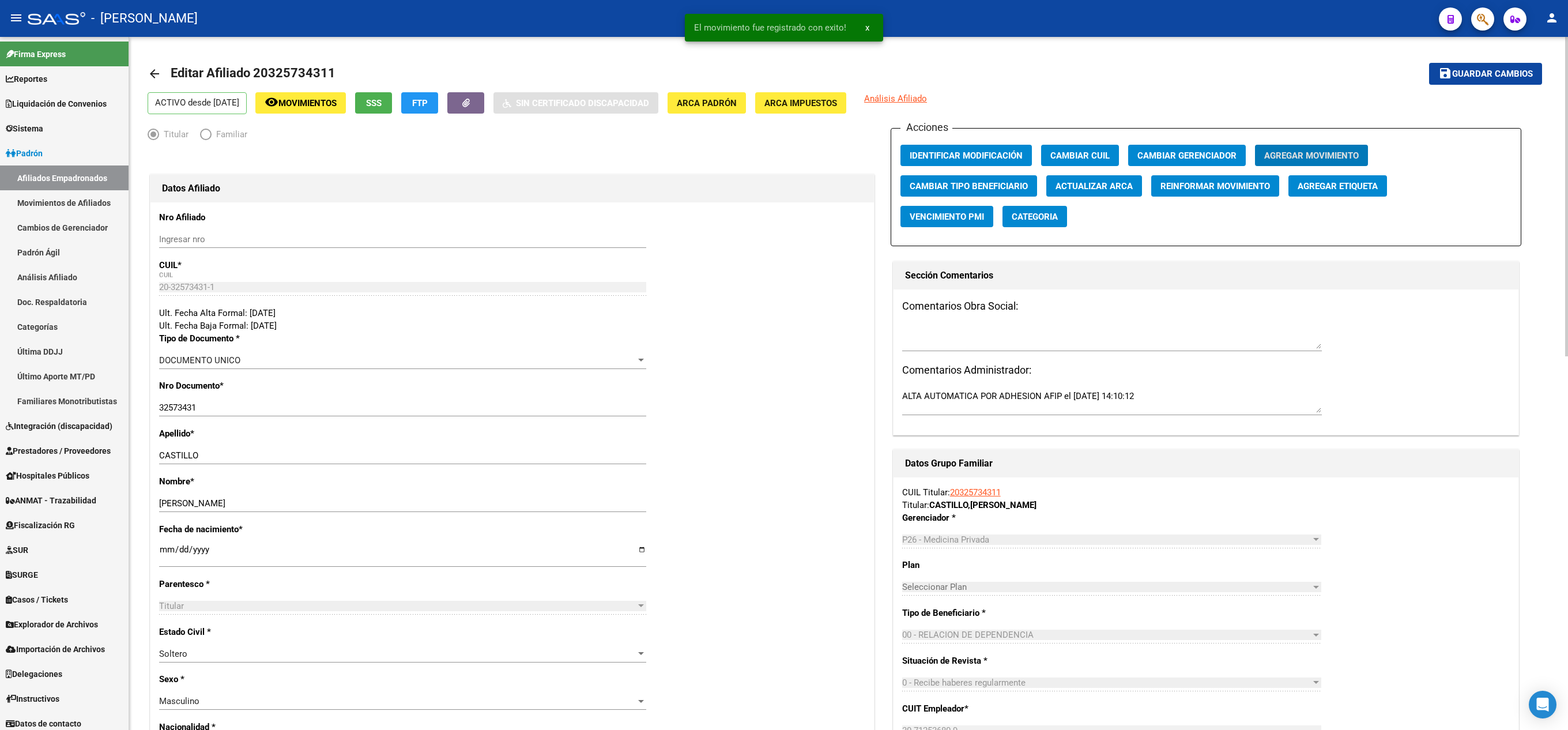
click at [773, 464] on div "Apellido * [PERSON_NAME] Ingresar apellido" at bounding box center [512, 451] width 706 height 48
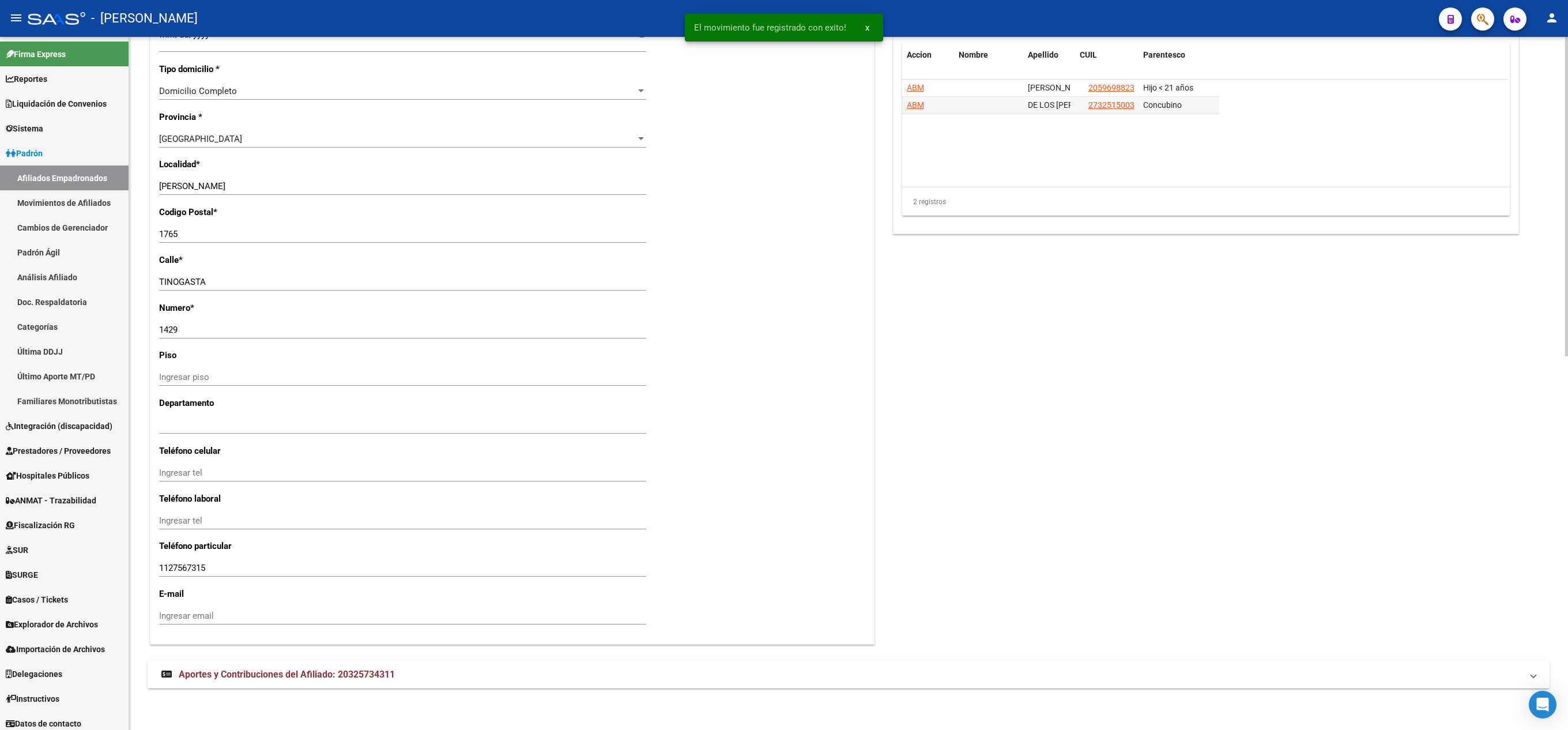
click at [321, 678] on span "Aportes y Contribuciones del Afiliado: 20325734311" at bounding box center [286, 674] width 216 height 11
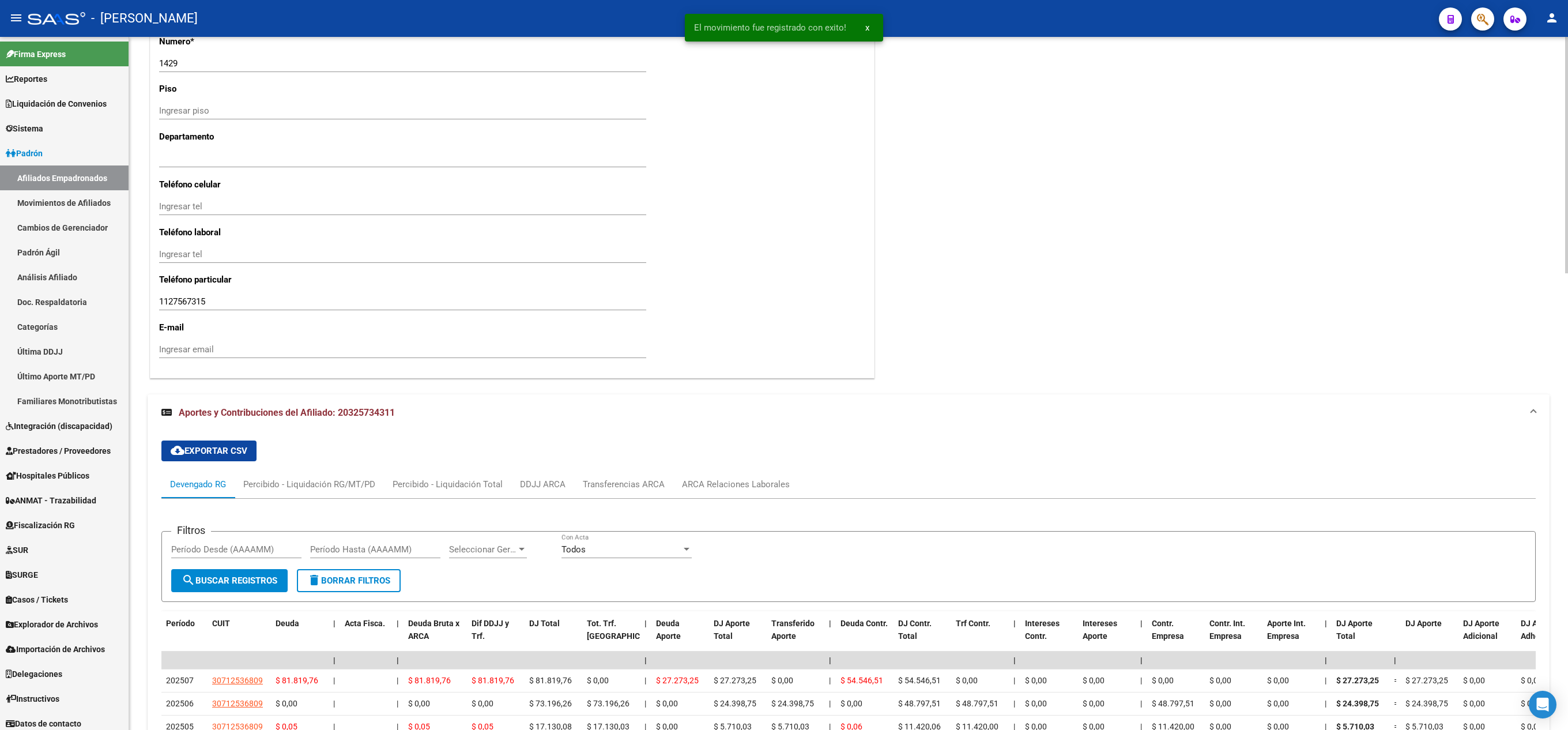
scroll to position [1341, 0]
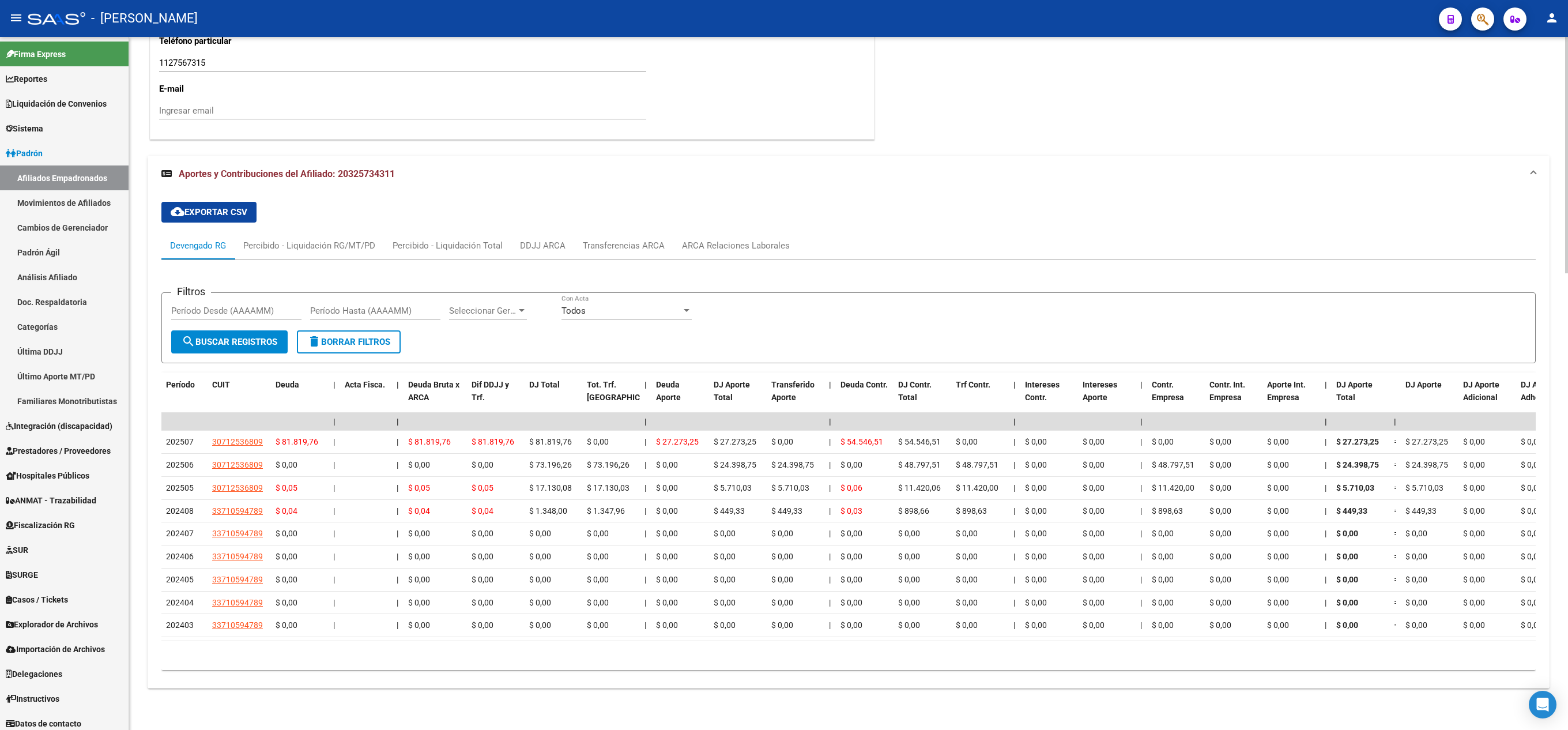
click at [300, 204] on div "cloud_download Exportar CSV Devengado RG Percibido - Liquidación RG/MT/PD Perci…" at bounding box center [849, 436] width 1374 height 486
click at [301, 239] on div "Percibido - Liquidación RG/MT/PD" at bounding box center [310, 245] width 132 height 13
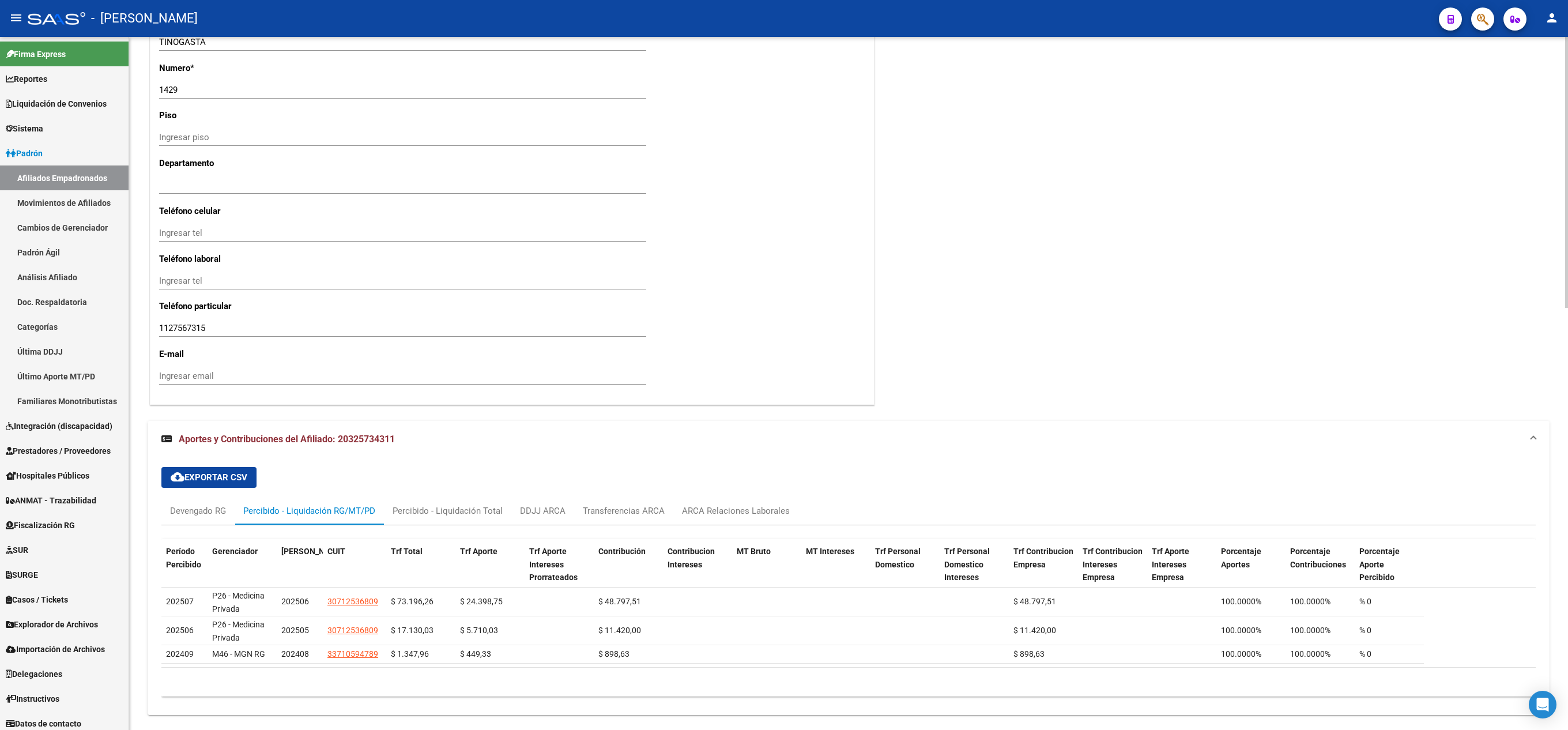
scroll to position [1078, 0]
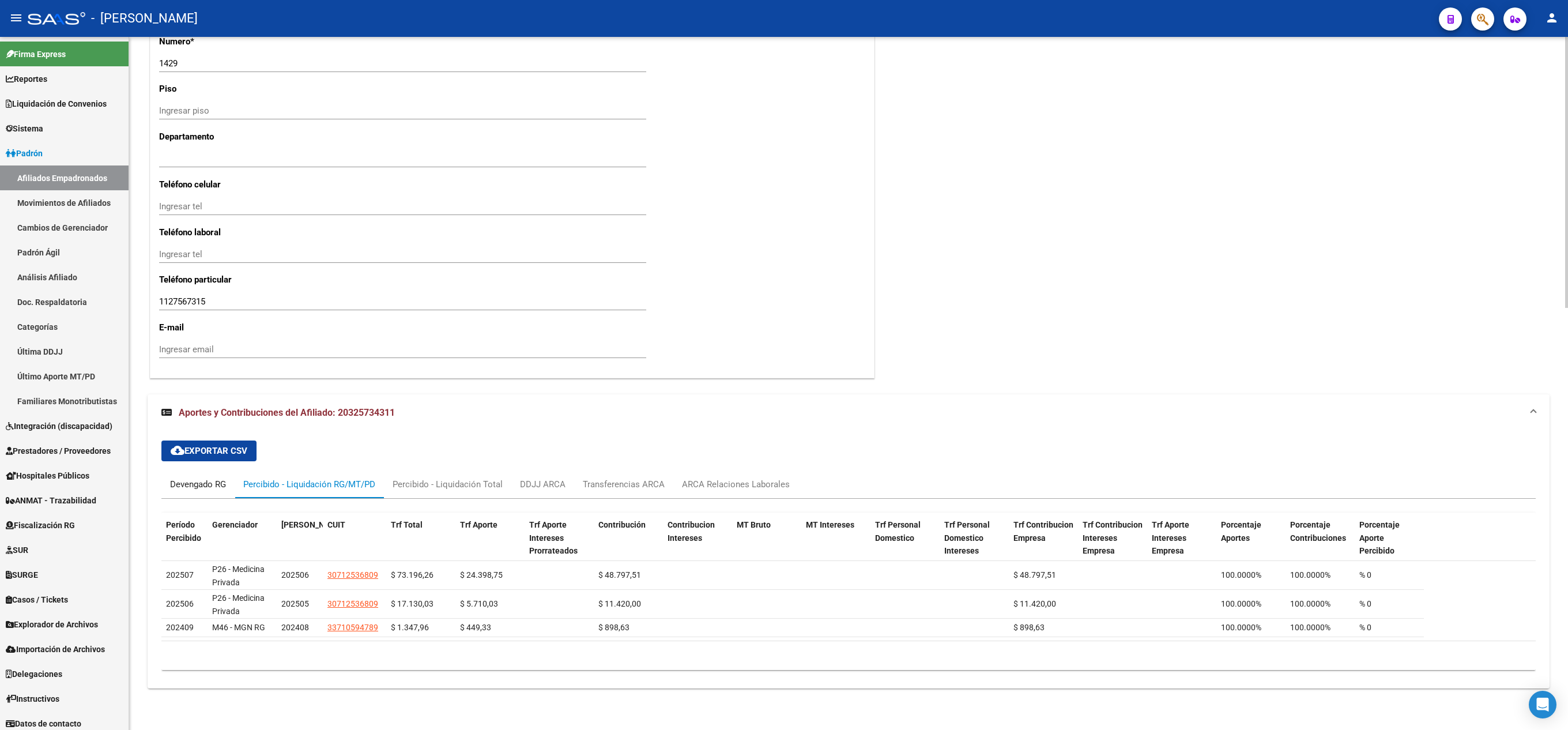
click at [175, 490] on div "Devengado RG" at bounding box center [198, 484] width 73 height 28
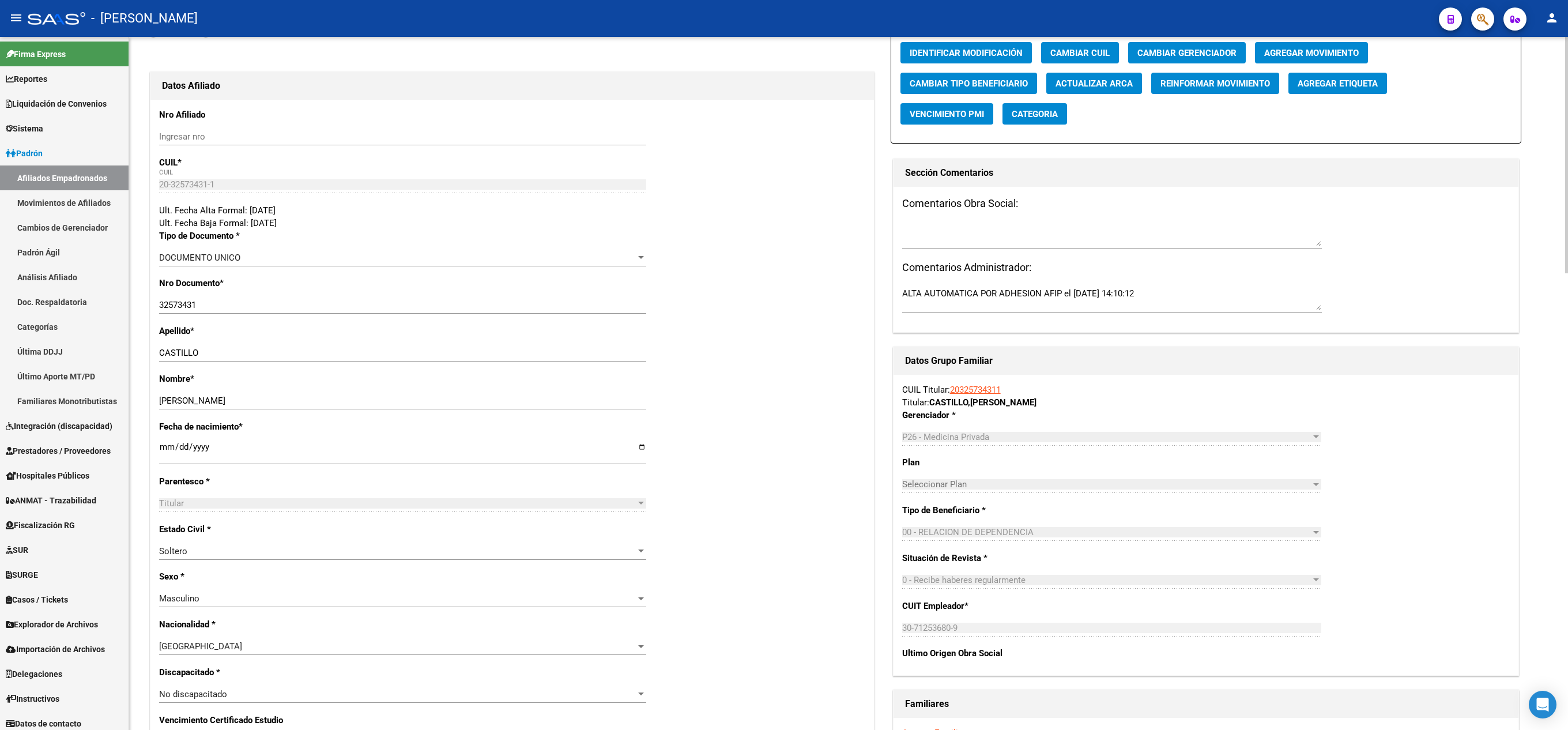
scroll to position [0, 0]
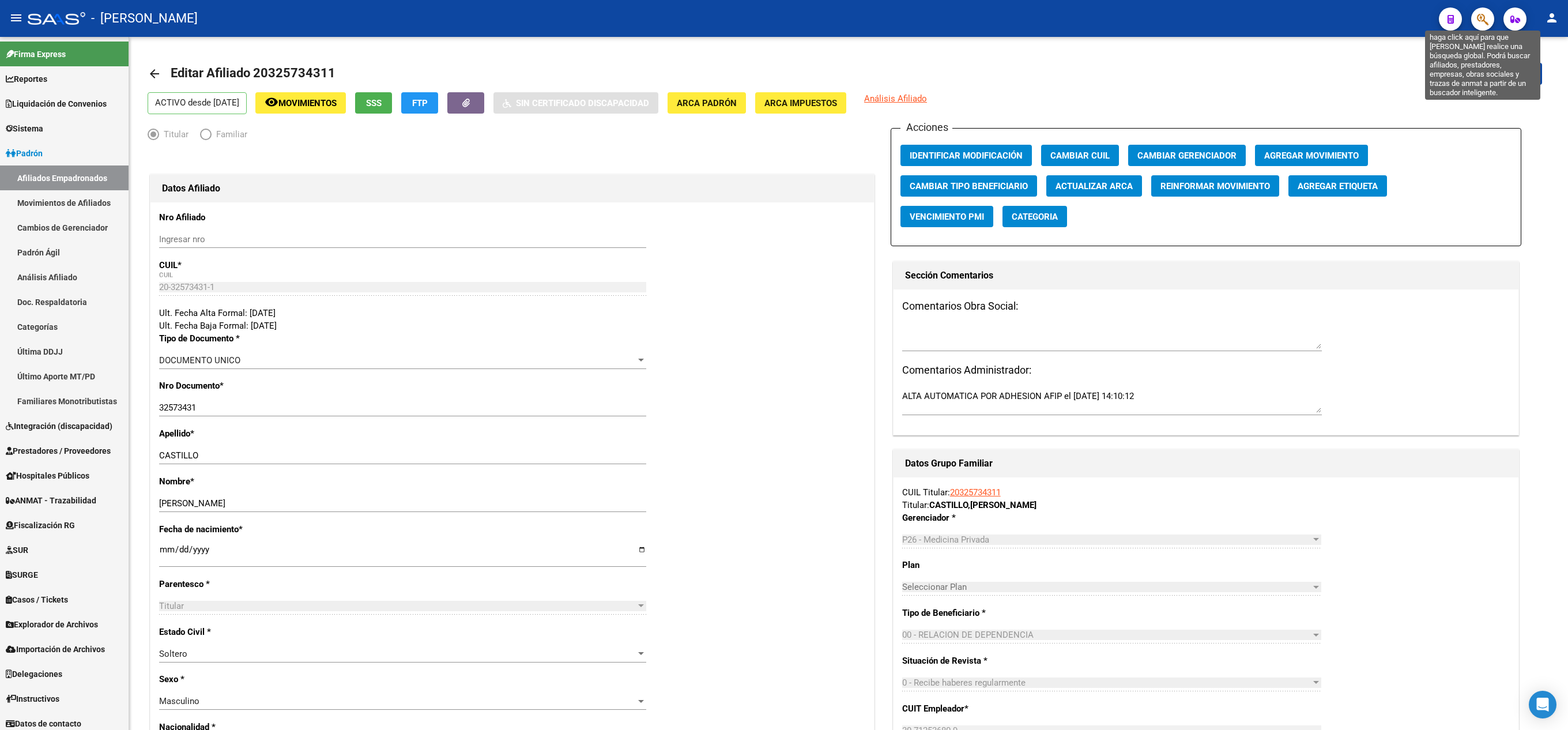
click at [1484, 22] on icon "button" at bounding box center [1482, 20] width 12 height 13
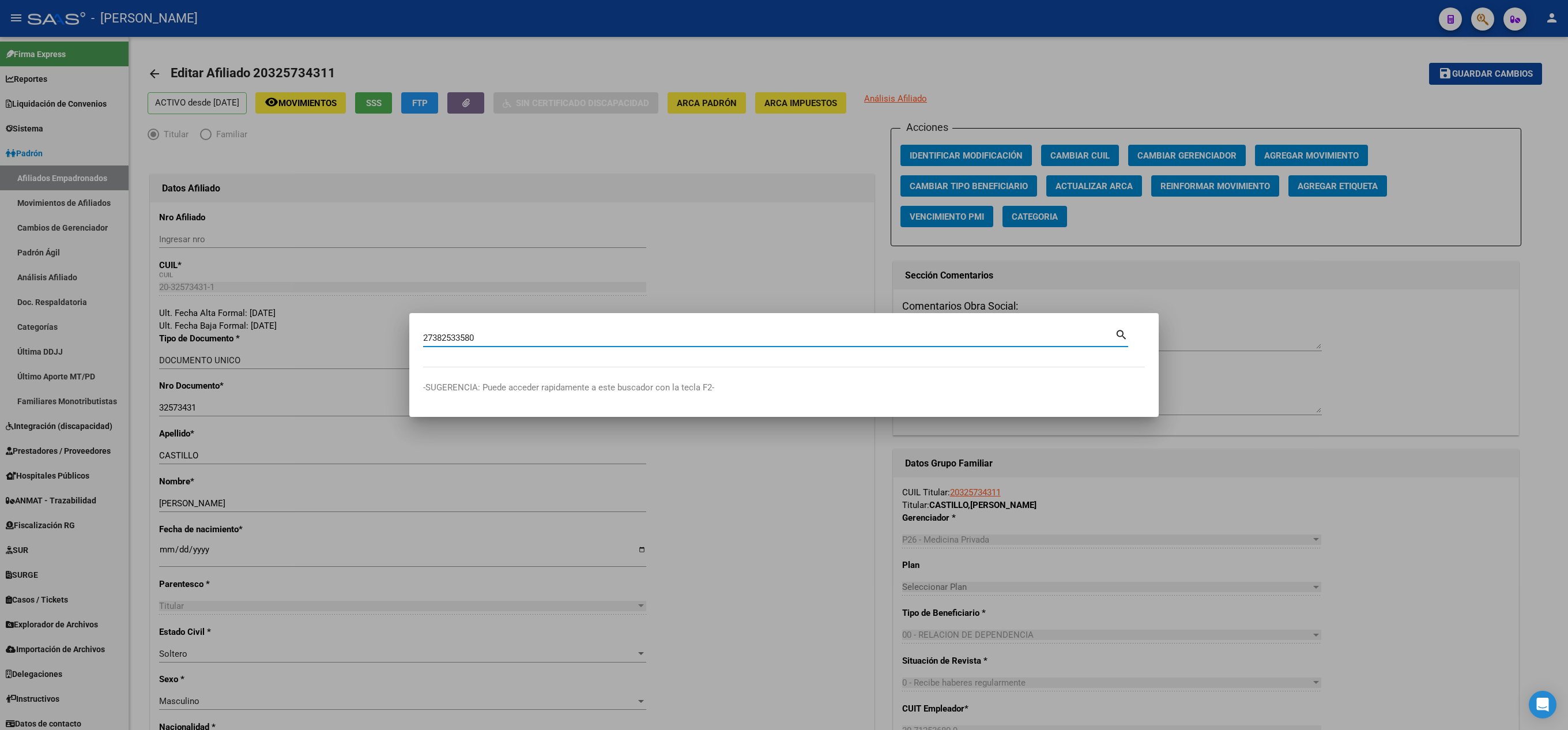
type input "27382533580"
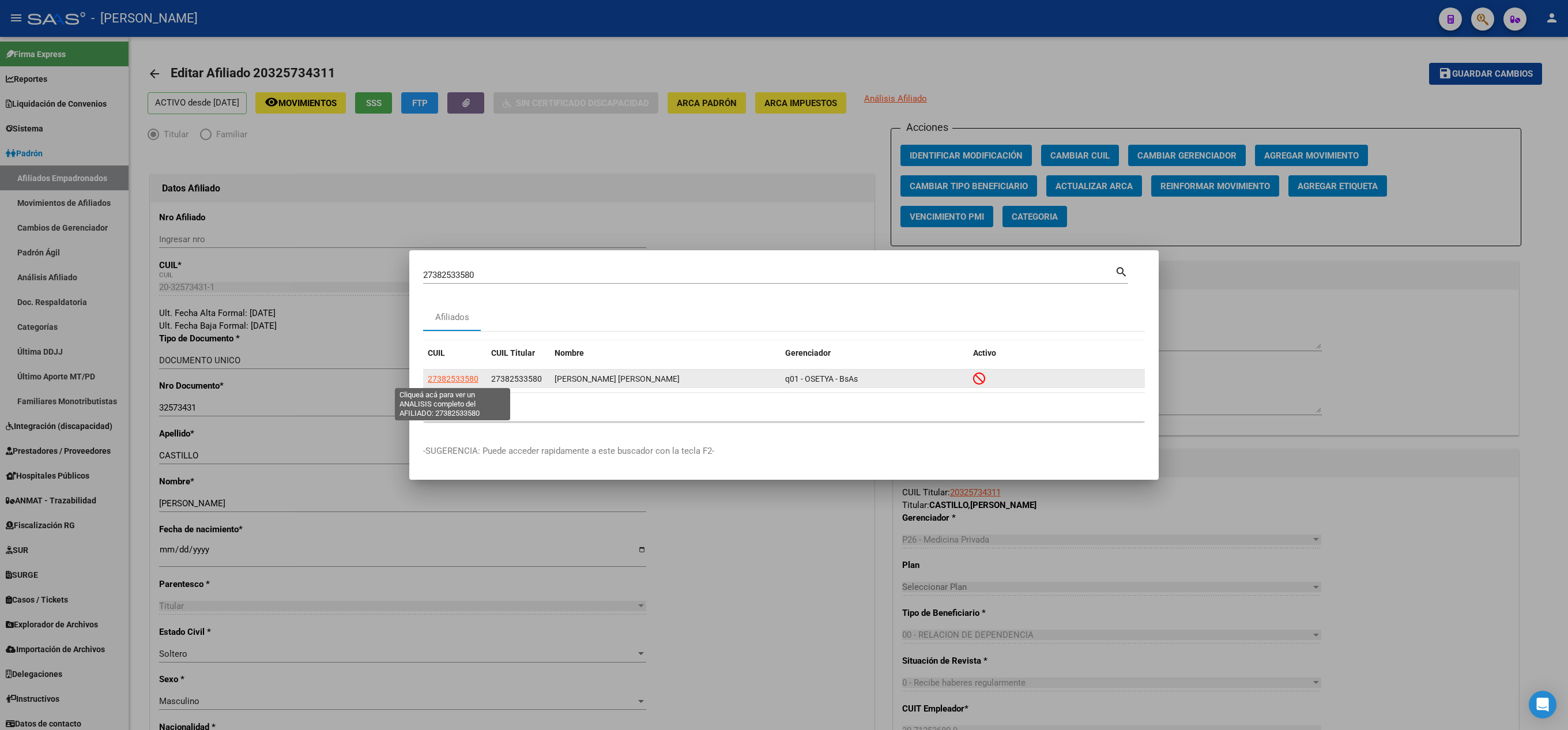
click at [458, 374] on span "27382533580" at bounding box center [453, 378] width 51 height 9
type textarea "27382533580"
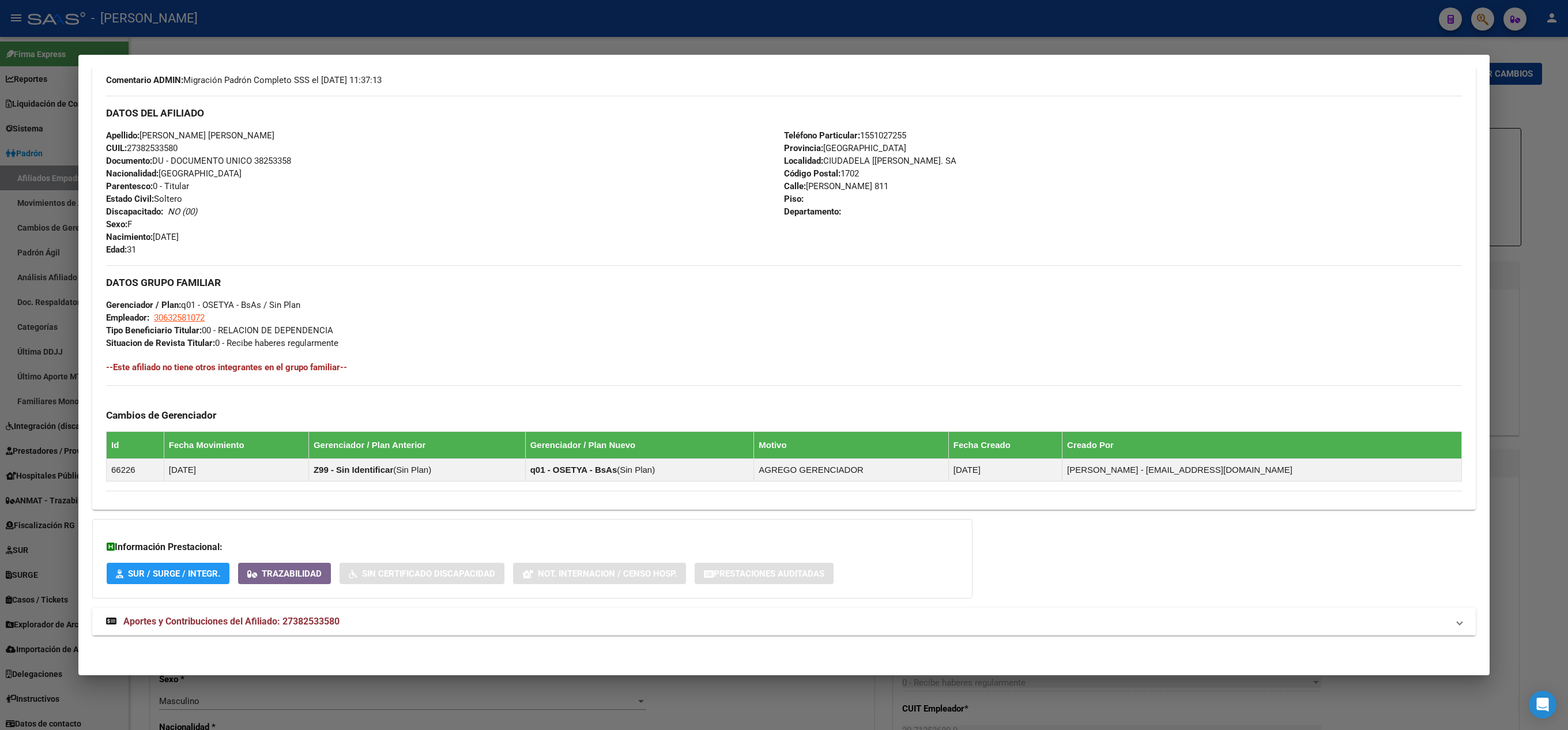
click at [355, 622] on mat-panel-title "Aportes y Contribuciones del Afiliado: 27382533580" at bounding box center [776, 621] width 1342 height 14
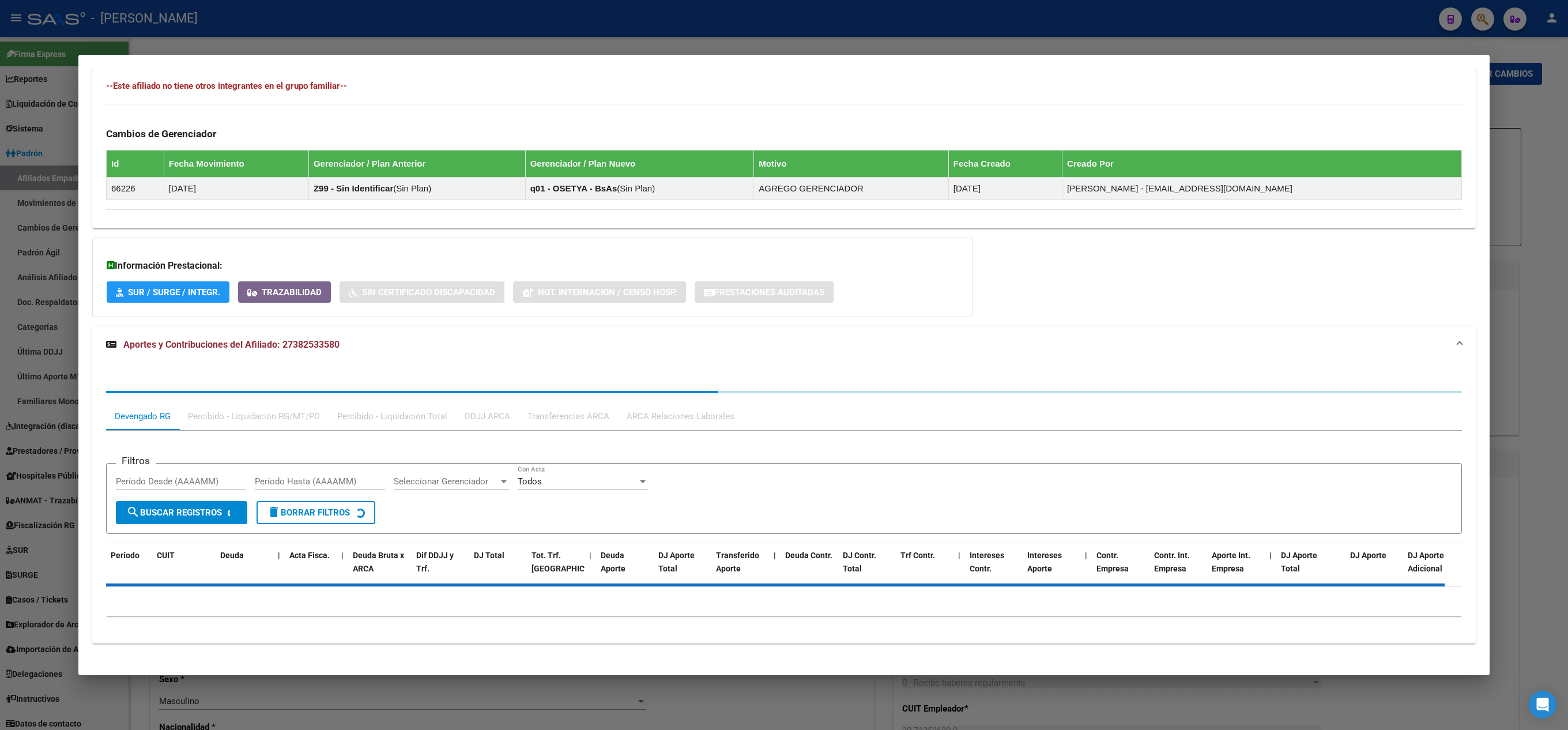
scroll to position [678, 0]
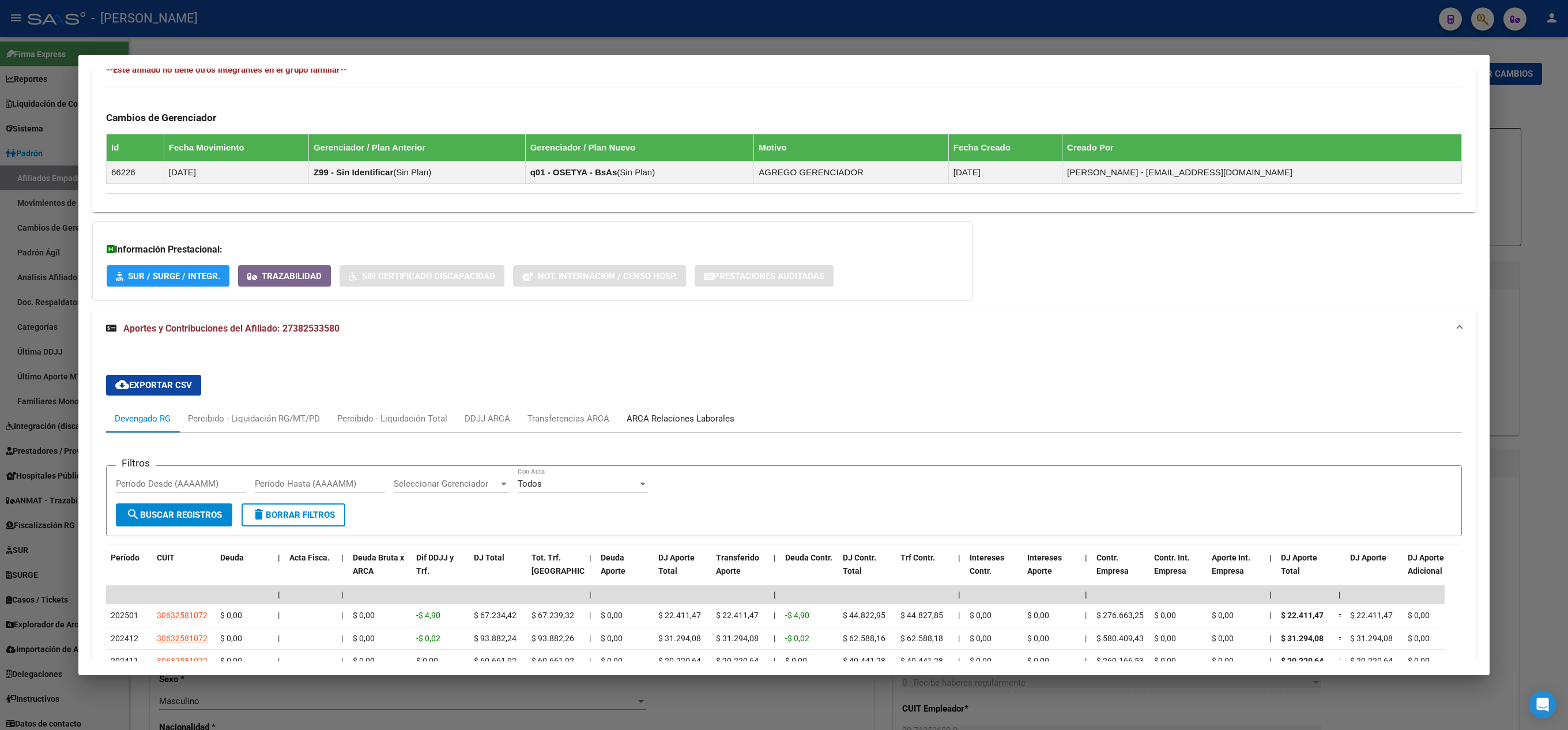
click at [675, 419] on div "ARCA Relaciones Laborales" at bounding box center [680, 419] width 108 height 13
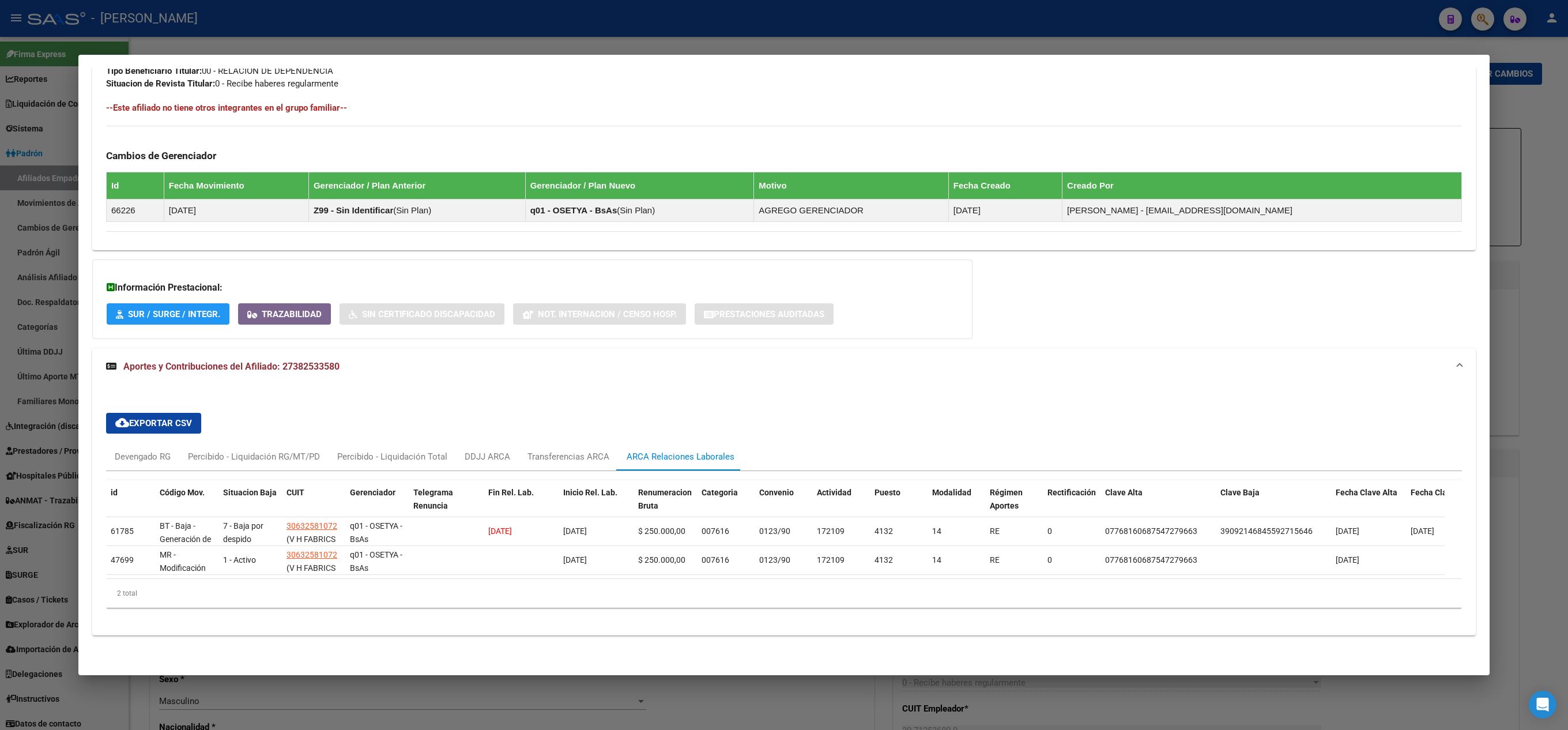
scroll to position [0, 0]
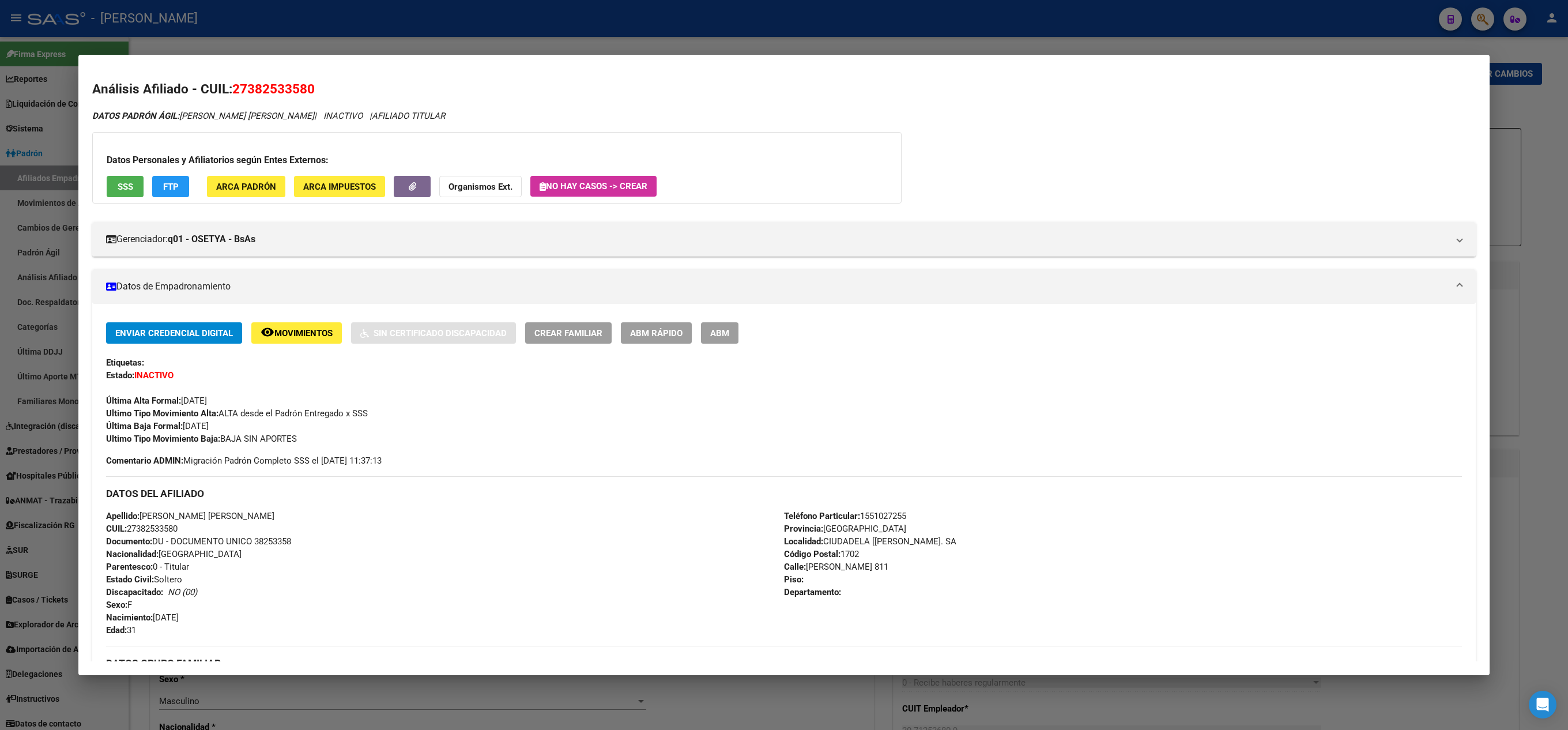
drag, startPoint x: 248, startPoint y: 85, endPoint x: 305, endPoint y: 91, distance: 57.3
click at [305, 91] on span "27382533580" at bounding box center [273, 89] width 83 height 15
copy span "38253358"
click at [309, 90] on span "27382533580" at bounding box center [273, 89] width 83 height 15
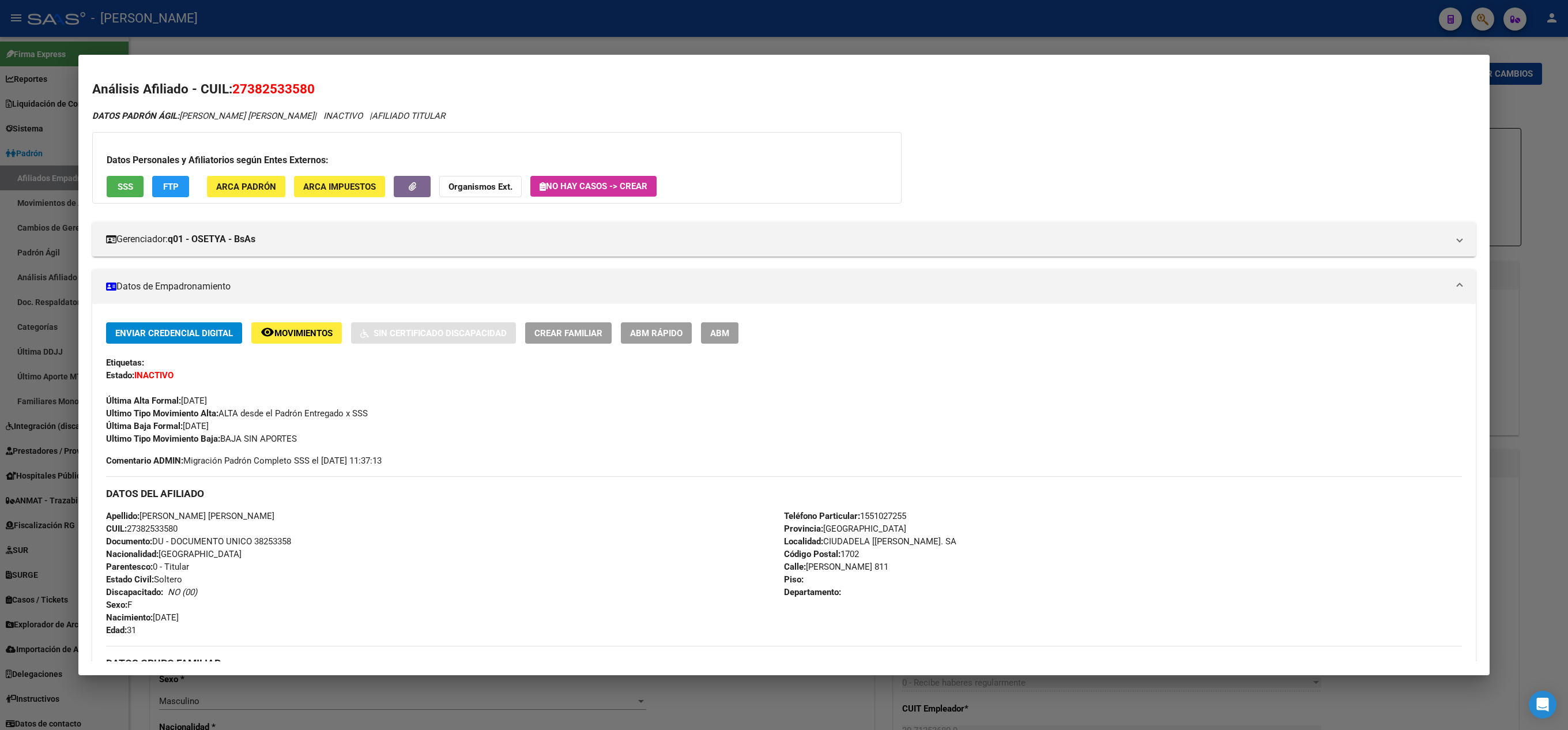
click at [1, 256] on div at bounding box center [784, 365] width 1568 height 730
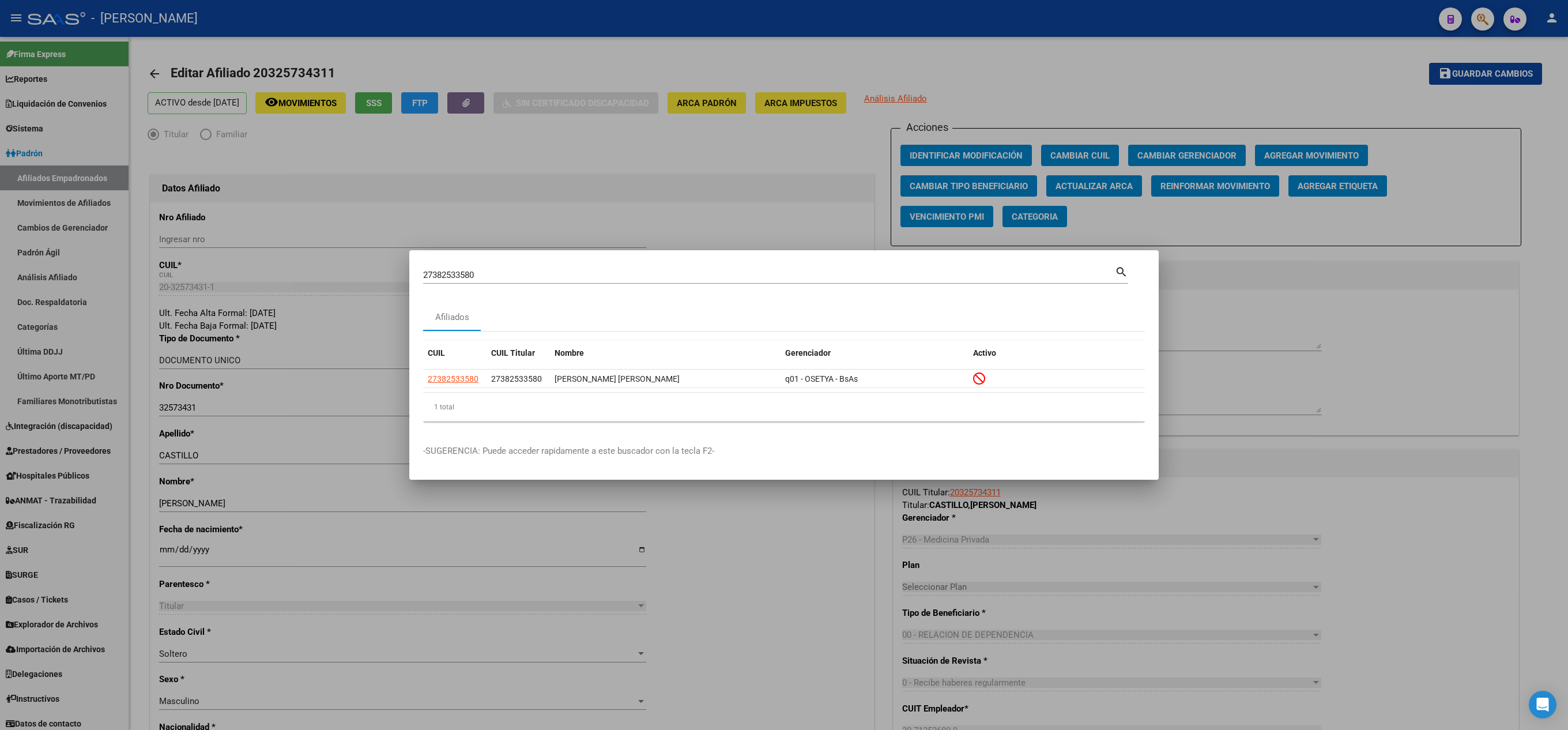
click at [0, 211] on div at bounding box center [784, 365] width 1568 height 730
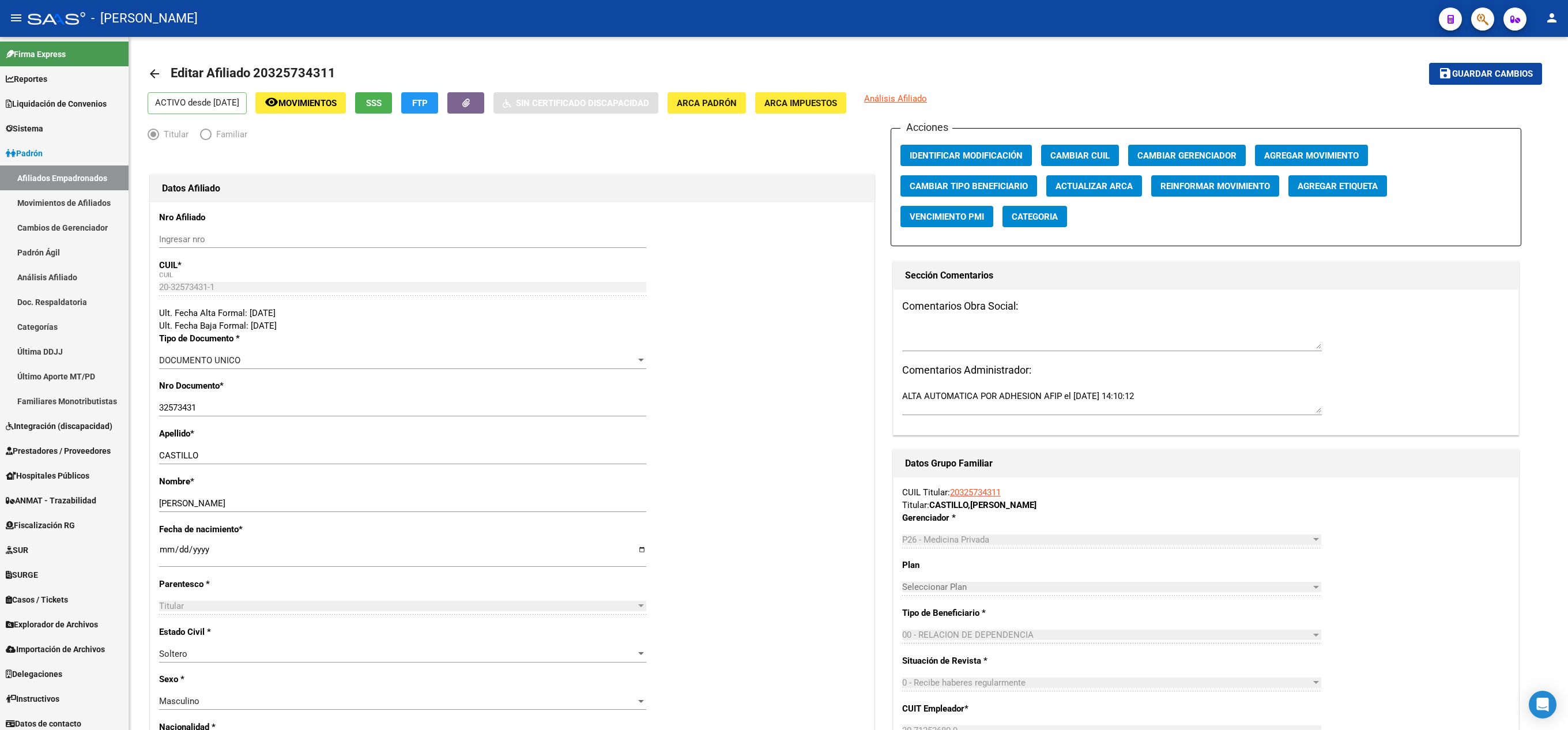
click at [1492, 15] on button "button" at bounding box center [1482, 19] width 23 height 23
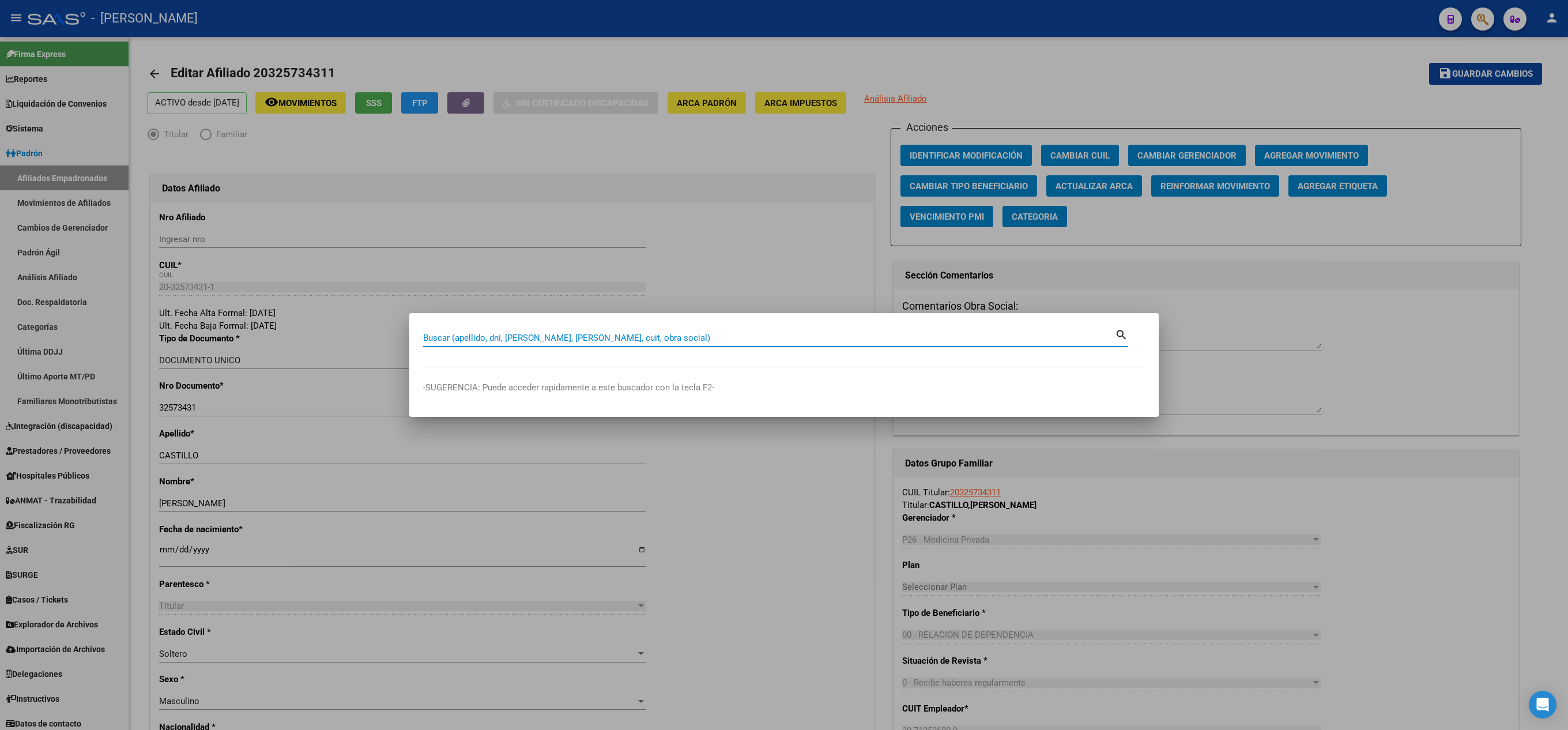
type input "2"
type input "27314174718"
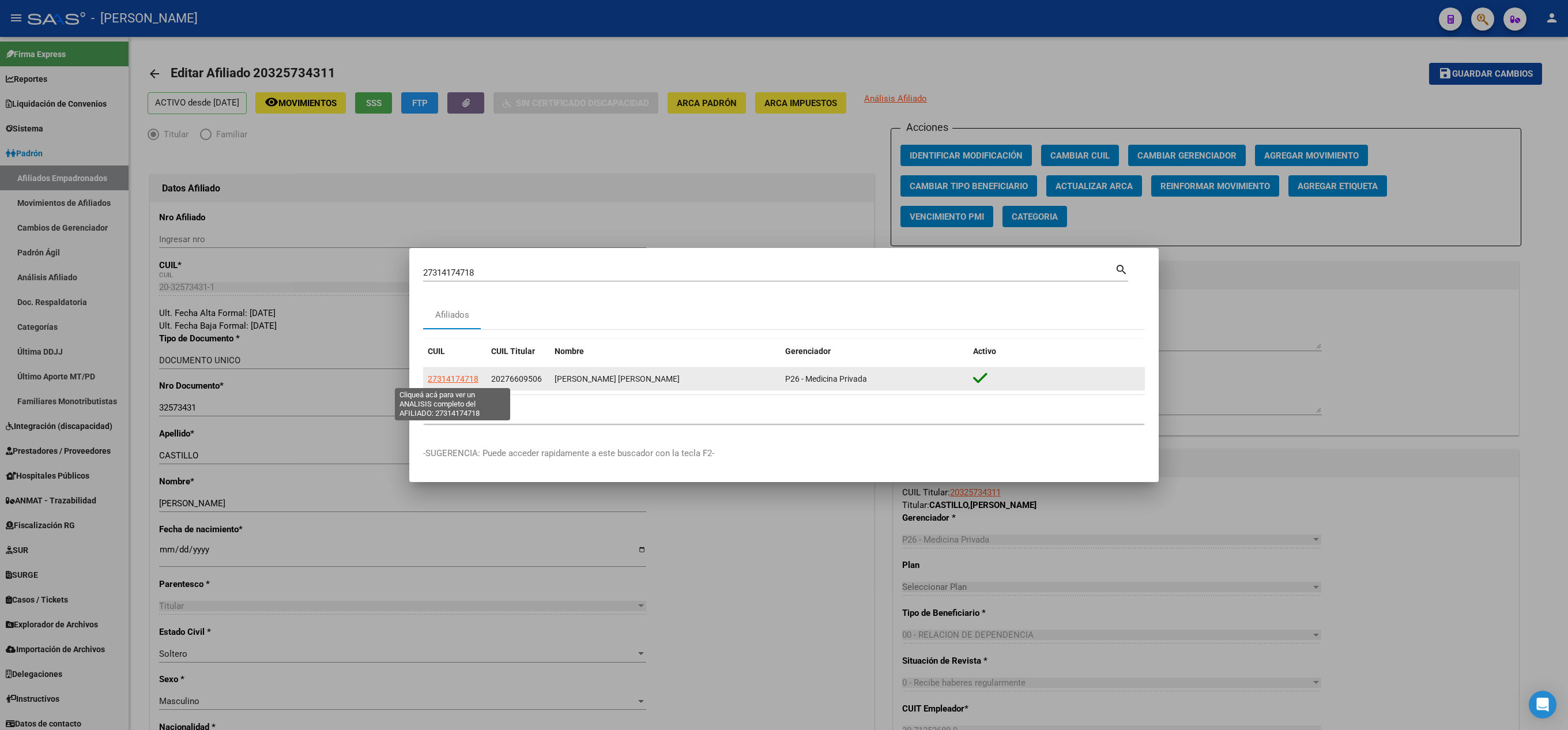
click at [458, 379] on span "27314174718" at bounding box center [453, 378] width 51 height 9
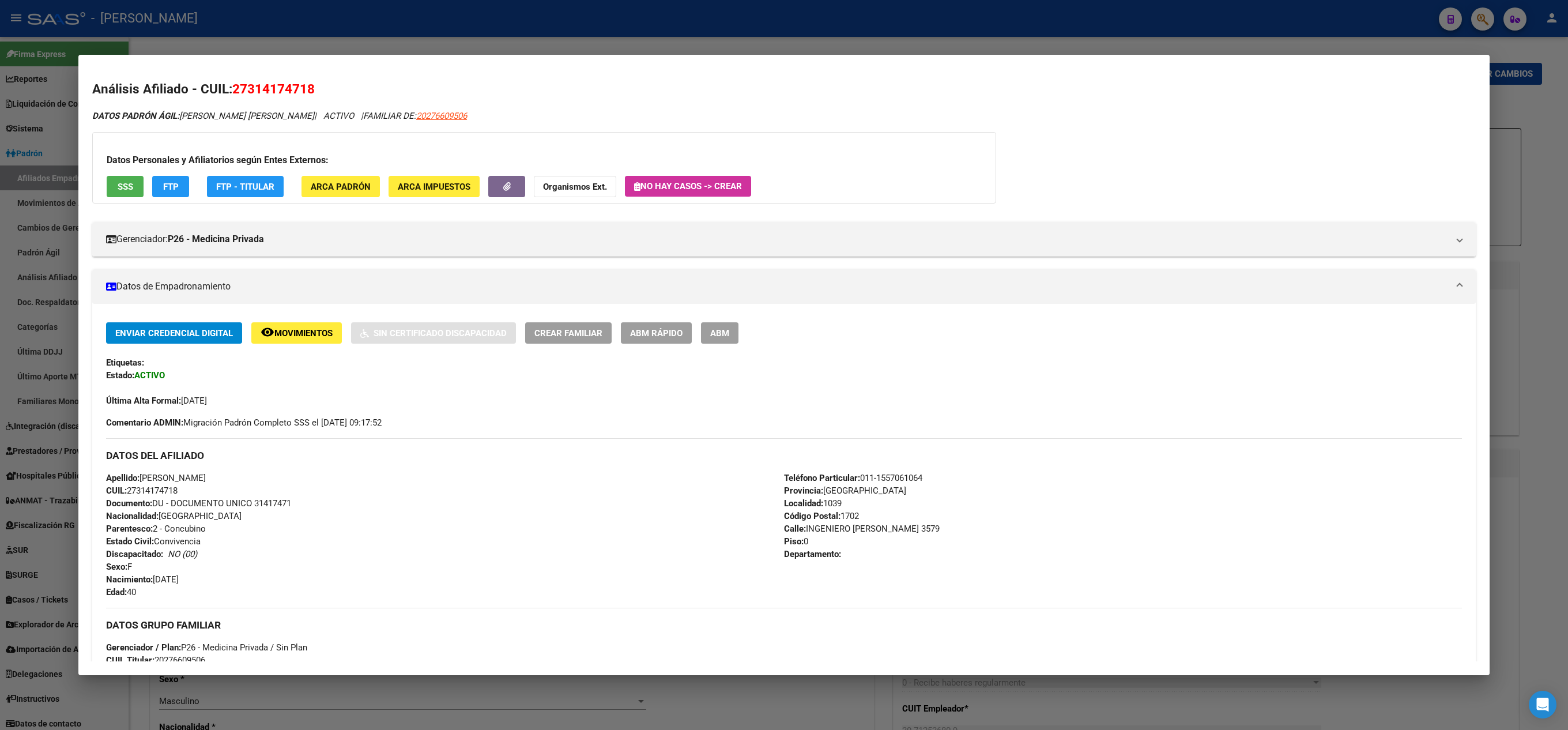
drag, startPoint x: 552, startPoint y: 119, endPoint x: 632, endPoint y: 106, distance: 81.0
click at [632, 106] on div "Análisis Afiliado - CUIL: 27314174718 DATOS PADRÓN ÁGIL: [PERSON_NAME] [PERSON_…" at bounding box center [784, 599] width 1383 height 1039
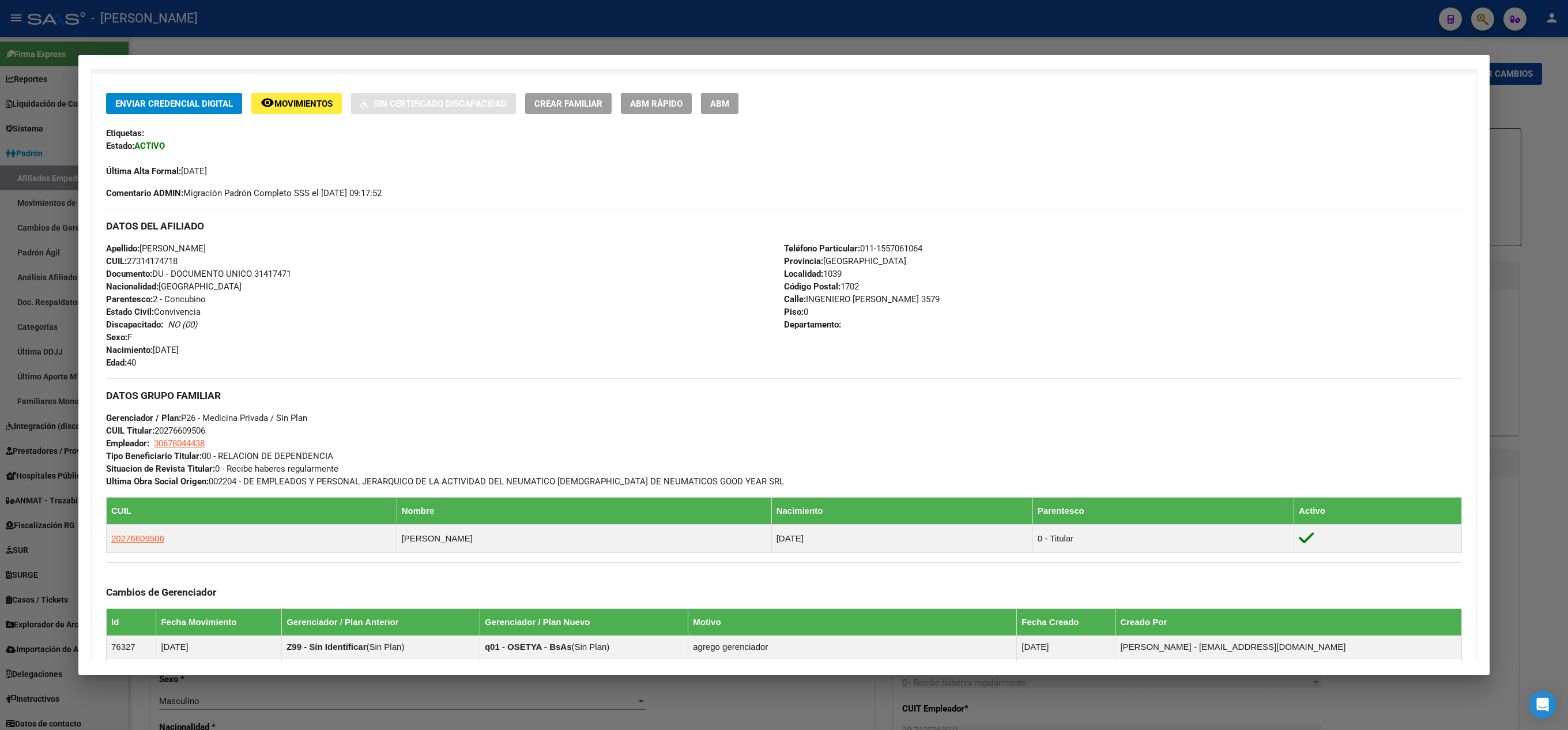
scroll to position [4, 0]
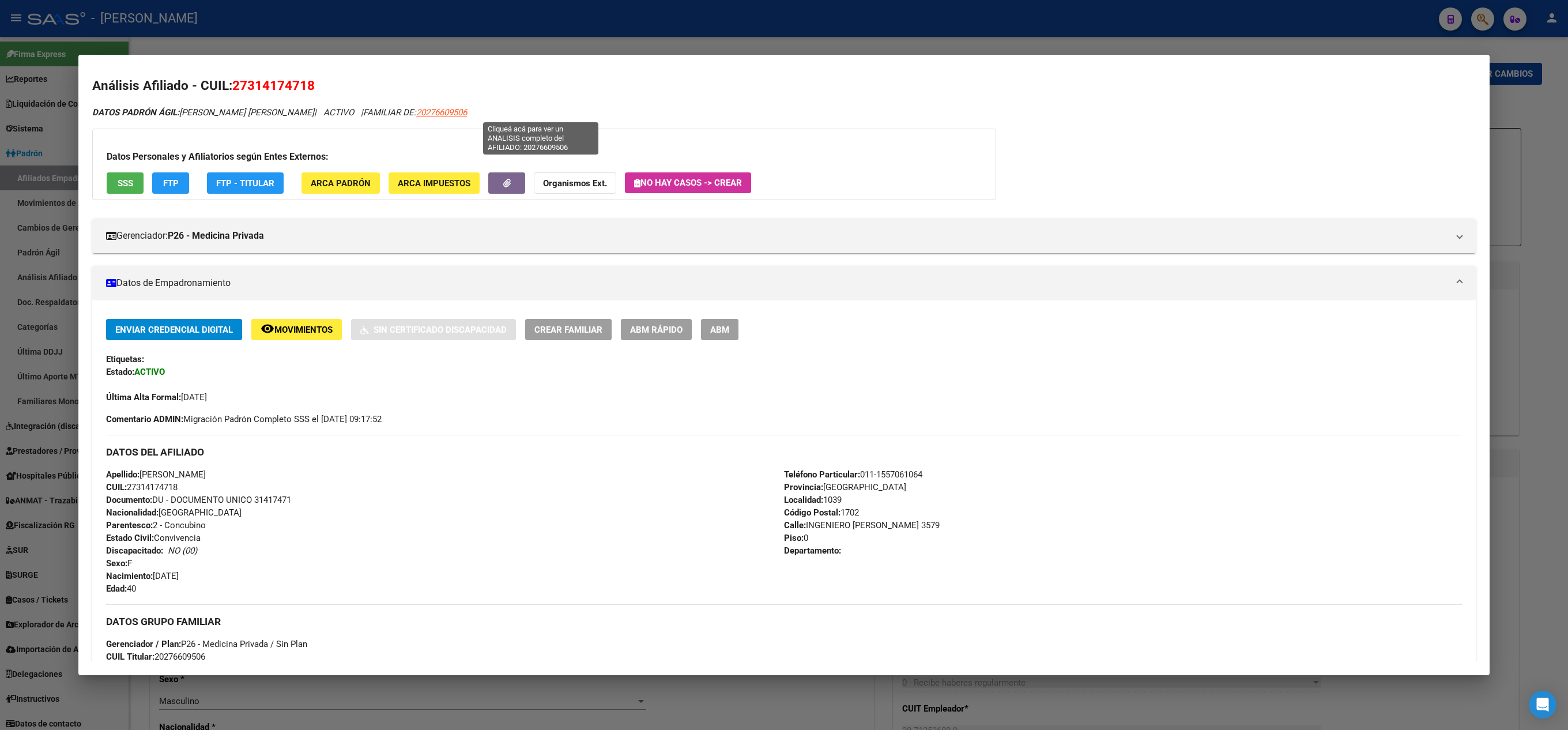
click at [467, 114] on span "20276609506" at bounding box center [441, 112] width 51 height 10
type textarea "20276609506"
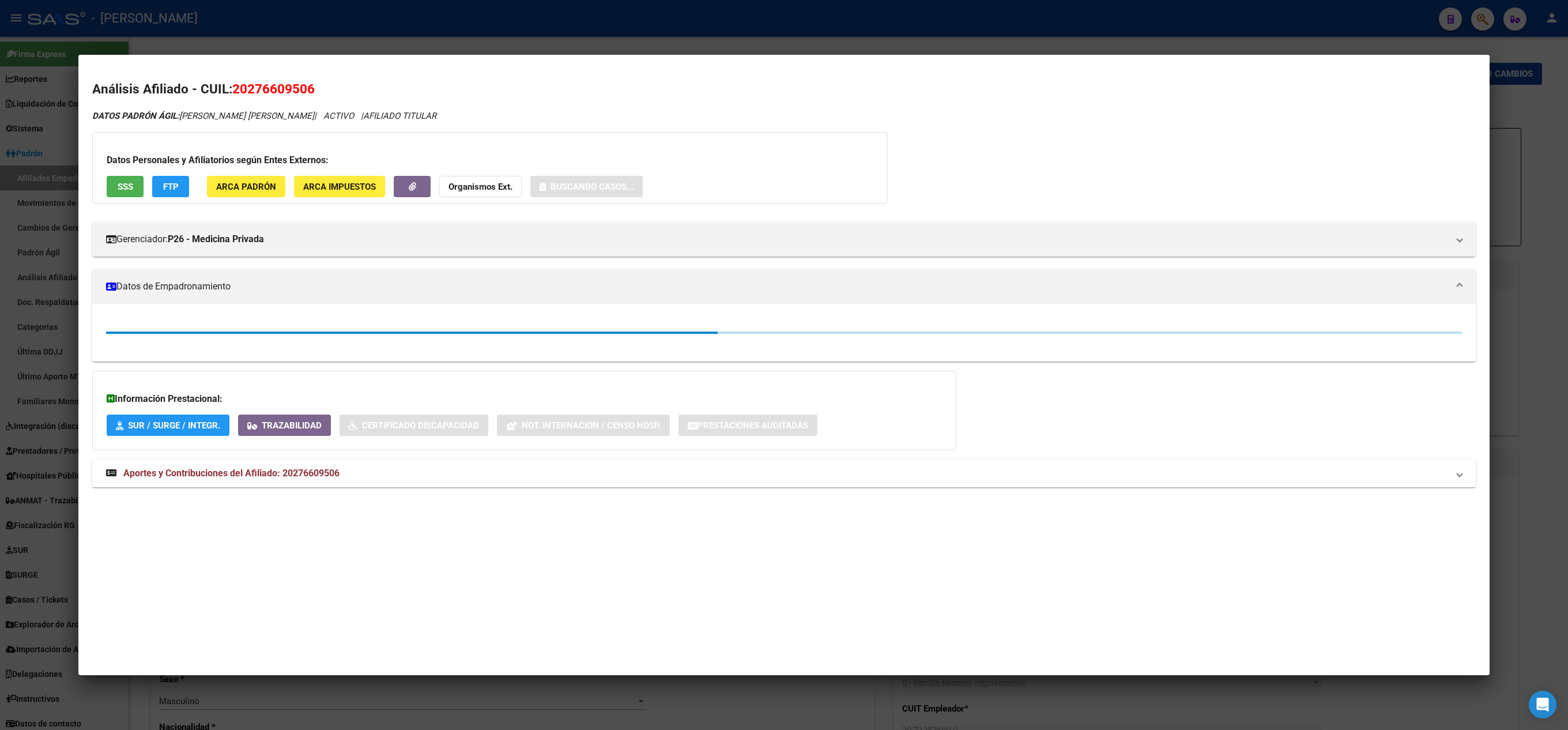
click at [287, 89] on span "20276609506" at bounding box center [273, 89] width 83 height 15
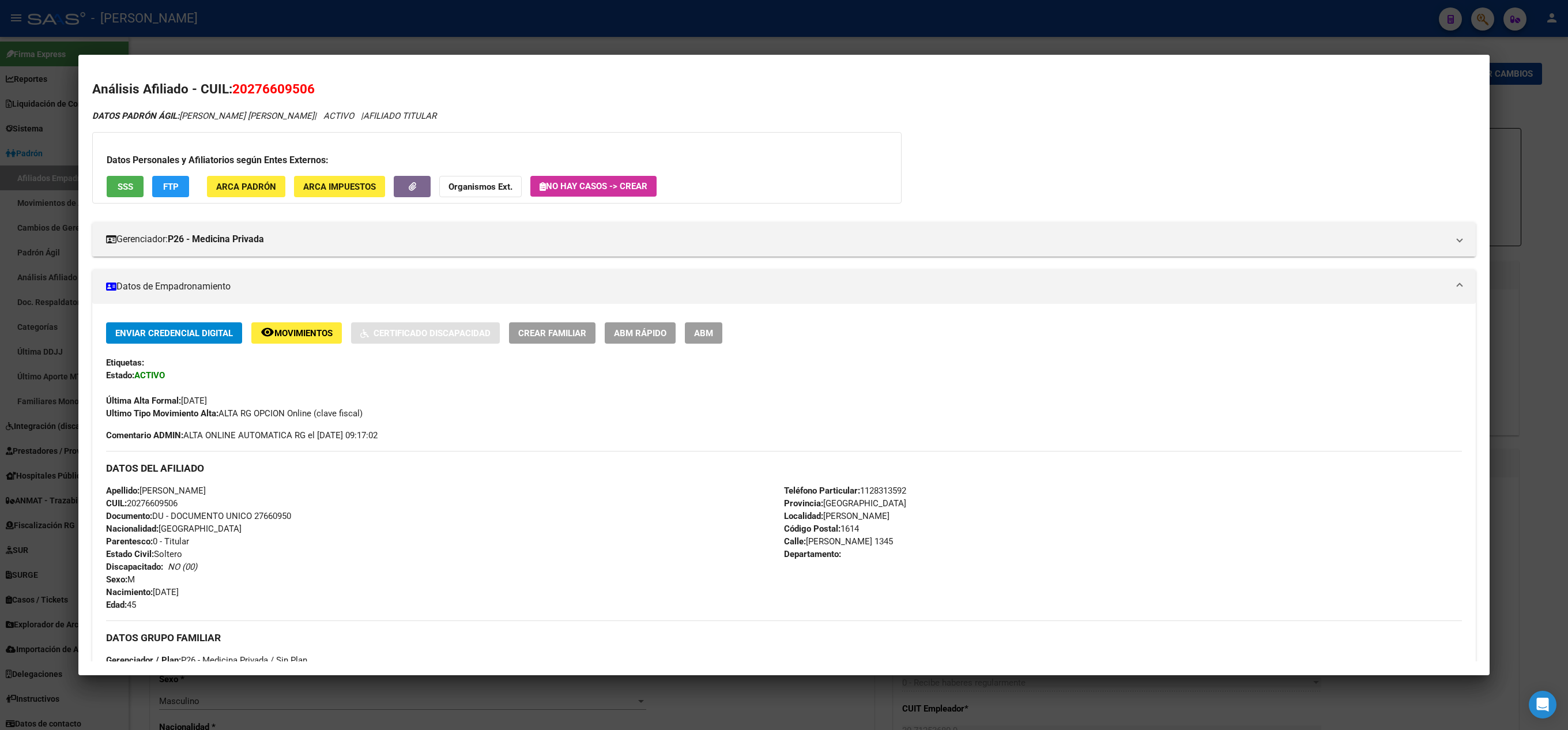
click at [287, 89] on span "20276609506" at bounding box center [273, 89] width 83 height 15
copy span "20276609506"
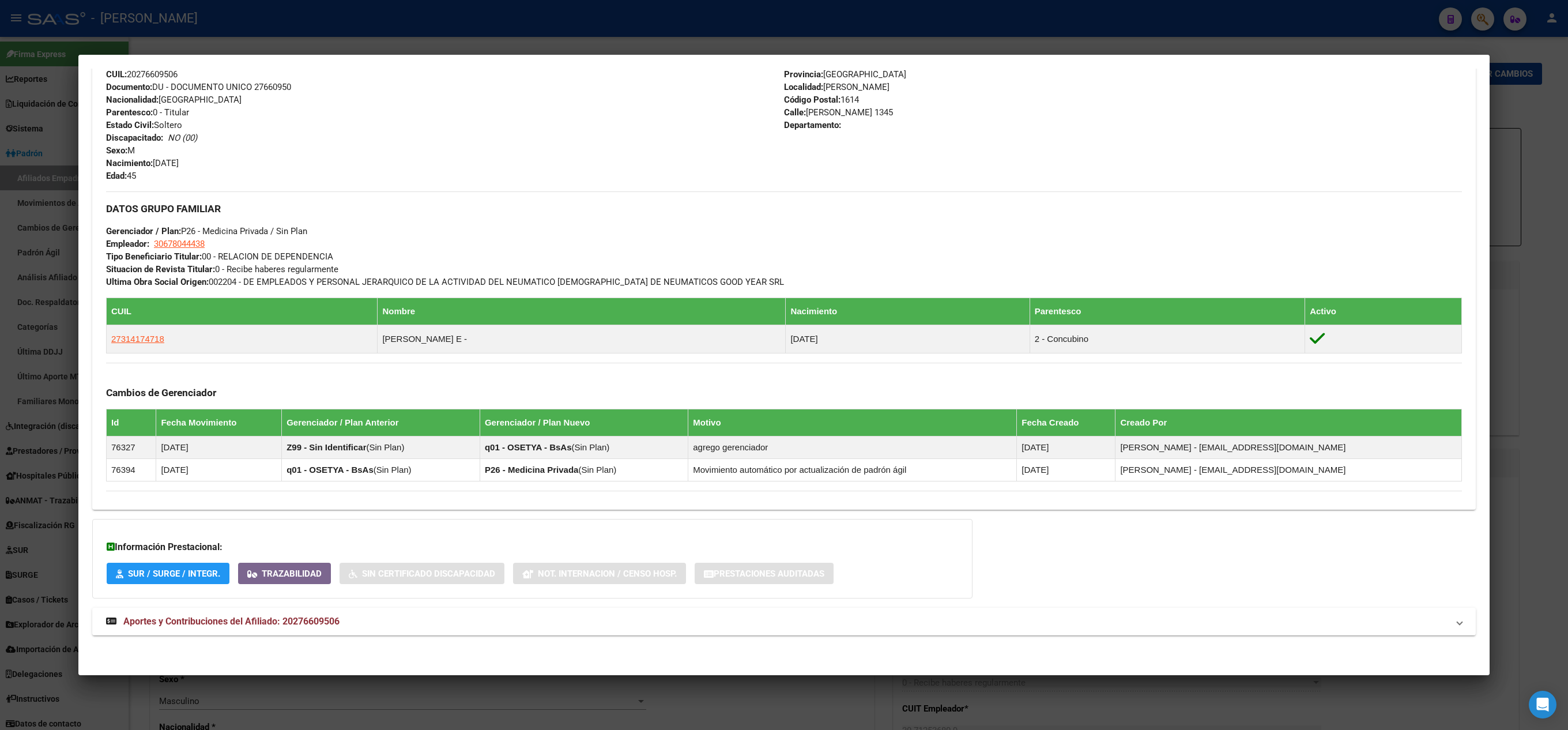
scroll to position [0, 0]
